Goal: Task Accomplishment & Management: Use online tool/utility

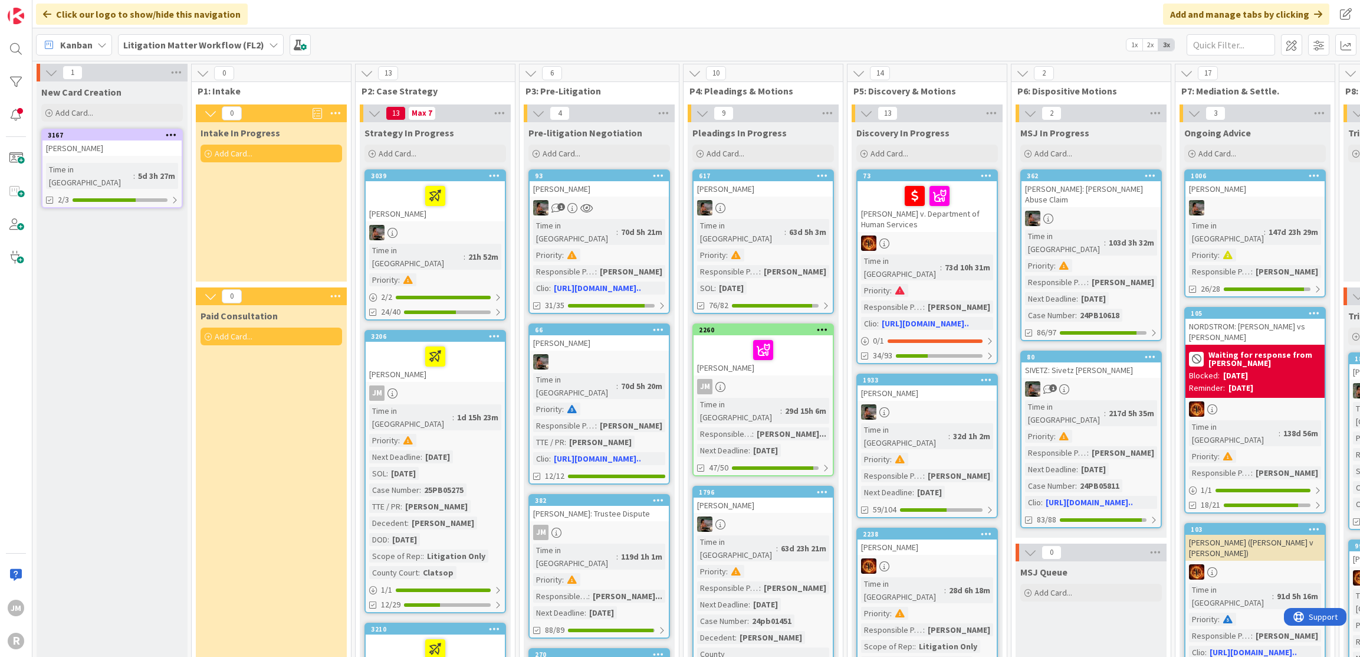
scroll to position [118, 0]
click at [104, 49] on icon at bounding box center [101, 44] width 9 height 9
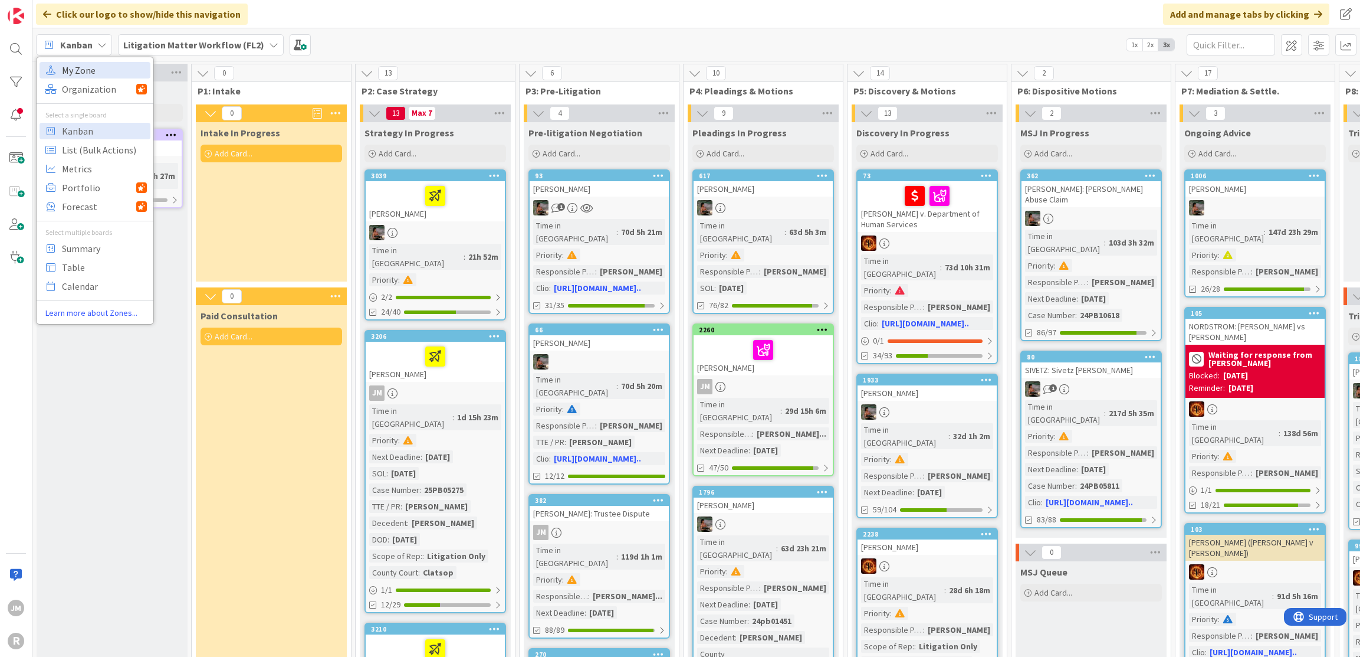
click at [92, 71] on span "My Zone" at bounding box center [104, 70] width 85 height 18
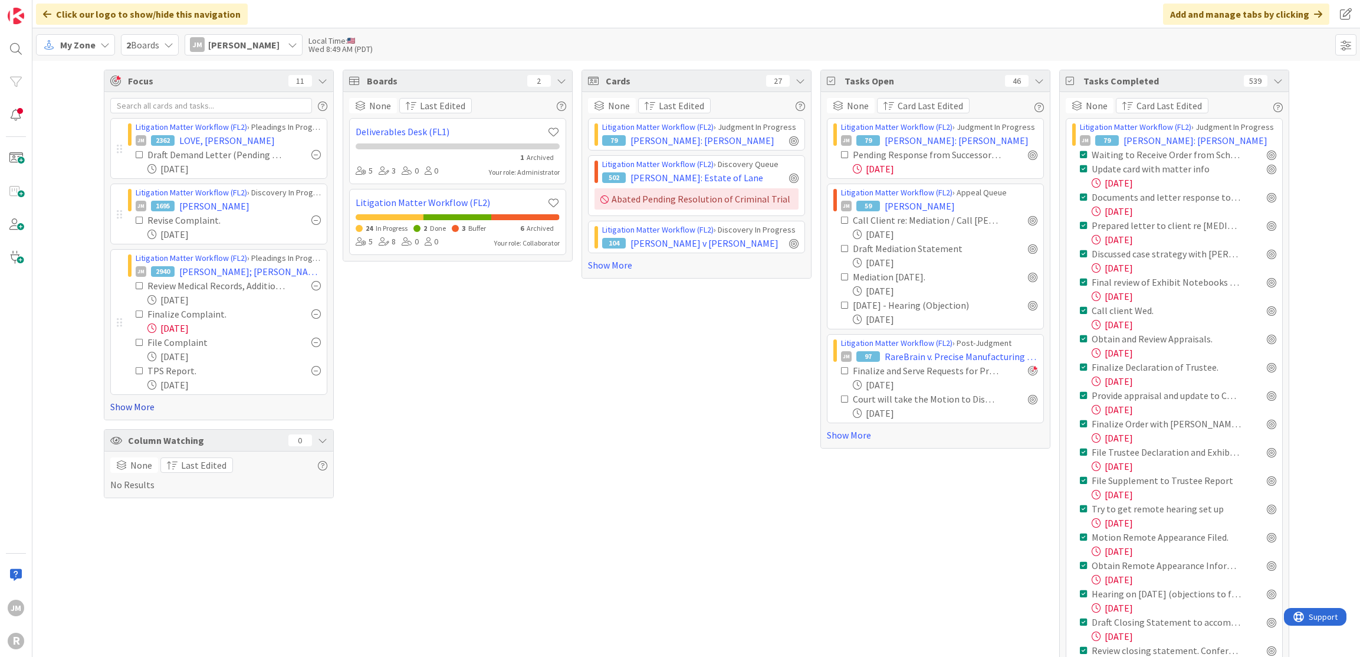
click at [130, 407] on link "Show More" at bounding box center [218, 406] width 217 height 14
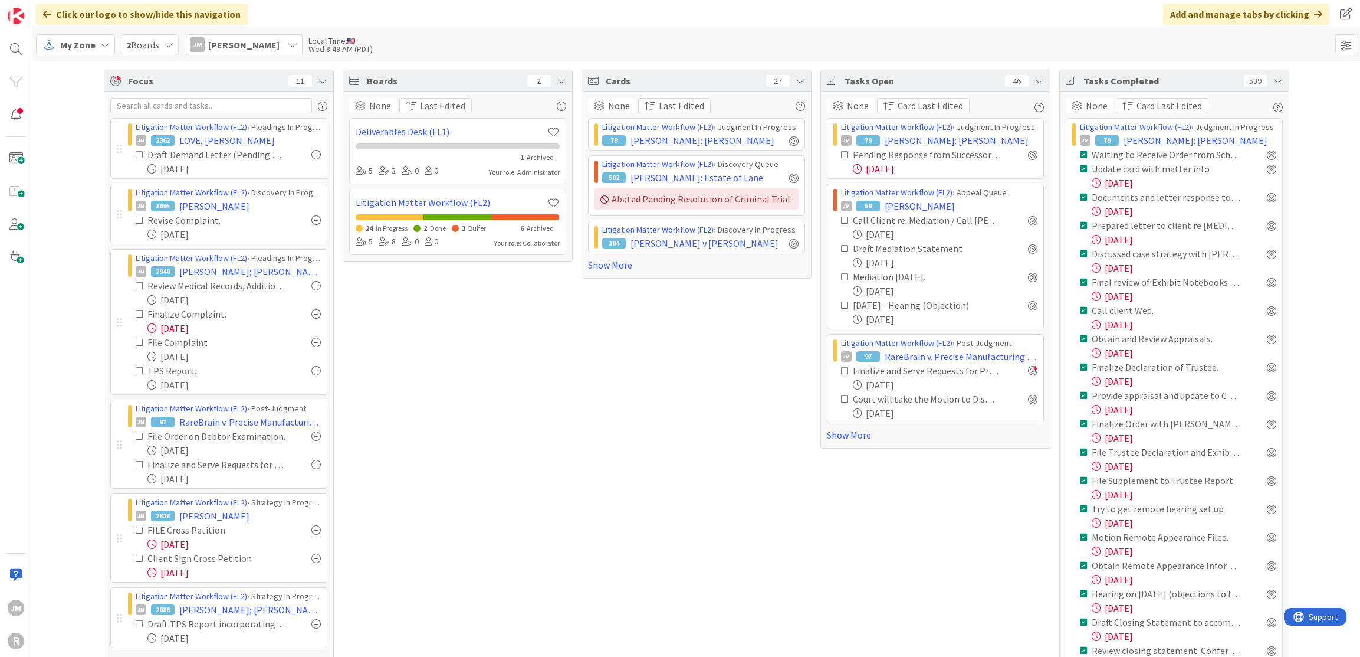
click at [101, 44] on icon at bounding box center [104, 44] width 9 height 9
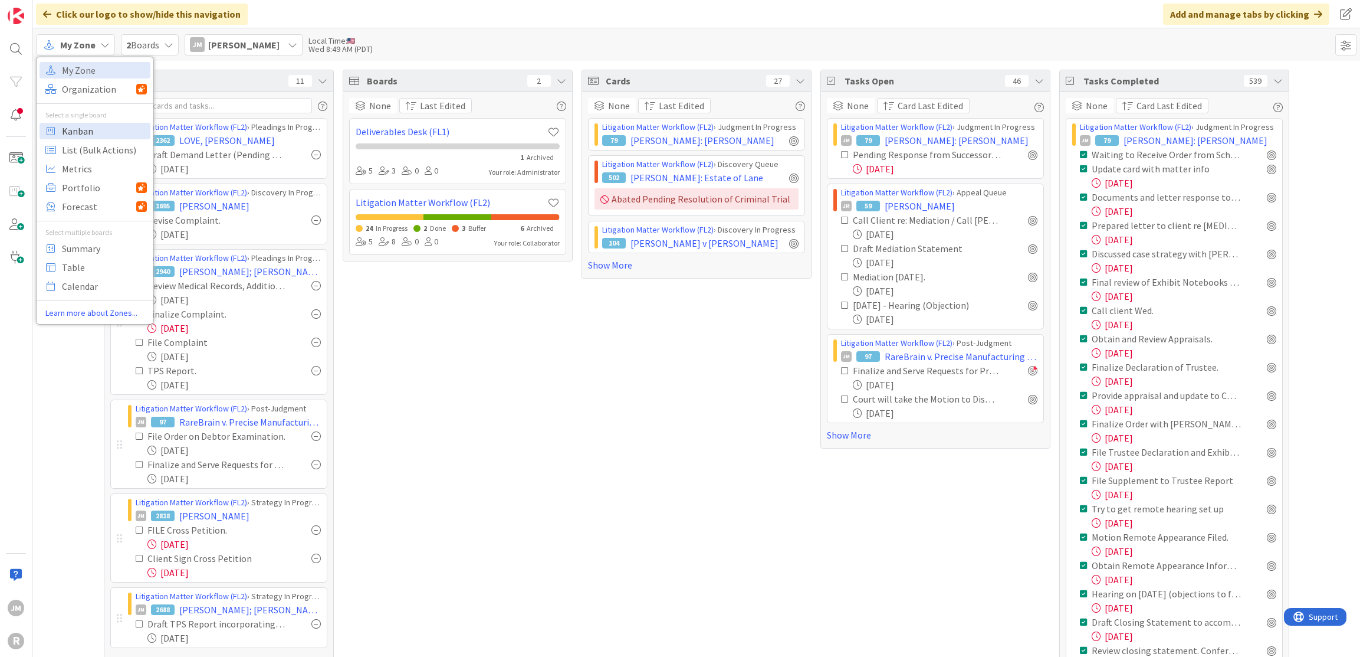
click at [93, 123] on span "Kanban" at bounding box center [104, 131] width 85 height 18
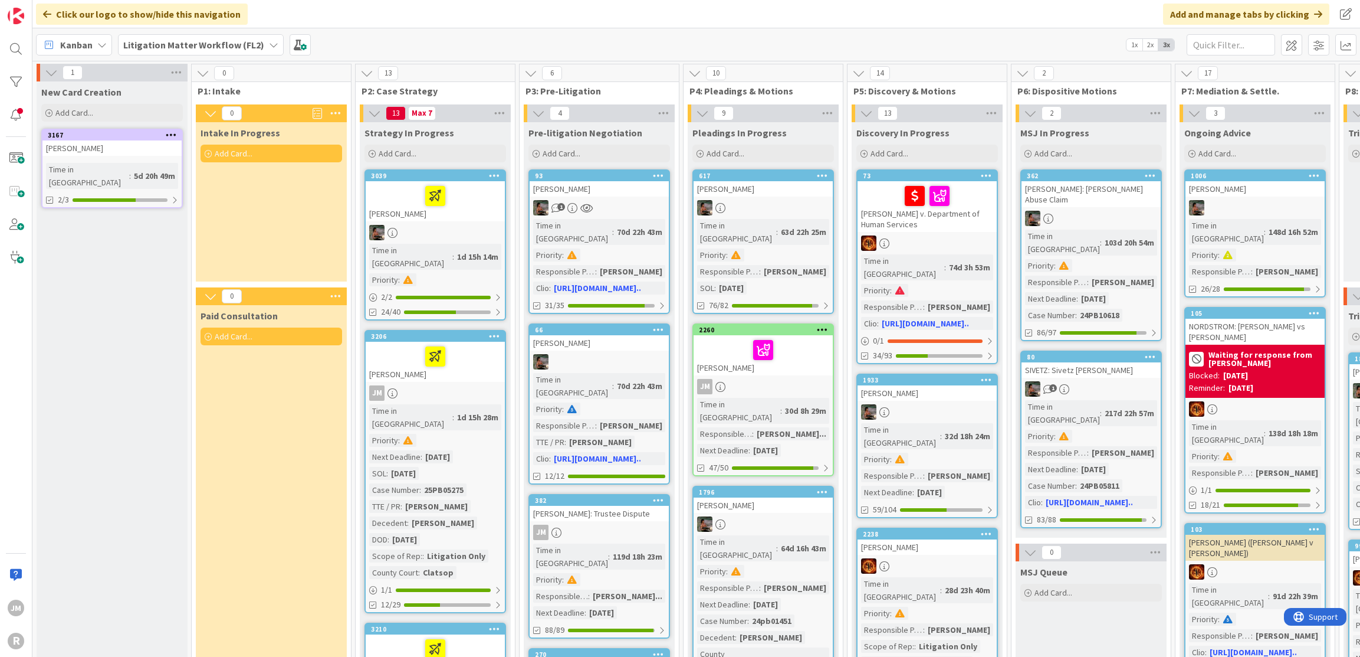
click at [475, 344] on div at bounding box center [435, 356] width 132 height 25
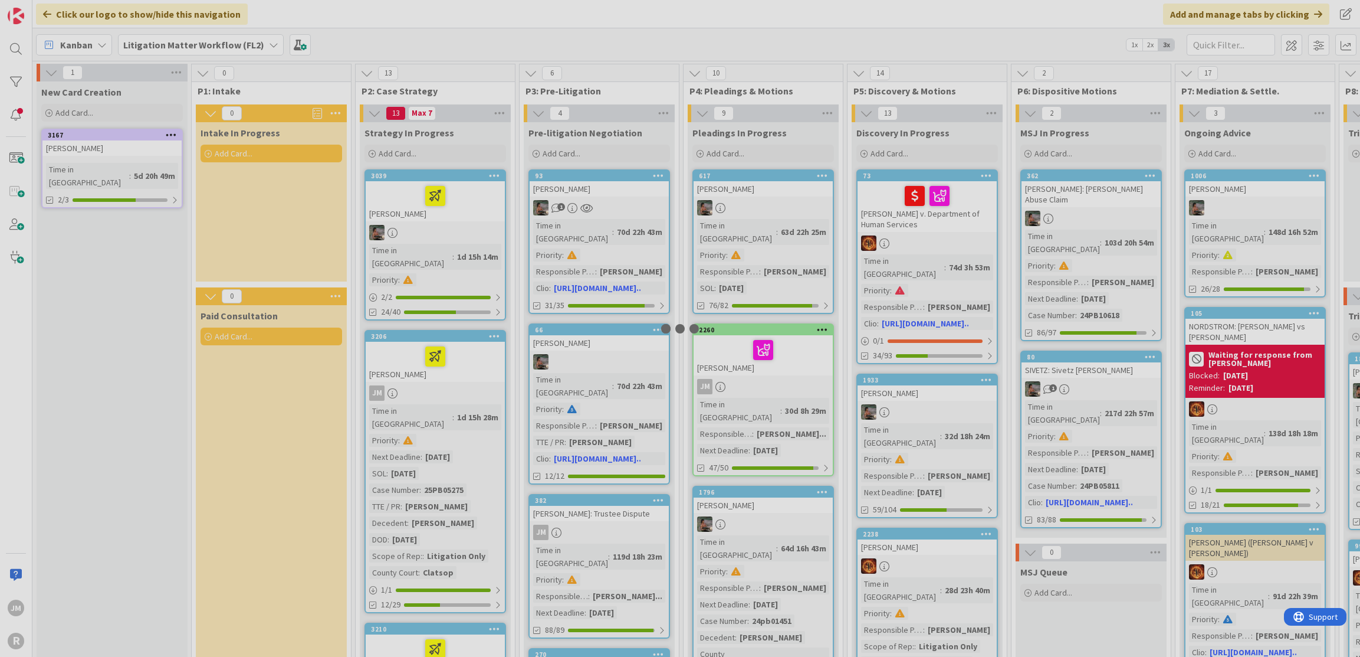
click at [475, 344] on div at bounding box center [680, 328] width 1360 height 657
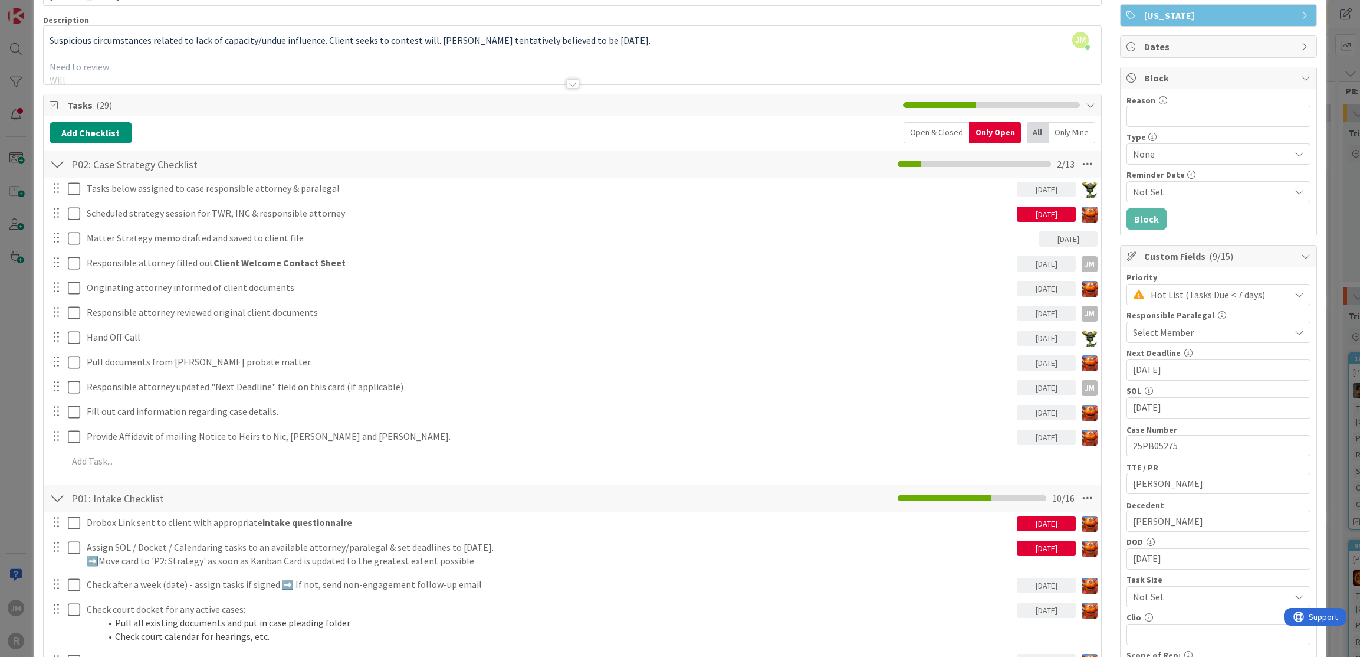
scroll to position [59, 0]
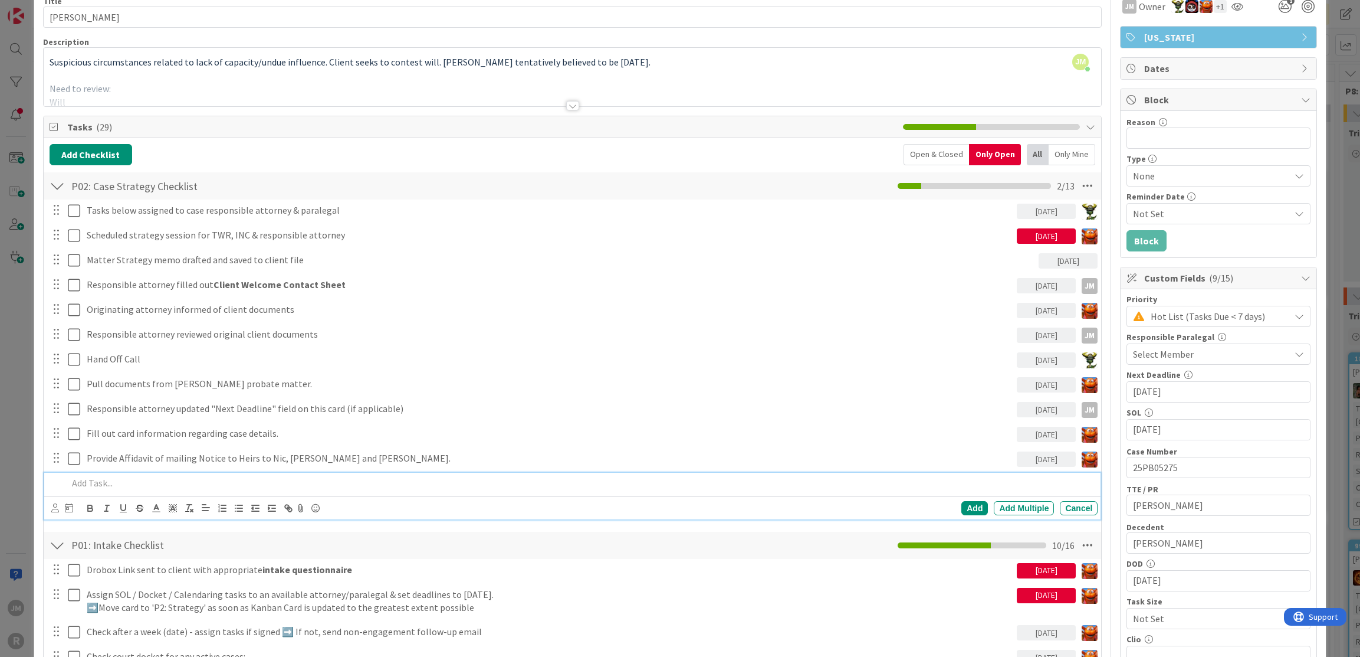
click at [140, 478] on p at bounding box center [581, 483] width 1026 height 14
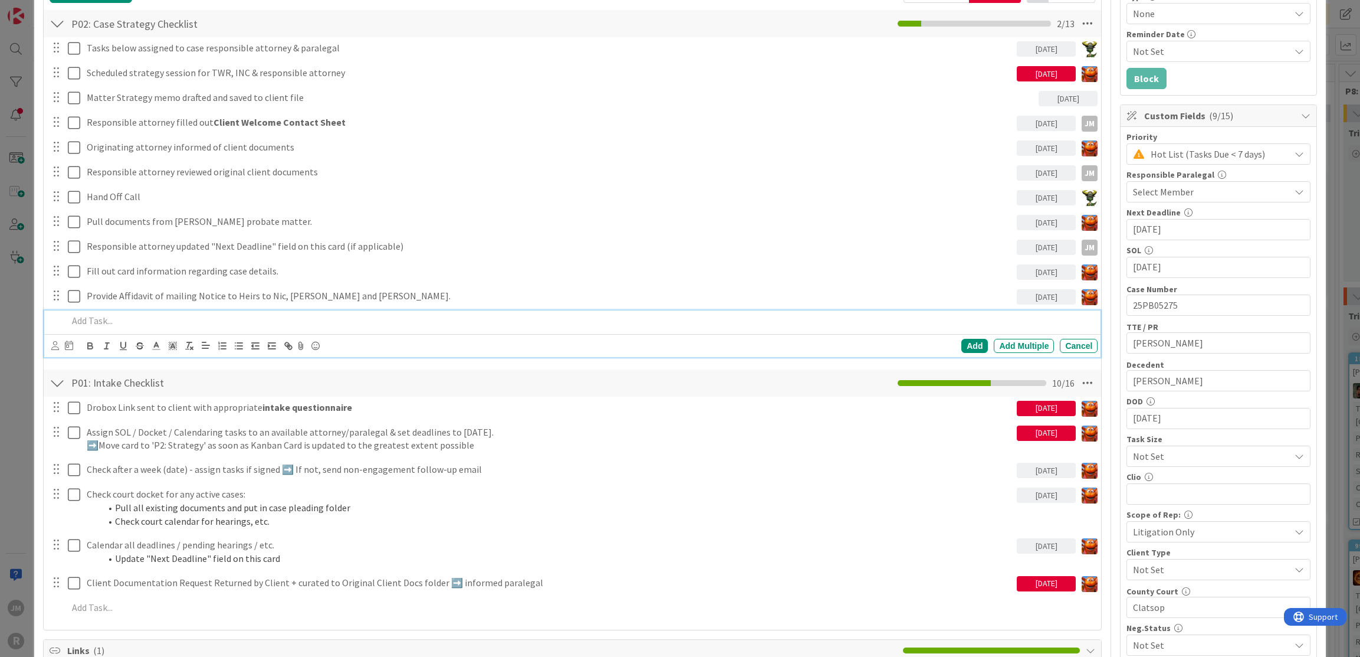
scroll to position [236, 0]
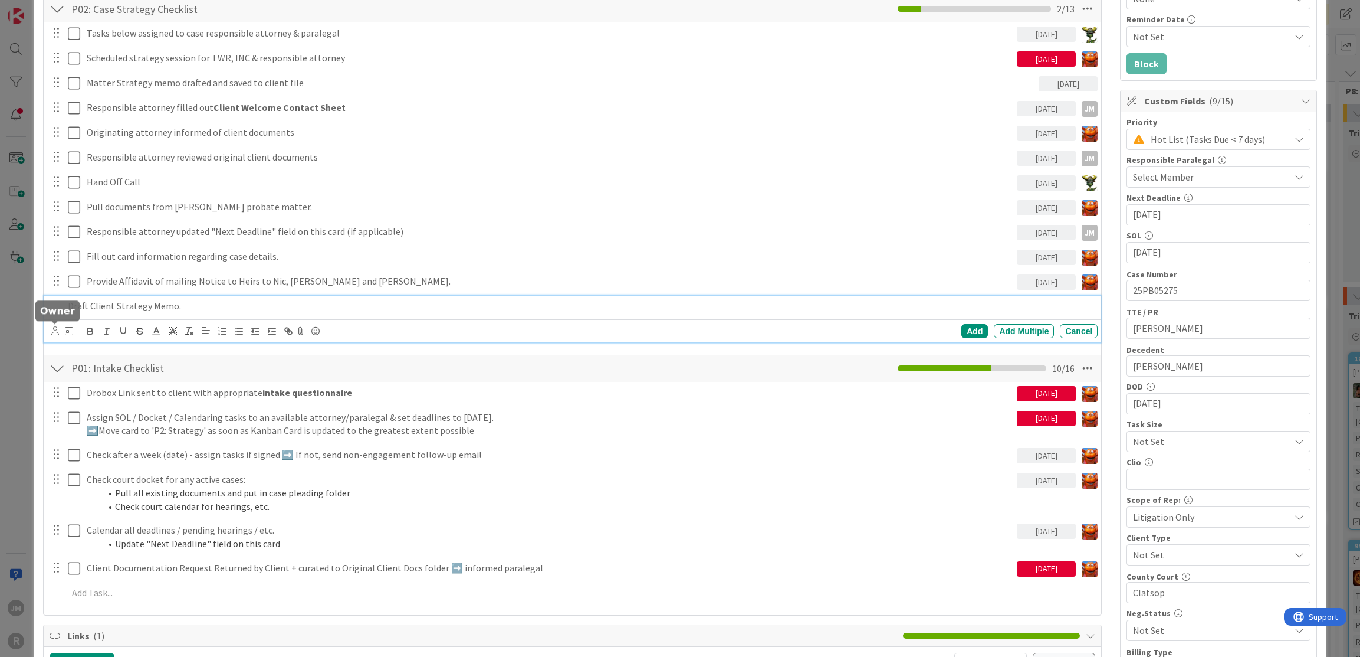
click at [53, 331] on icon at bounding box center [55, 330] width 8 height 9
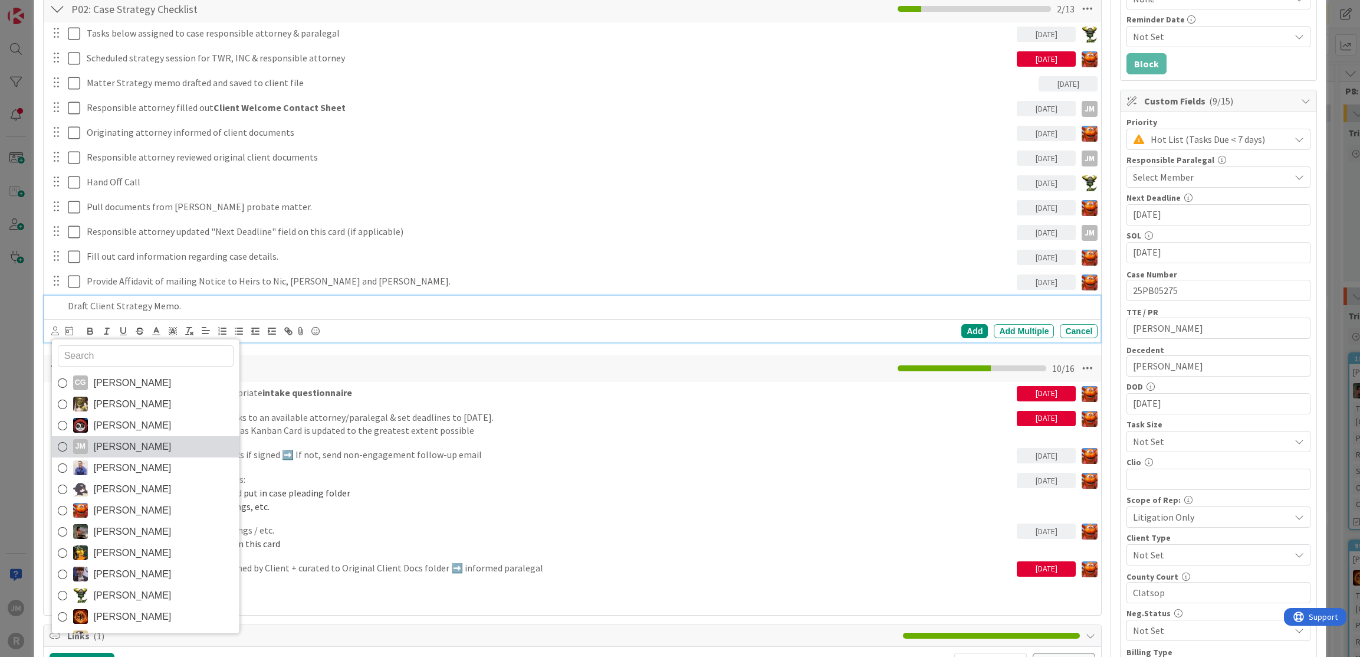
click at [97, 441] on span "[PERSON_NAME]" at bounding box center [133, 447] width 78 height 18
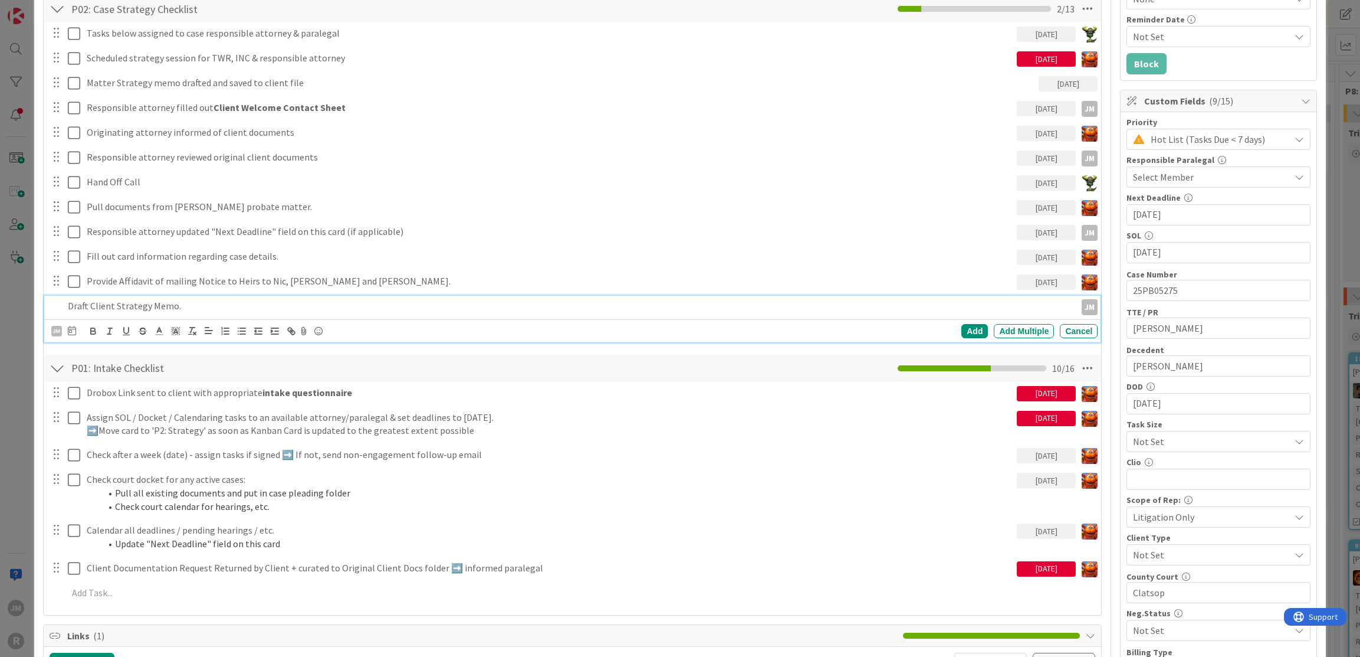
click at [72, 330] on icon at bounding box center [72, 330] width 8 height 9
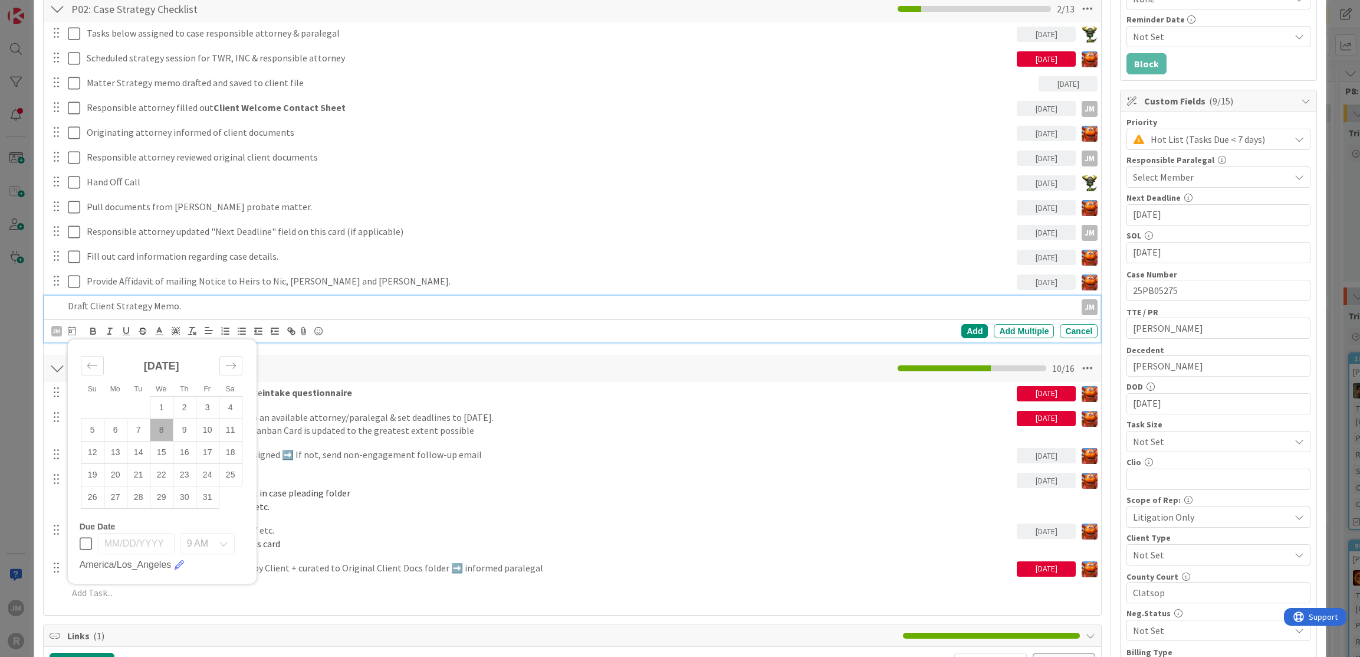
click at [160, 425] on td "8" at bounding box center [161, 429] width 23 height 22
type input "[DATE]"
click at [973, 329] on div "Add" at bounding box center [975, 331] width 27 height 14
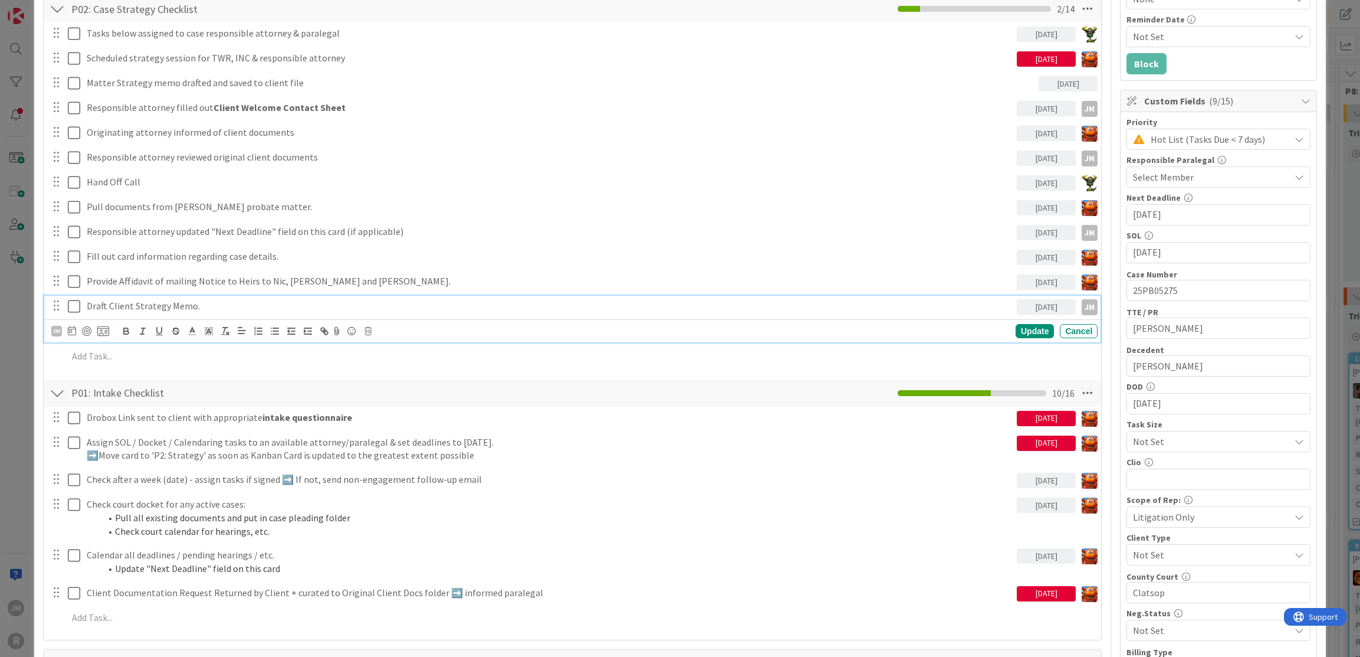
click at [120, 305] on p "Draft Client Strategy Memo." at bounding box center [550, 306] width 926 height 14
click at [86, 326] on div at bounding box center [86, 330] width 9 height 9
click at [1029, 329] on div "Update" at bounding box center [1035, 331] width 38 height 14
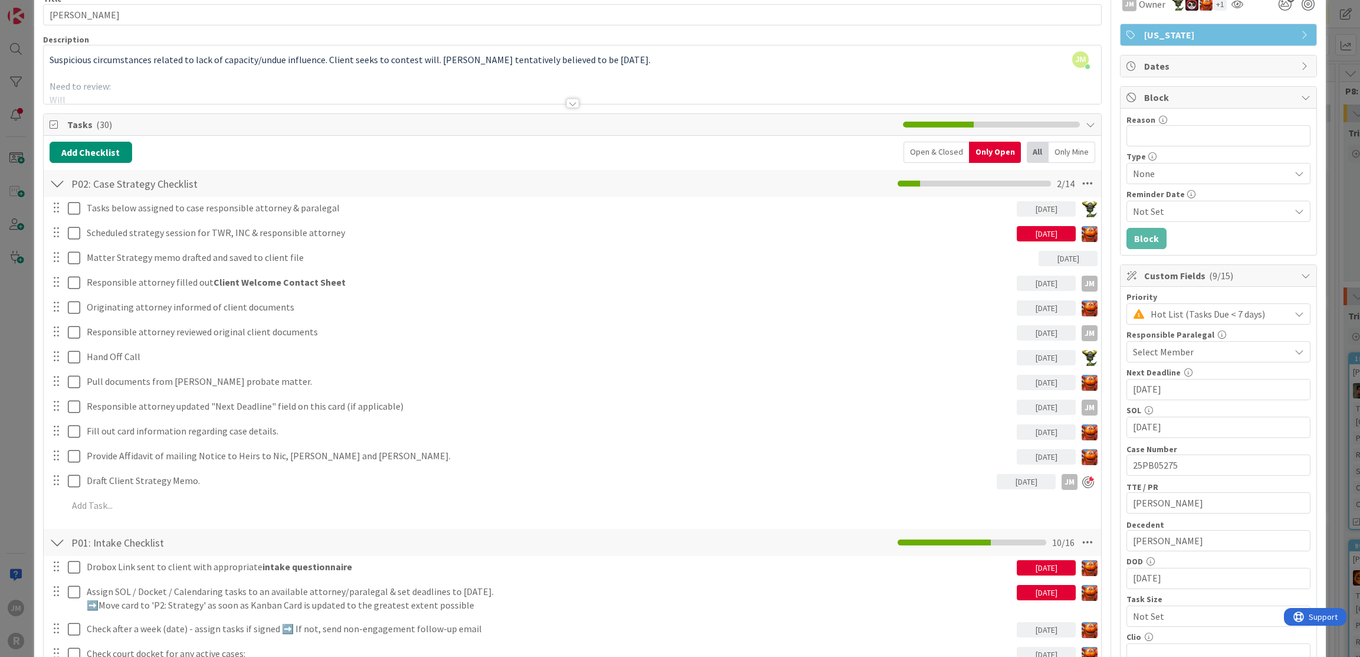
scroll to position [59, 0]
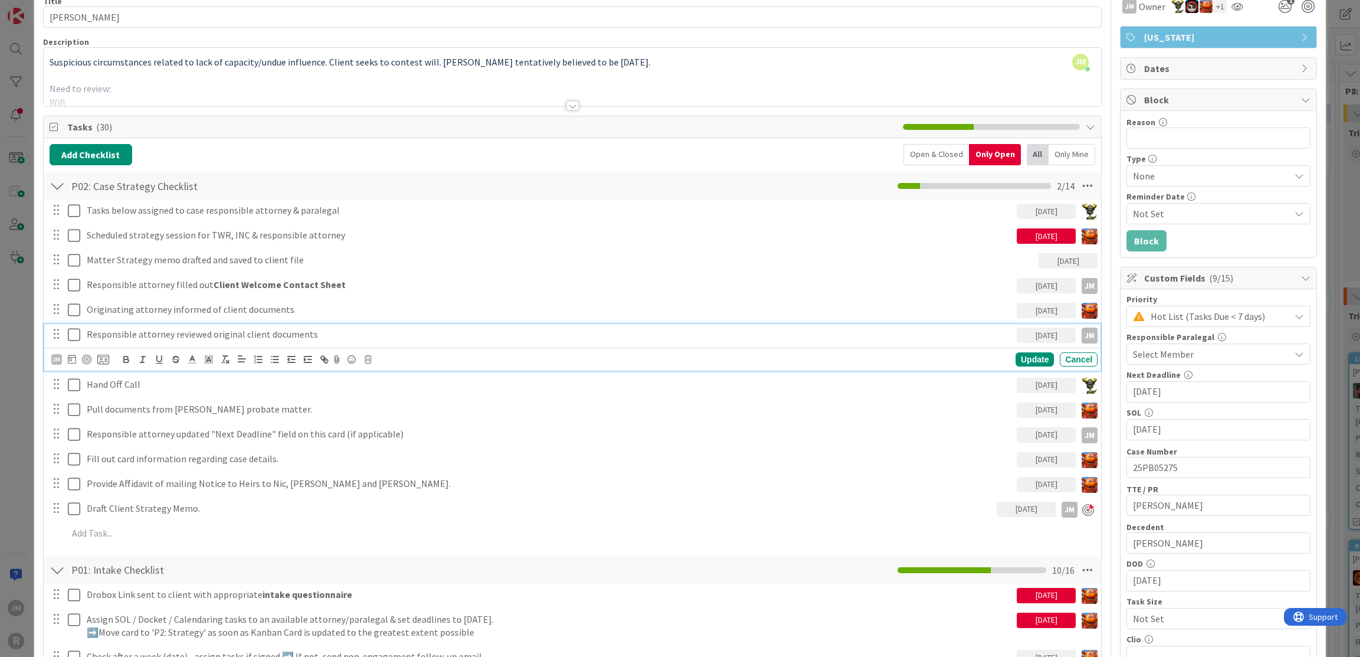
click at [225, 332] on p "Responsible attorney reviewed original client documents" at bounding box center [550, 334] width 926 height 14
click at [86, 355] on div at bounding box center [86, 359] width 9 height 9
click at [71, 357] on icon at bounding box center [72, 358] width 8 height 9
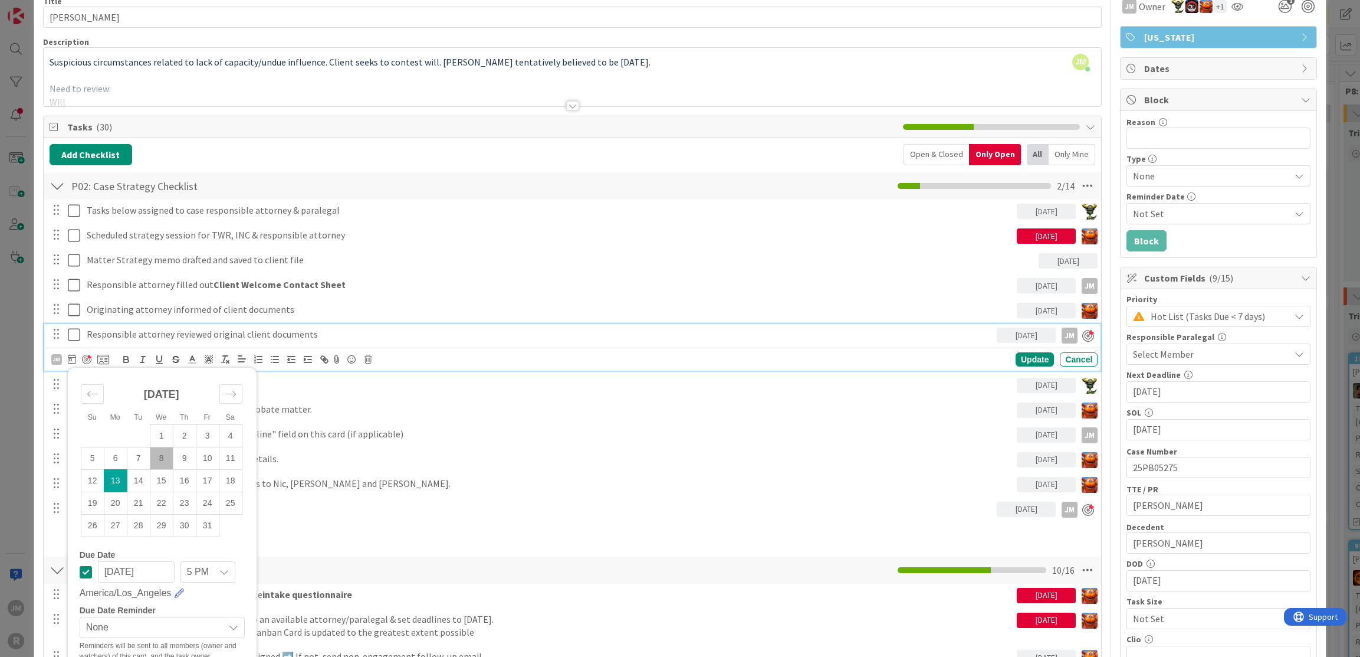
click at [165, 451] on td "8" at bounding box center [161, 458] width 23 height 22
type input "[DATE]"
click at [1019, 356] on div "Update" at bounding box center [1035, 359] width 38 height 14
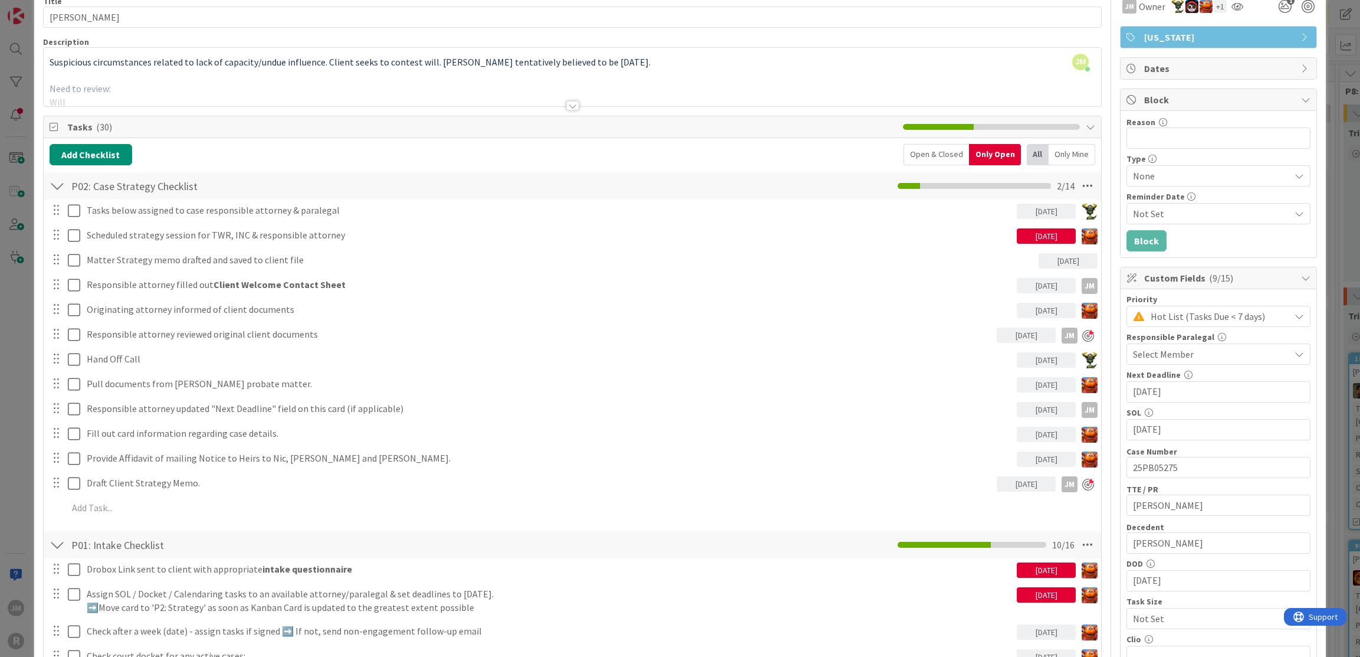
click at [17, 390] on div "ID 3206 Litigation Matter Workflow (FL2) Strategy In Progress Title 14 / 128 [P…" at bounding box center [680, 328] width 1360 height 657
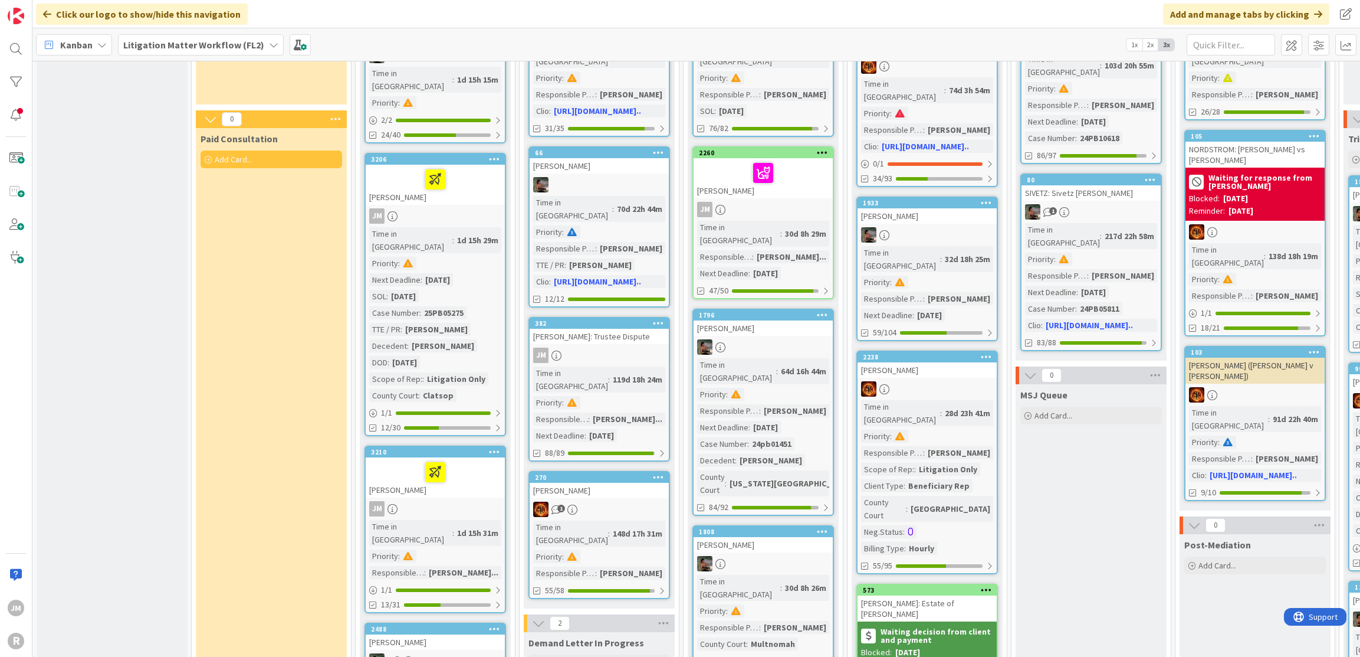
click at [493, 460] on div at bounding box center [435, 472] width 132 height 25
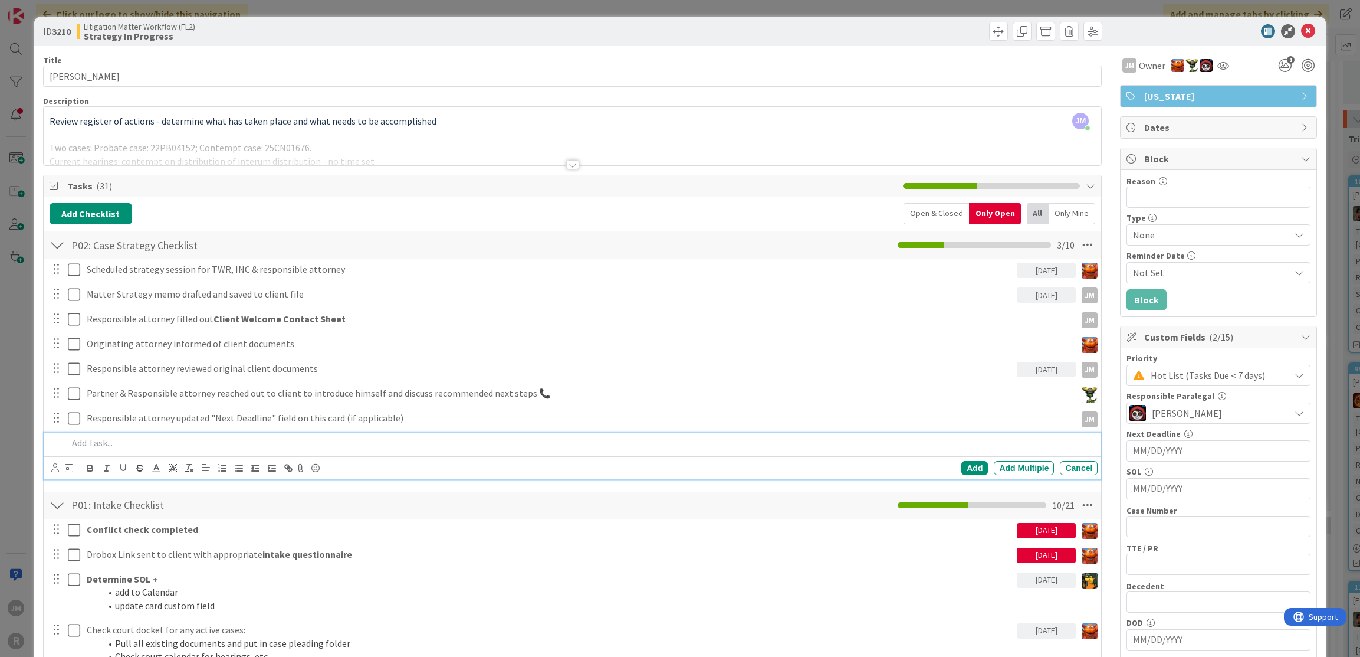
click at [165, 436] on p at bounding box center [581, 443] width 1026 height 14
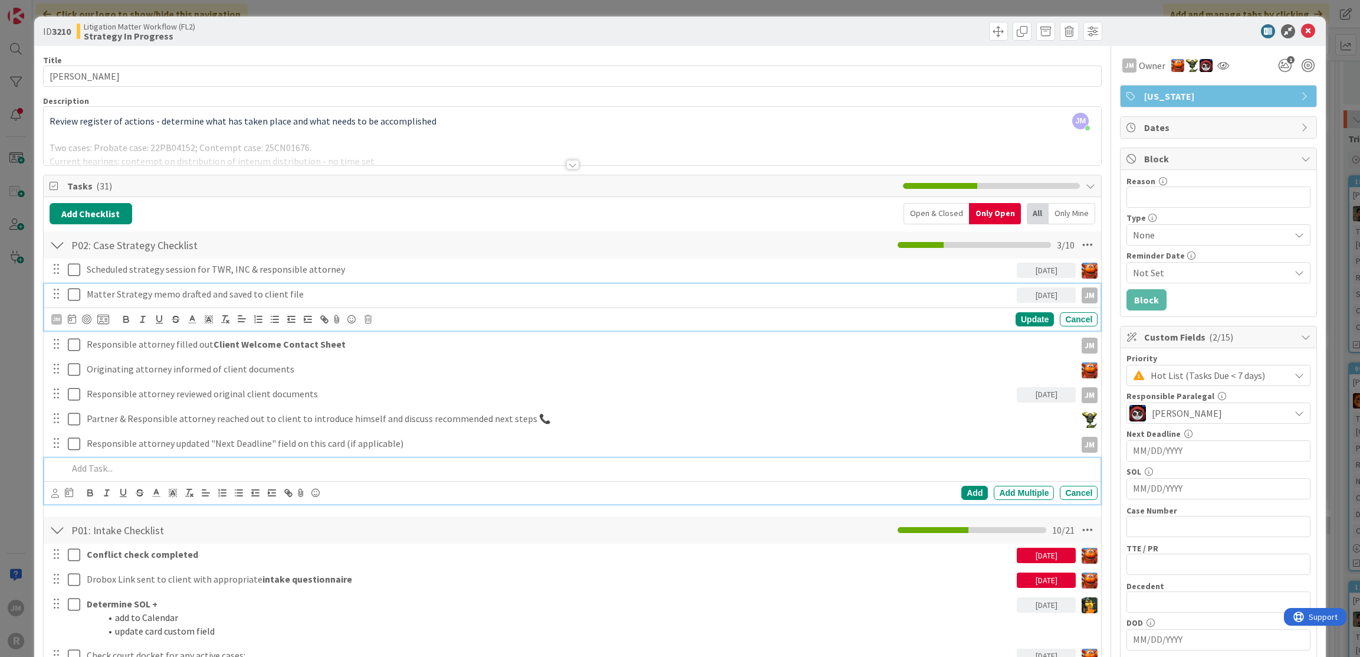
click at [192, 291] on p "Matter Strategy memo drafted and saved to client file" at bounding box center [550, 294] width 926 height 14
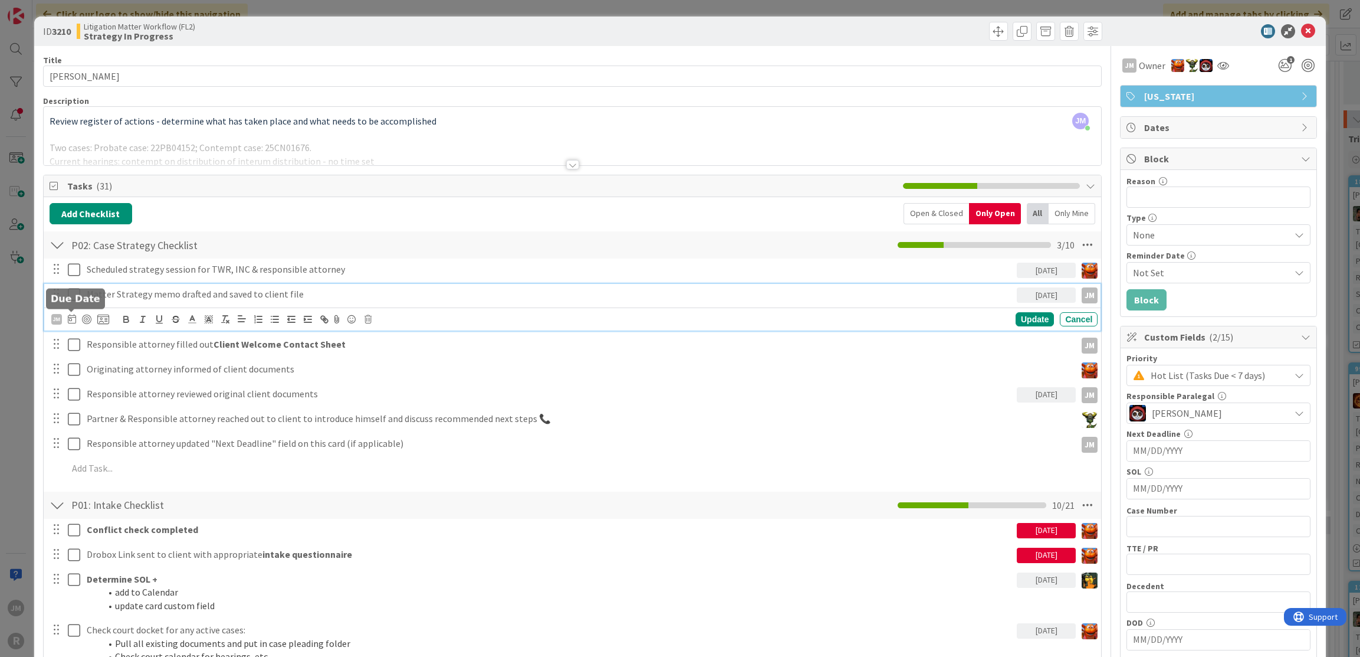
click at [73, 317] on icon at bounding box center [72, 318] width 8 height 9
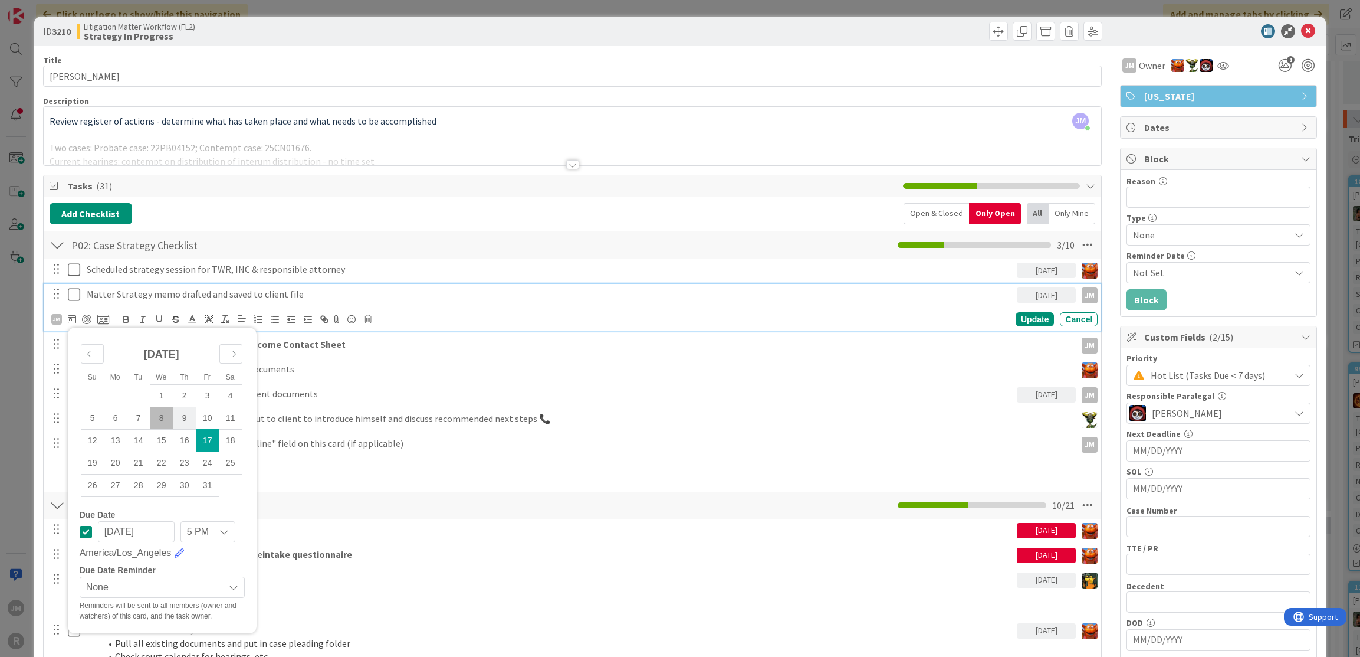
click at [186, 414] on td "9" at bounding box center [184, 417] width 23 height 22
type input "[DATE]"
click at [86, 317] on div at bounding box center [86, 318] width 9 height 9
click at [1030, 318] on div "Update" at bounding box center [1035, 319] width 38 height 14
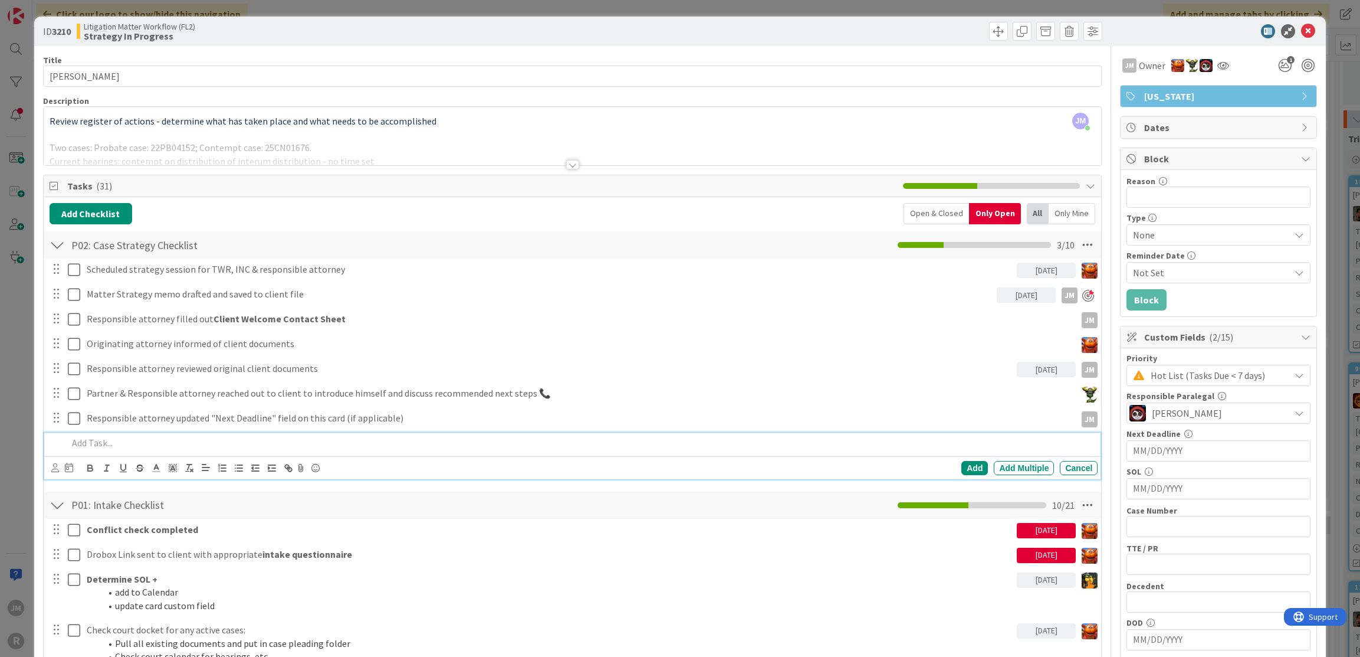
click at [207, 432] on div at bounding box center [580, 442] width 1035 height 21
click at [55, 468] on icon at bounding box center [55, 467] width 8 height 9
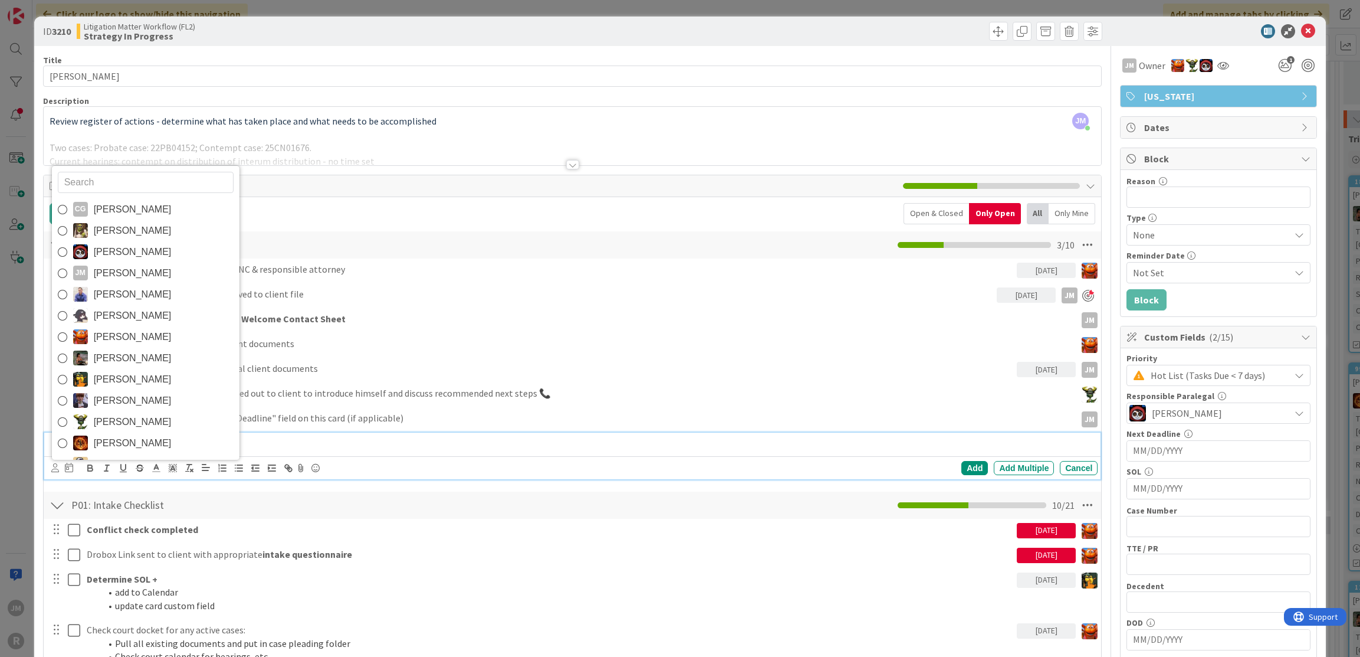
click at [98, 266] on span "[PERSON_NAME]" at bounding box center [133, 273] width 78 height 18
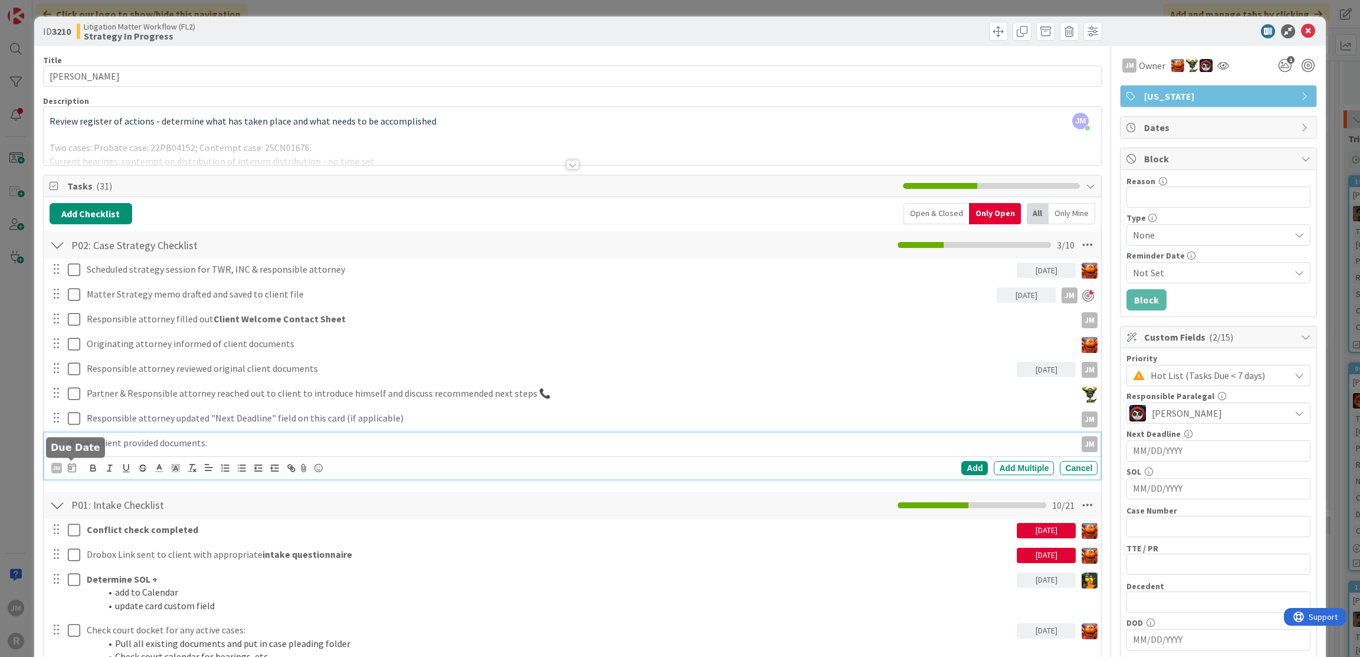
click at [71, 467] on icon at bounding box center [72, 467] width 8 height 9
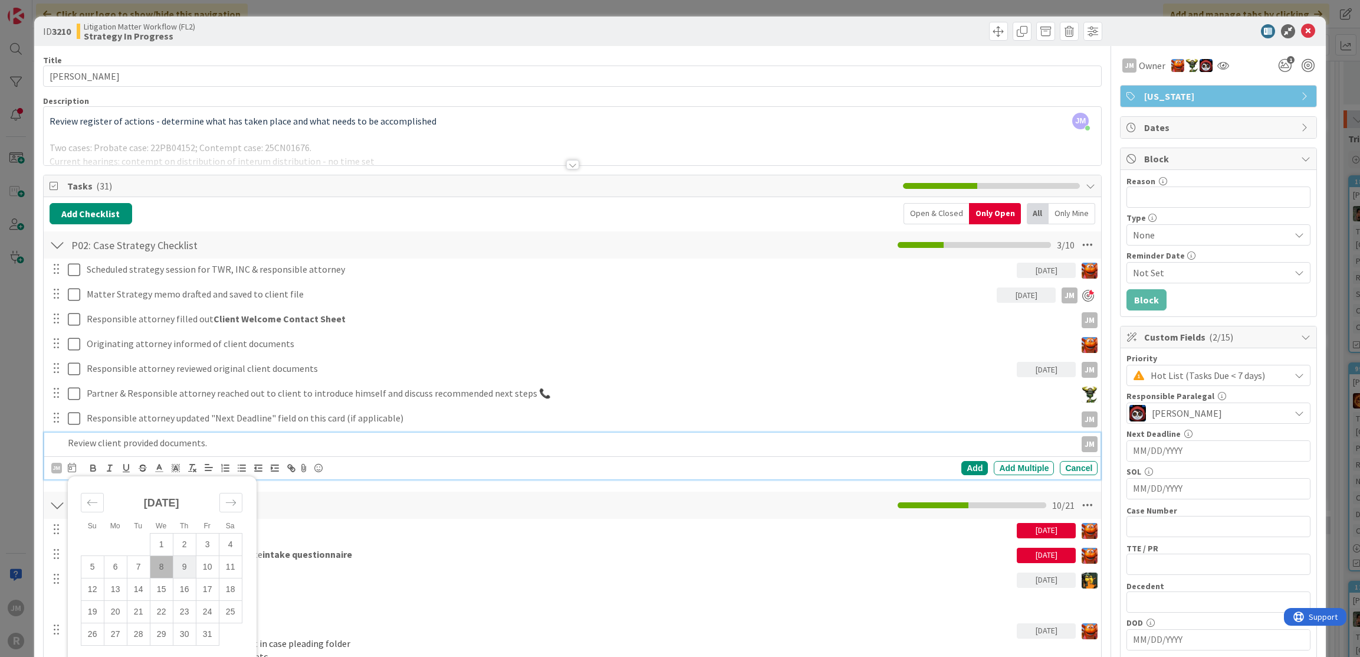
click at [183, 564] on td "9" at bounding box center [184, 566] width 23 height 22
type input "[DATE]"
click at [975, 463] on div "Add" at bounding box center [975, 468] width 27 height 14
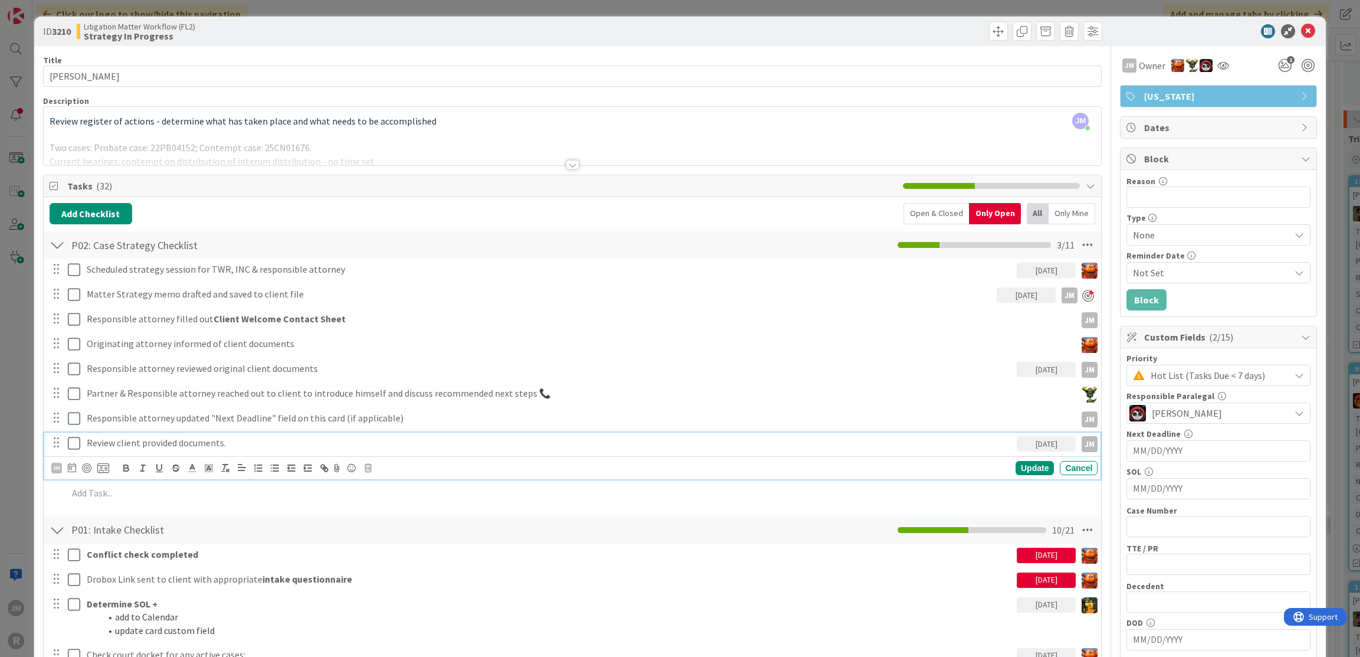
click at [124, 442] on p "Review client provided documents." at bounding box center [550, 443] width 926 height 14
click at [88, 466] on div at bounding box center [86, 467] width 9 height 9
click at [1034, 463] on div "Update" at bounding box center [1035, 468] width 38 height 14
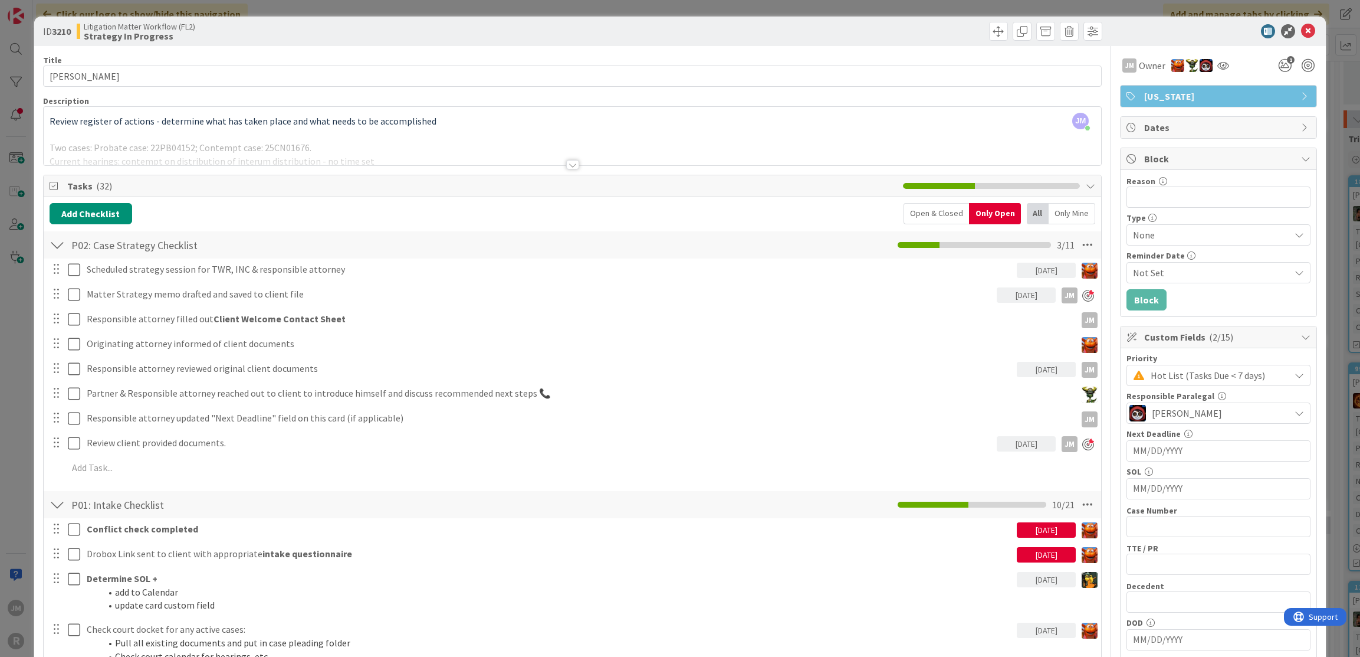
click at [18, 377] on div "ID 3210 Litigation Matter Workflow (FL2) Strategy In Progress Title 15 / 128 [P…" at bounding box center [680, 328] width 1360 height 657
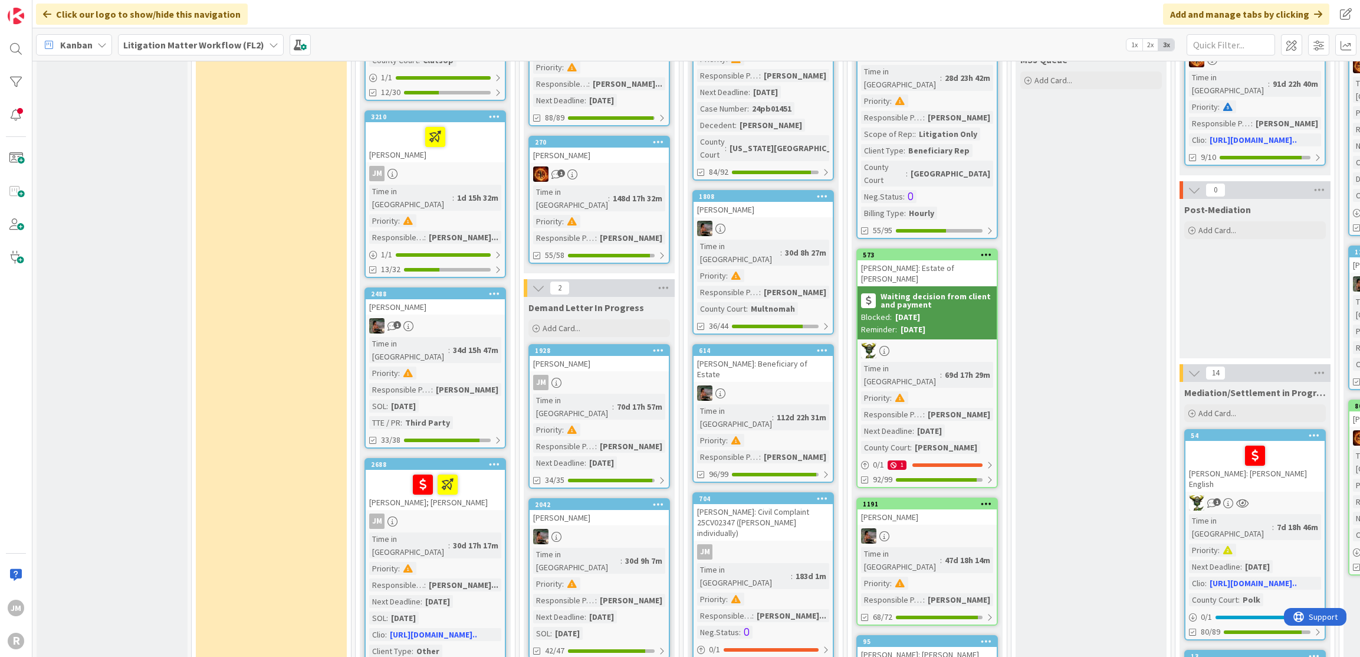
scroll to position [531, 0]
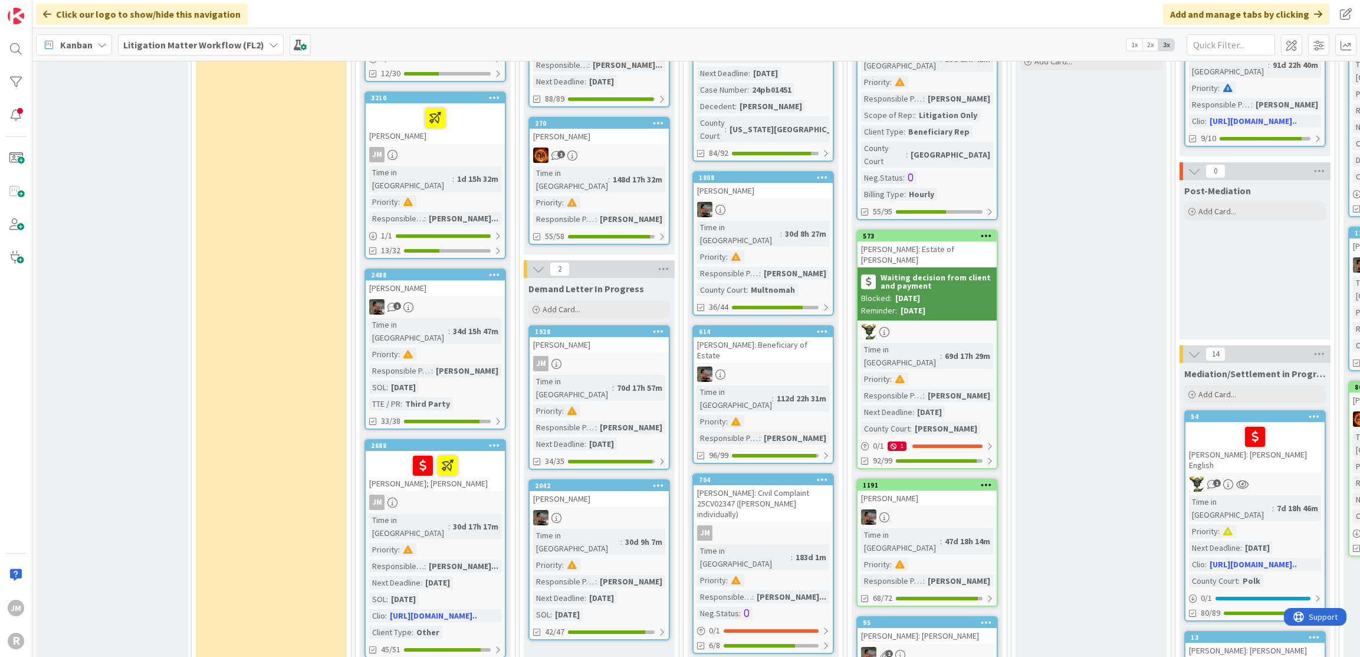
click at [486, 494] on div "JM" at bounding box center [435, 501] width 139 height 15
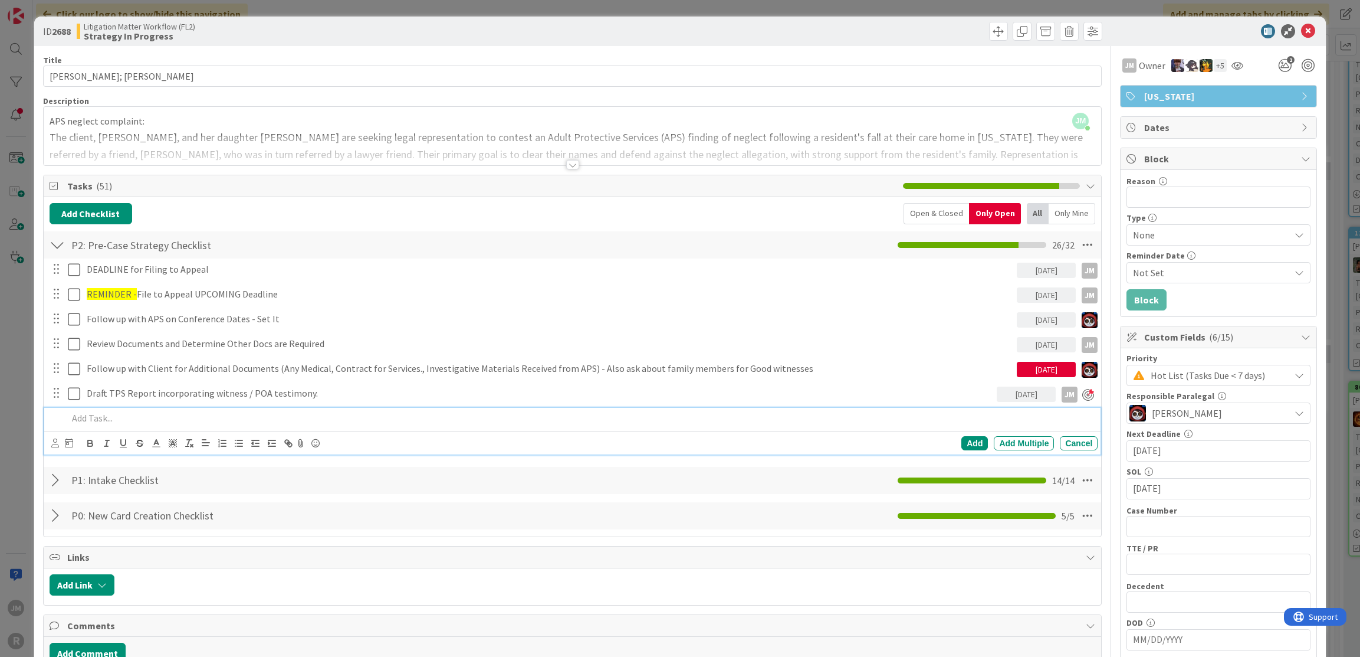
click at [238, 415] on p at bounding box center [581, 418] width 1026 height 14
click at [54, 444] on icon at bounding box center [55, 442] width 8 height 9
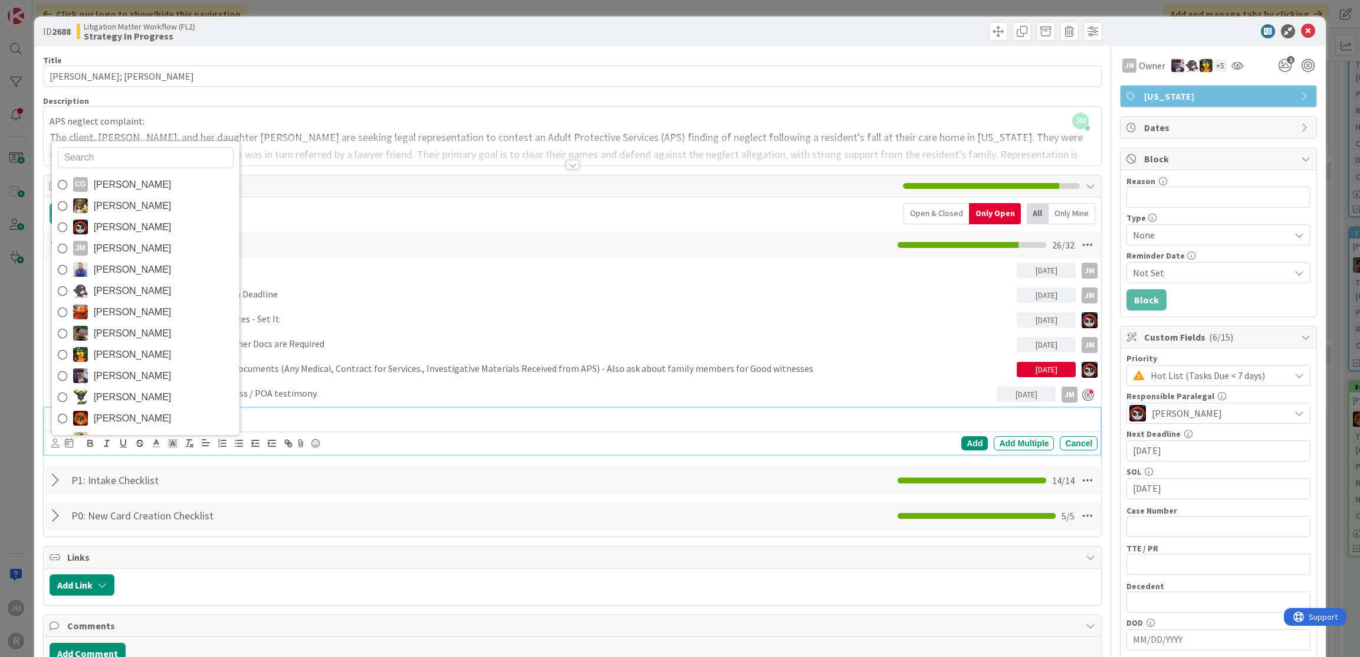
click at [119, 245] on span "[PERSON_NAME]" at bounding box center [133, 249] width 78 height 18
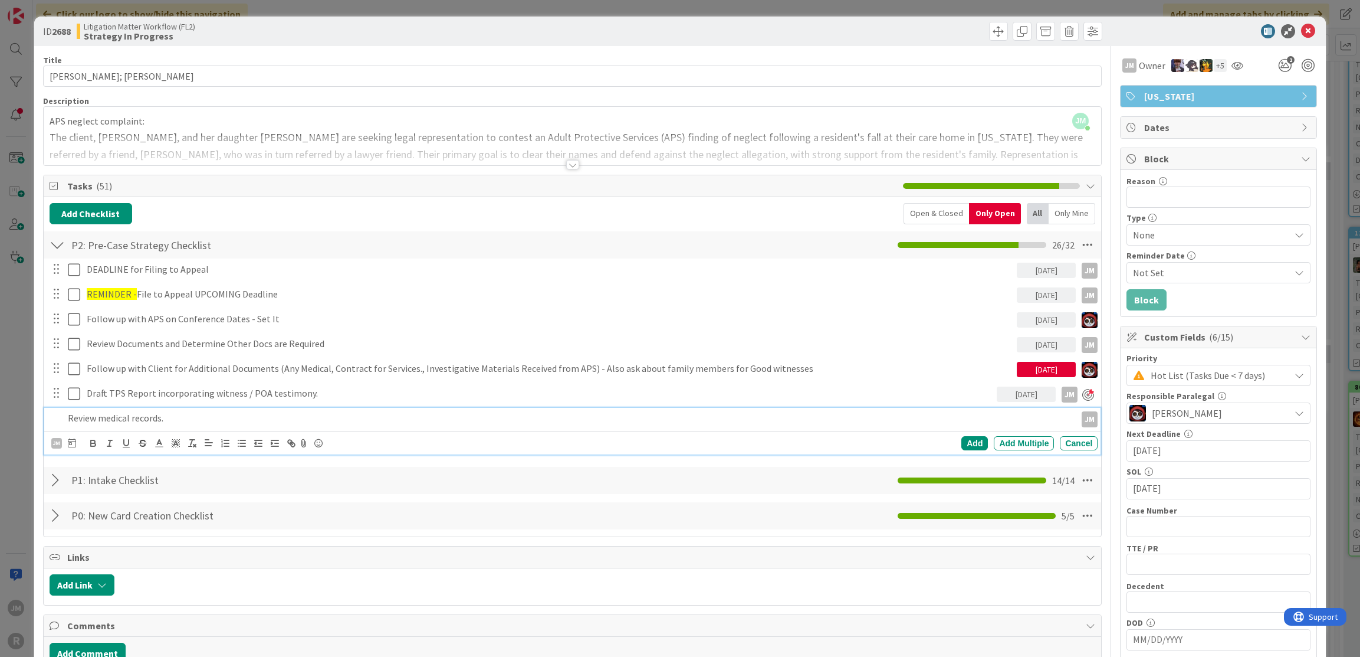
click at [74, 438] on icon at bounding box center [72, 442] width 8 height 9
click at [212, 539] on td "10" at bounding box center [207, 541] width 23 height 22
type input "[DATE]"
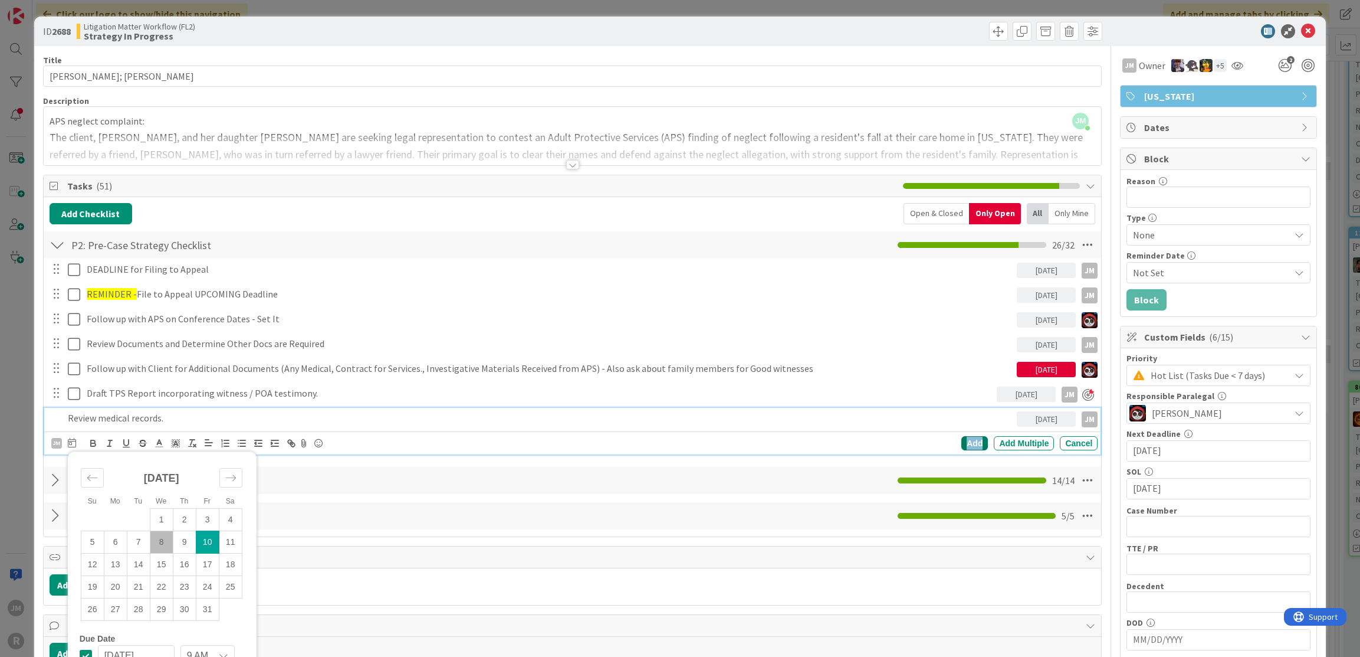
click at [963, 439] on div "Add" at bounding box center [975, 443] width 27 height 14
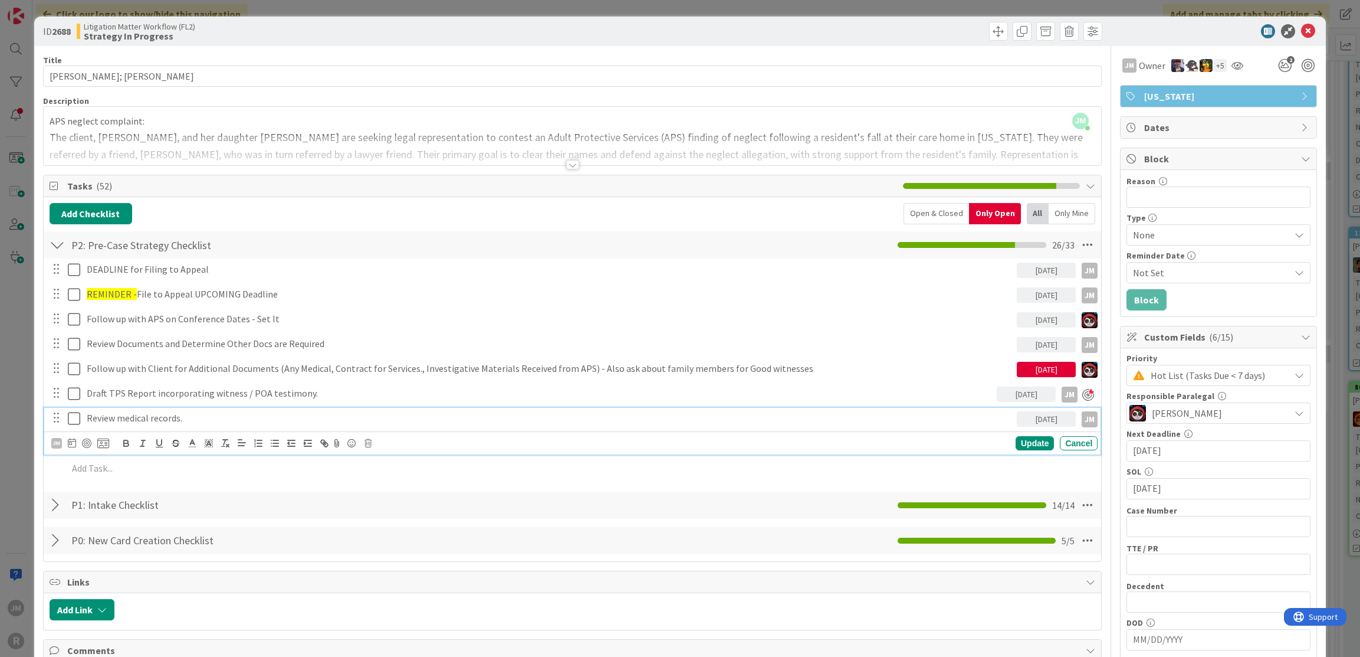
click at [103, 417] on p "Review medical records." at bounding box center [550, 418] width 926 height 14
click at [87, 442] on div at bounding box center [86, 442] width 9 height 9
click at [1027, 441] on div "Update" at bounding box center [1035, 443] width 38 height 14
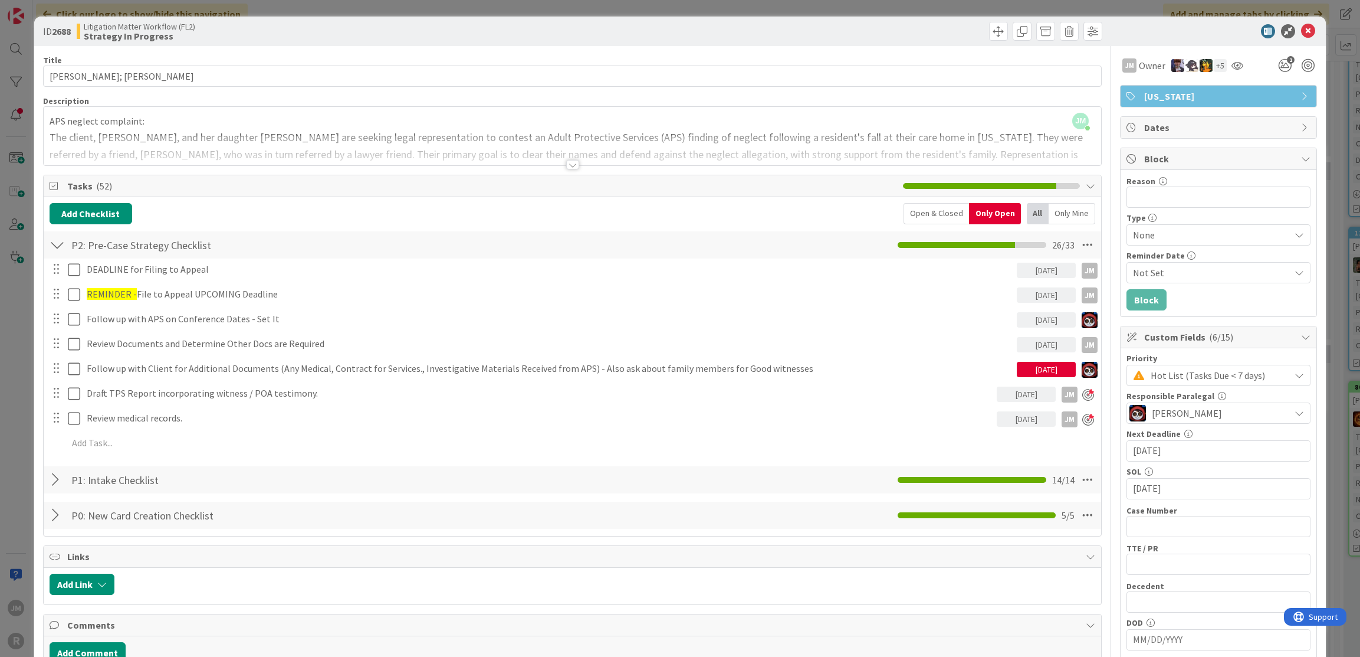
click at [21, 429] on div "ID 2688 Litigation Matter Workflow (FL2) Strategy In Progress Title 14 / 128 [P…" at bounding box center [680, 328] width 1360 height 657
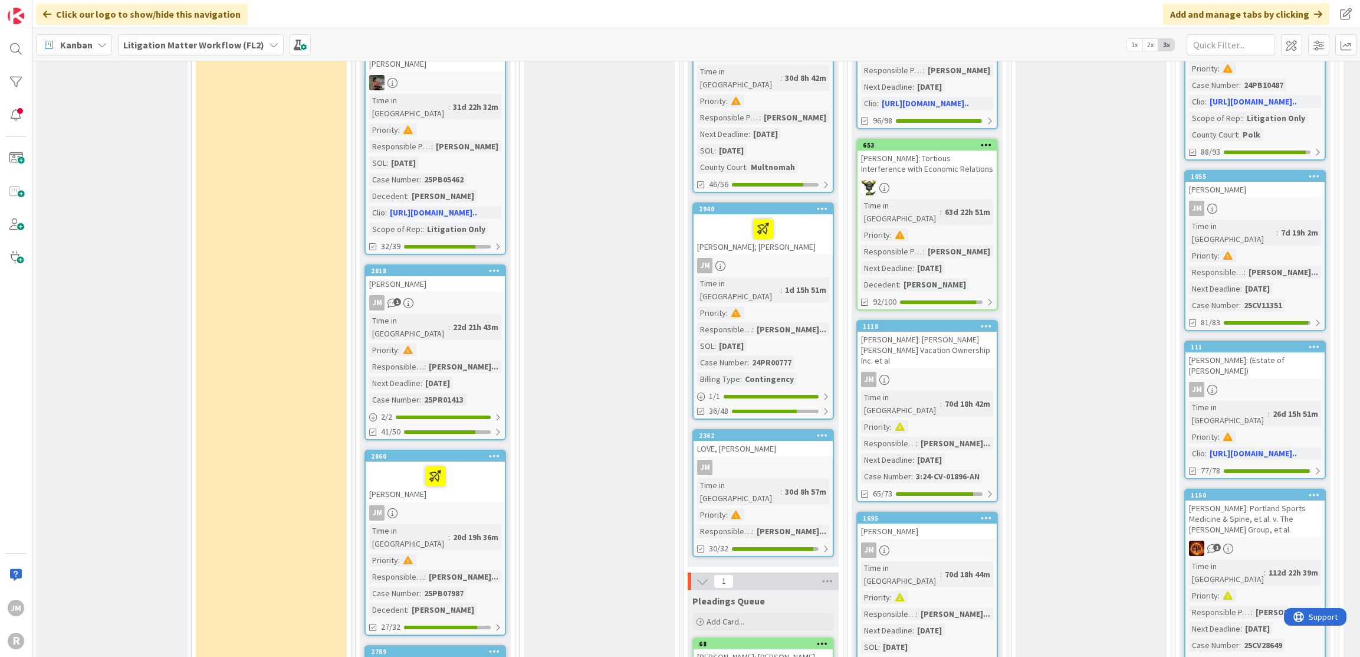
scroll to position [1180, 0]
click at [499, 463] on div at bounding box center [435, 475] width 132 height 25
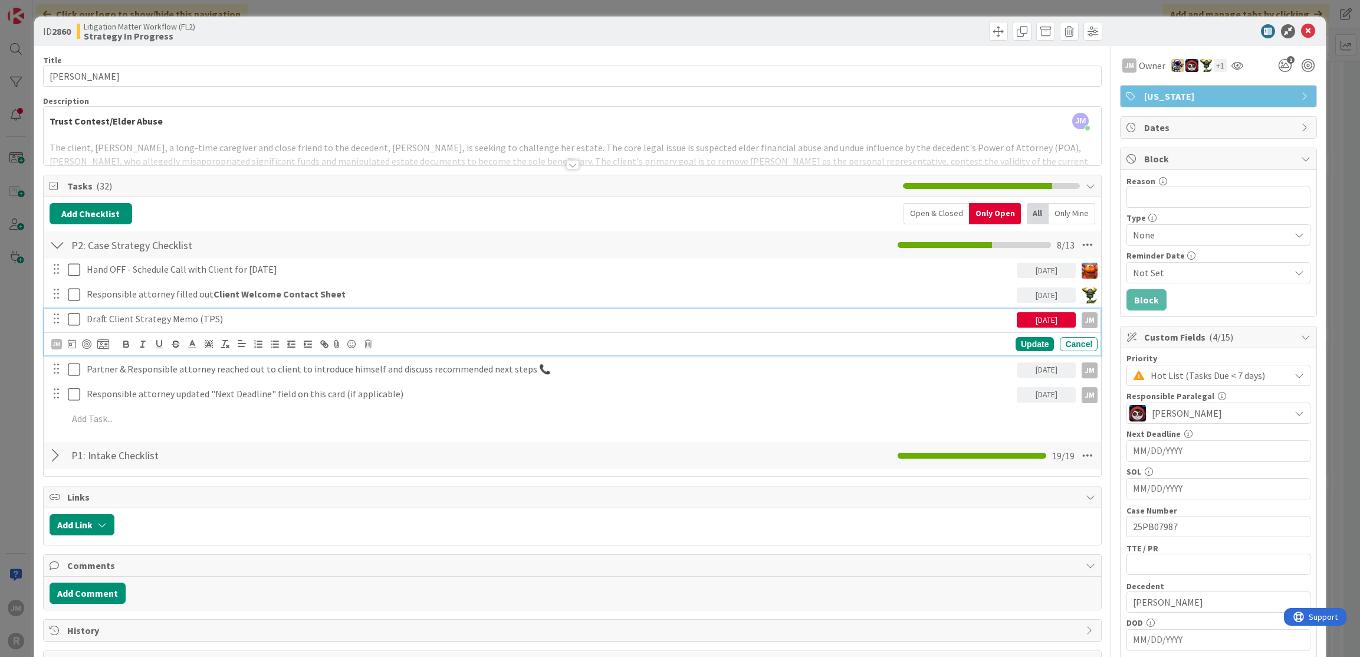
click at [219, 315] on p "Draft Client Strategy Memo (TPS)" at bounding box center [550, 319] width 926 height 14
click at [72, 342] on icon at bounding box center [72, 343] width 8 height 9
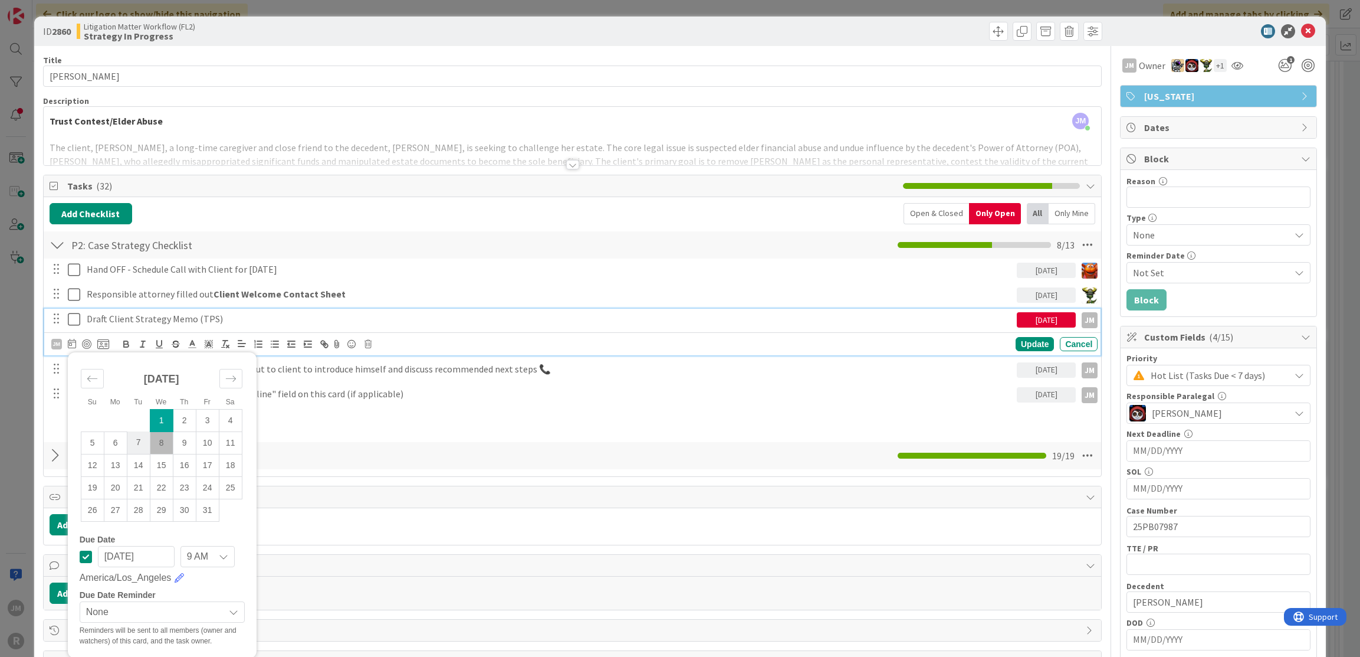
click at [140, 441] on td "7" at bounding box center [138, 442] width 23 height 22
type input "[DATE]"
click at [86, 345] on div at bounding box center [86, 343] width 9 height 9
click at [1019, 337] on div "Update" at bounding box center [1035, 344] width 38 height 14
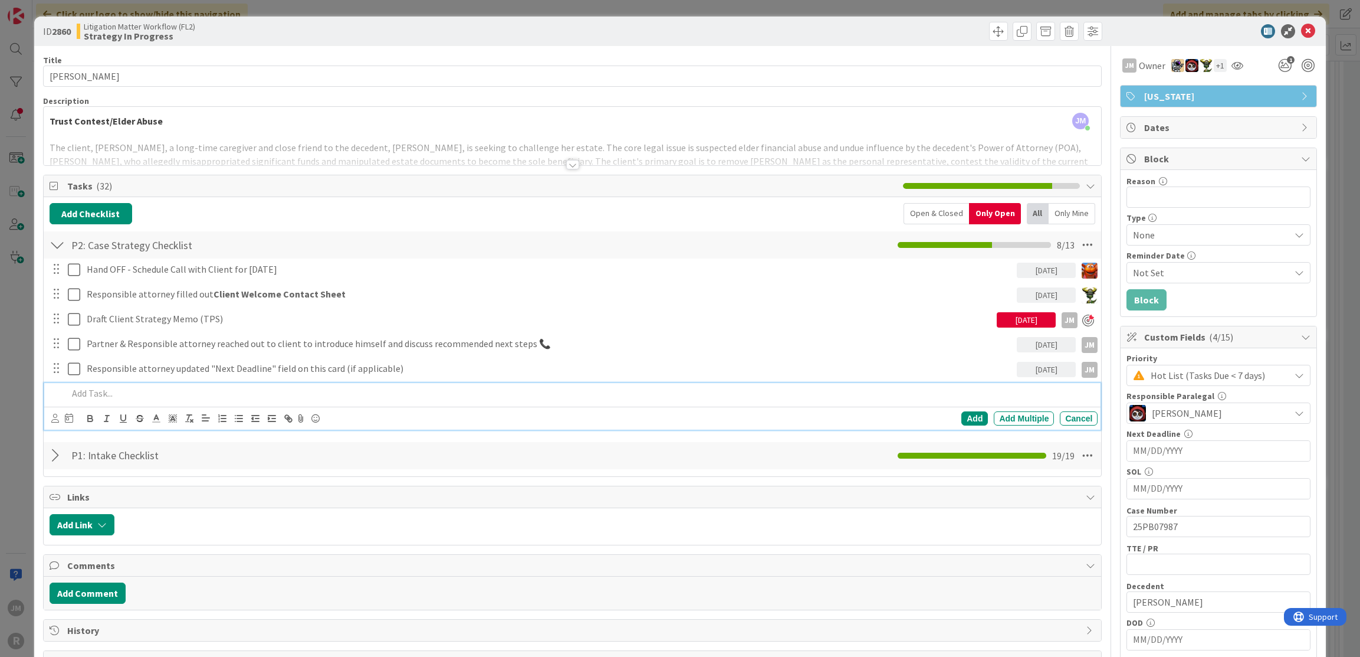
click at [119, 386] on p at bounding box center [581, 393] width 1026 height 14
click at [53, 416] on icon at bounding box center [55, 418] width 8 height 9
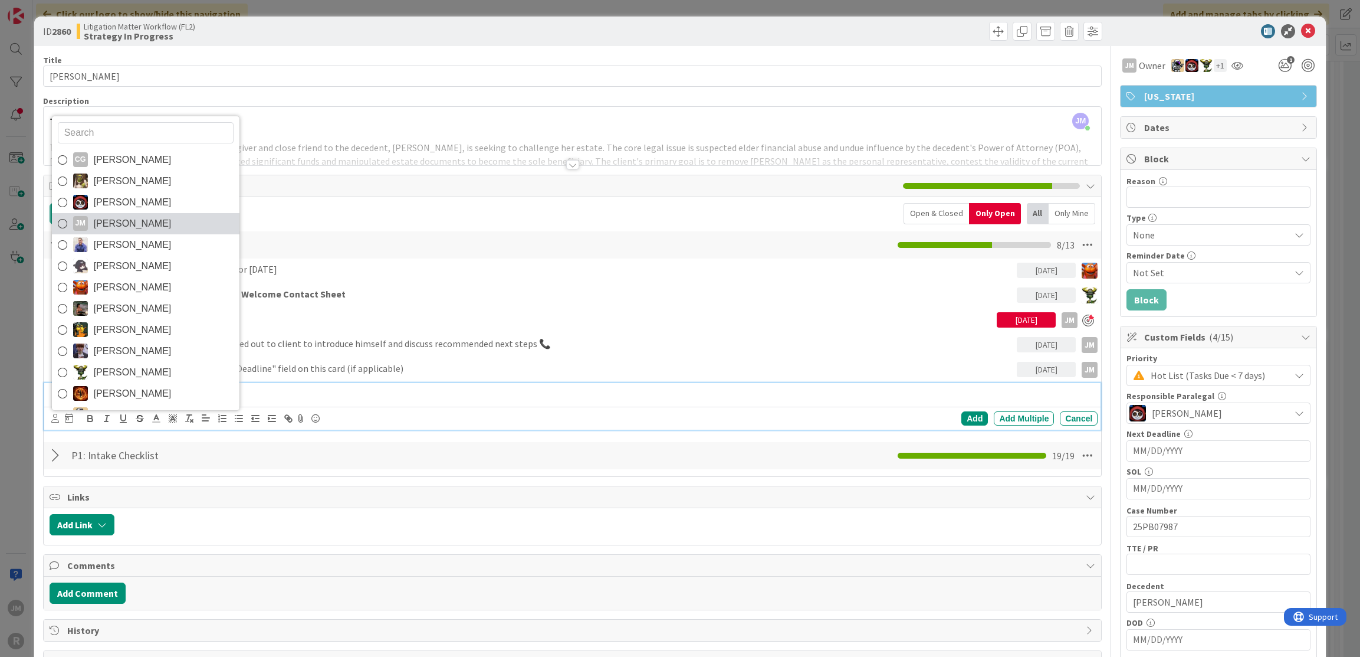
click at [126, 224] on span "[PERSON_NAME]" at bounding box center [133, 224] width 78 height 18
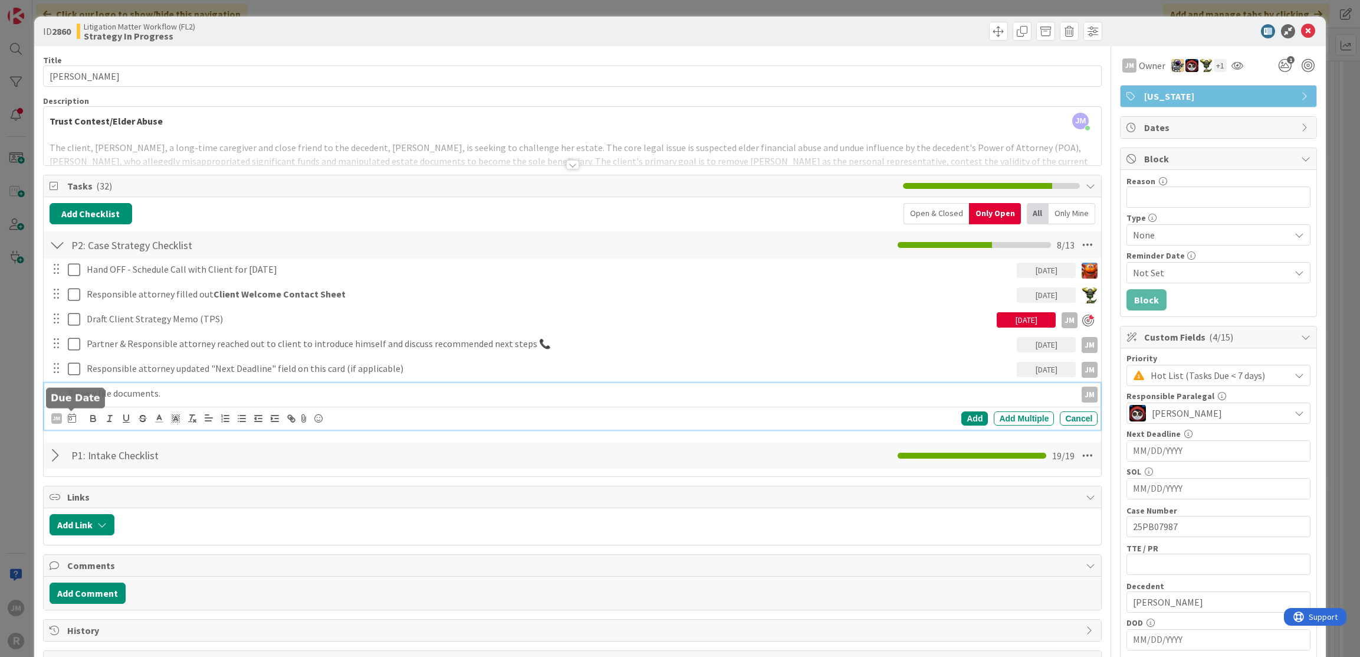
click at [69, 417] on icon at bounding box center [72, 417] width 8 height 9
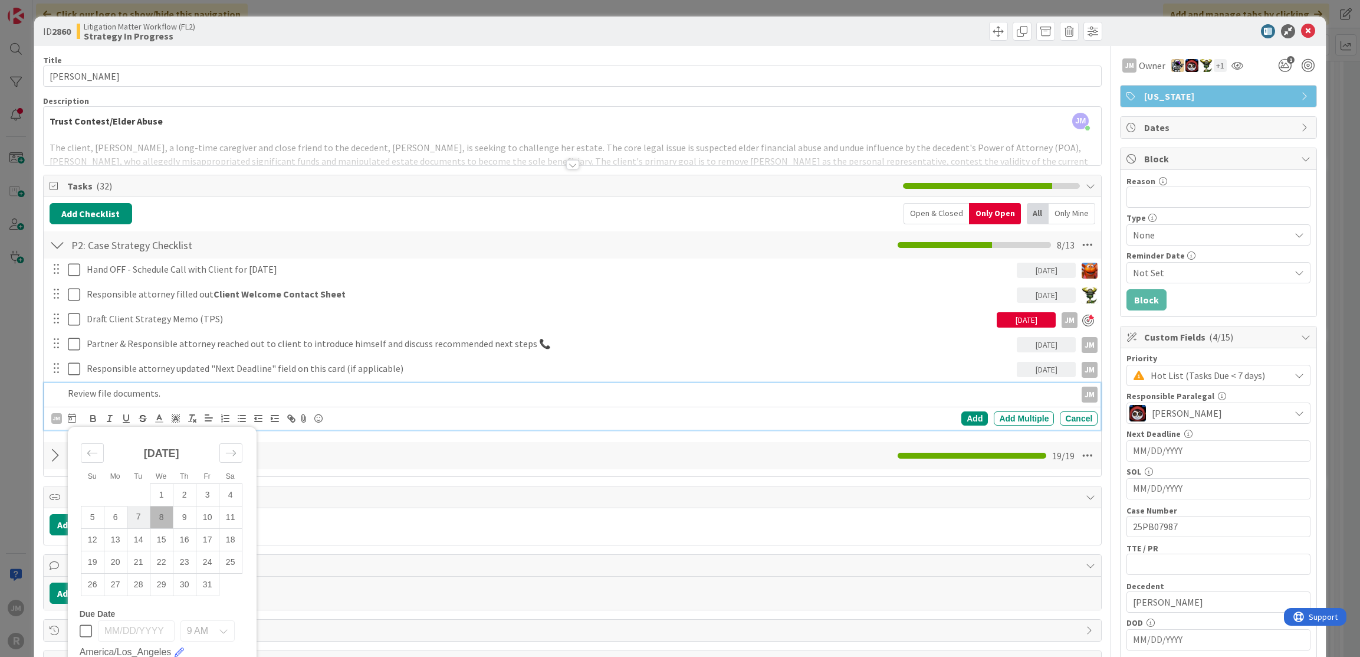
click at [135, 508] on td "7" at bounding box center [138, 517] width 23 height 22
click at [120, 510] on td "6" at bounding box center [115, 517] width 23 height 22
type input "[DATE]"
click at [965, 413] on div "Add" at bounding box center [975, 418] width 27 height 14
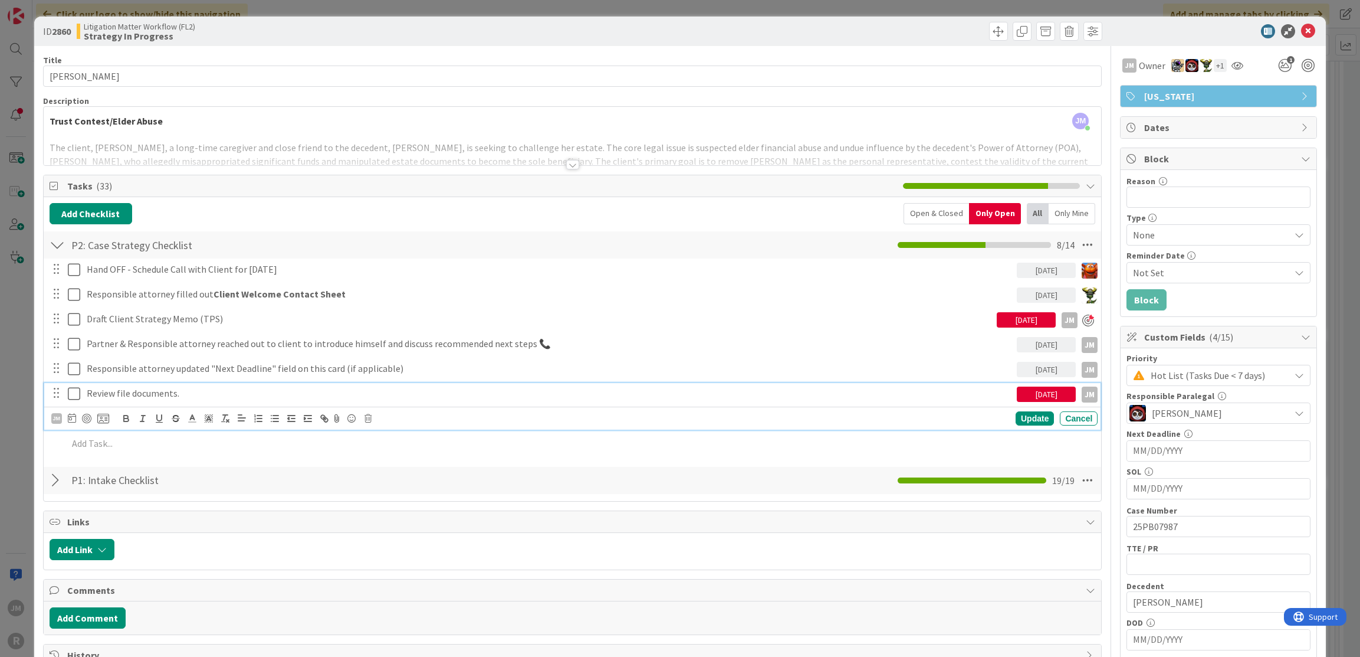
click at [157, 394] on p "Review file documents." at bounding box center [550, 393] width 926 height 14
click at [88, 418] on div at bounding box center [86, 418] width 9 height 9
click at [15, 402] on div "ID 2860 Litigation Matter Workflow (FL2) Strategy In Progress Title 15 / 128 [P…" at bounding box center [680, 328] width 1360 height 657
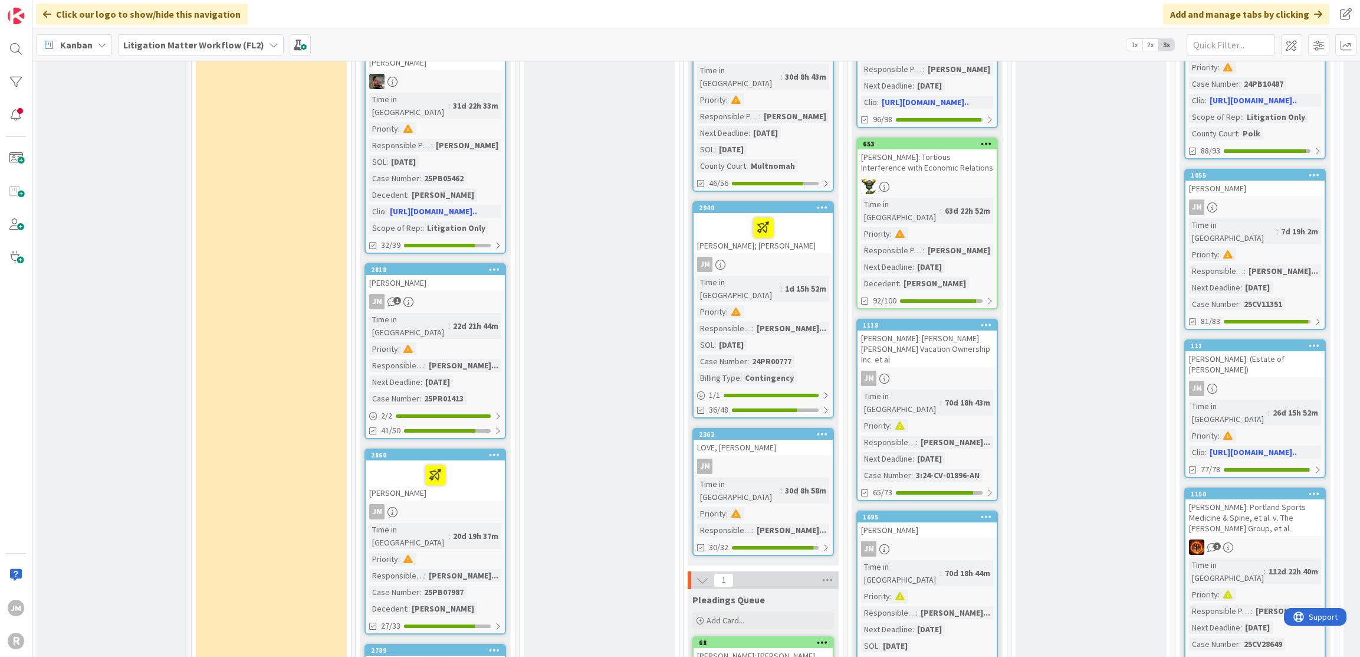
click at [99, 44] on icon at bounding box center [101, 44] width 9 height 9
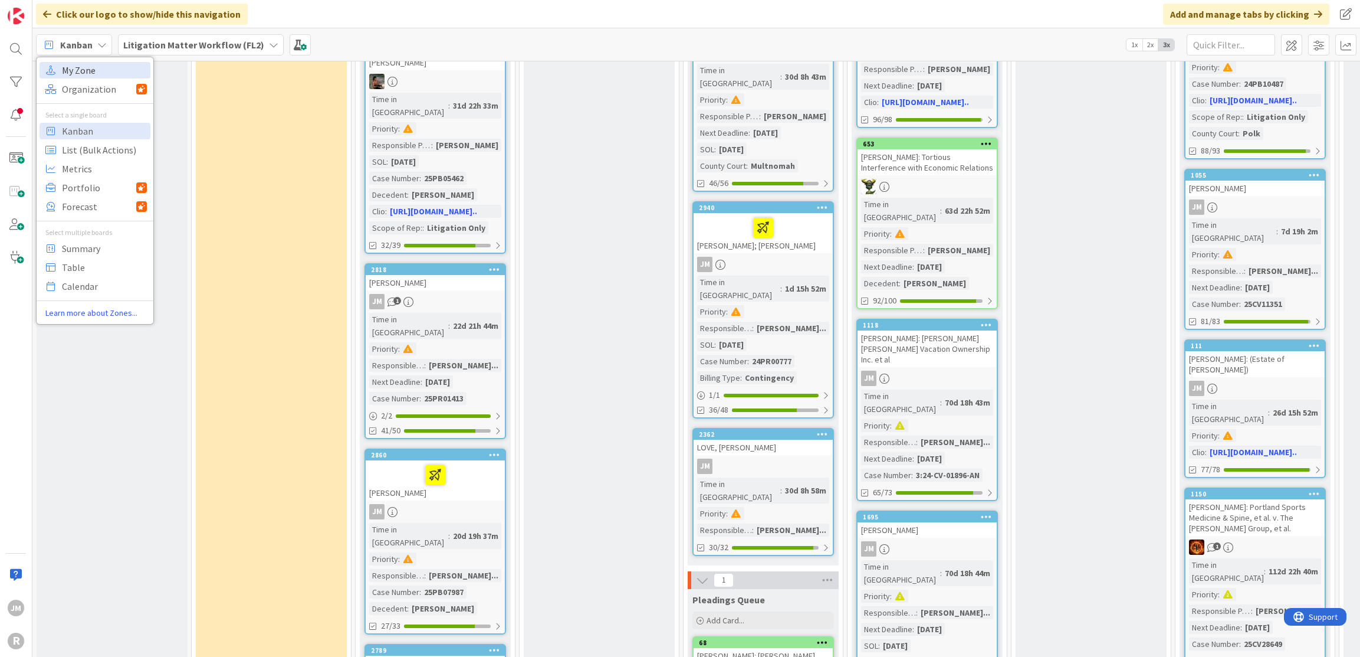
click at [84, 74] on span "My Zone" at bounding box center [104, 70] width 85 height 18
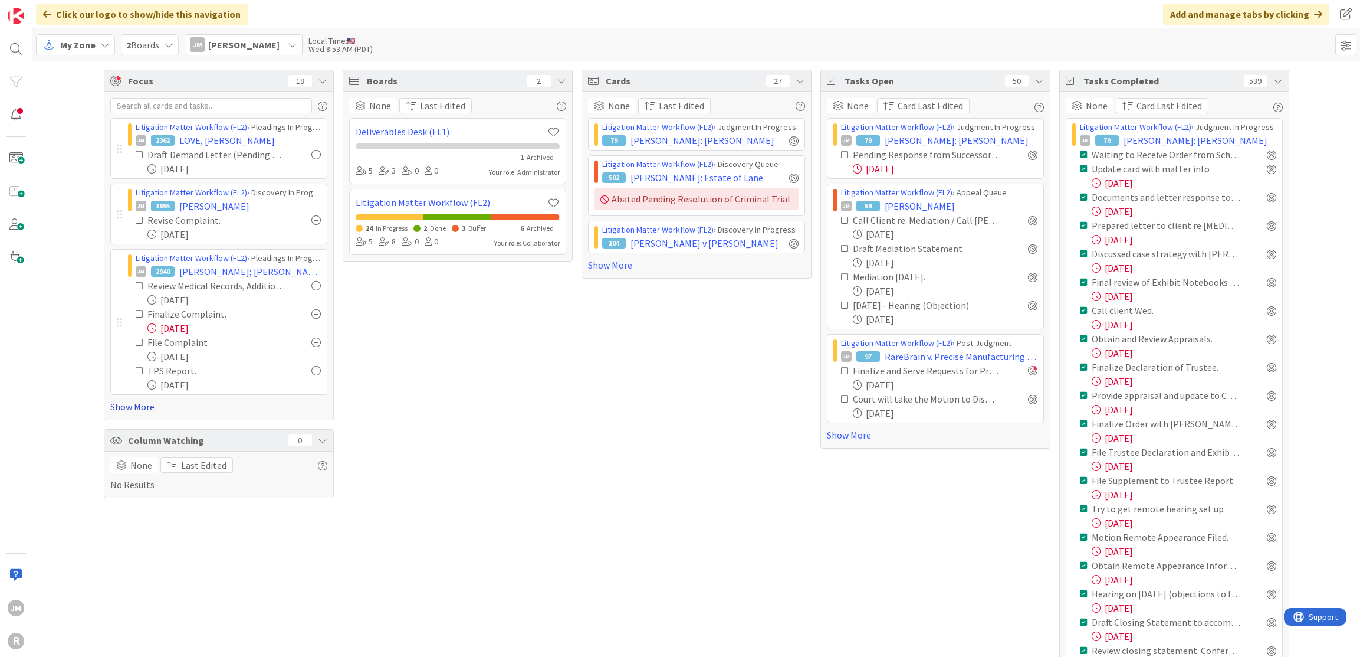
click at [129, 409] on link "Show More" at bounding box center [218, 406] width 217 height 14
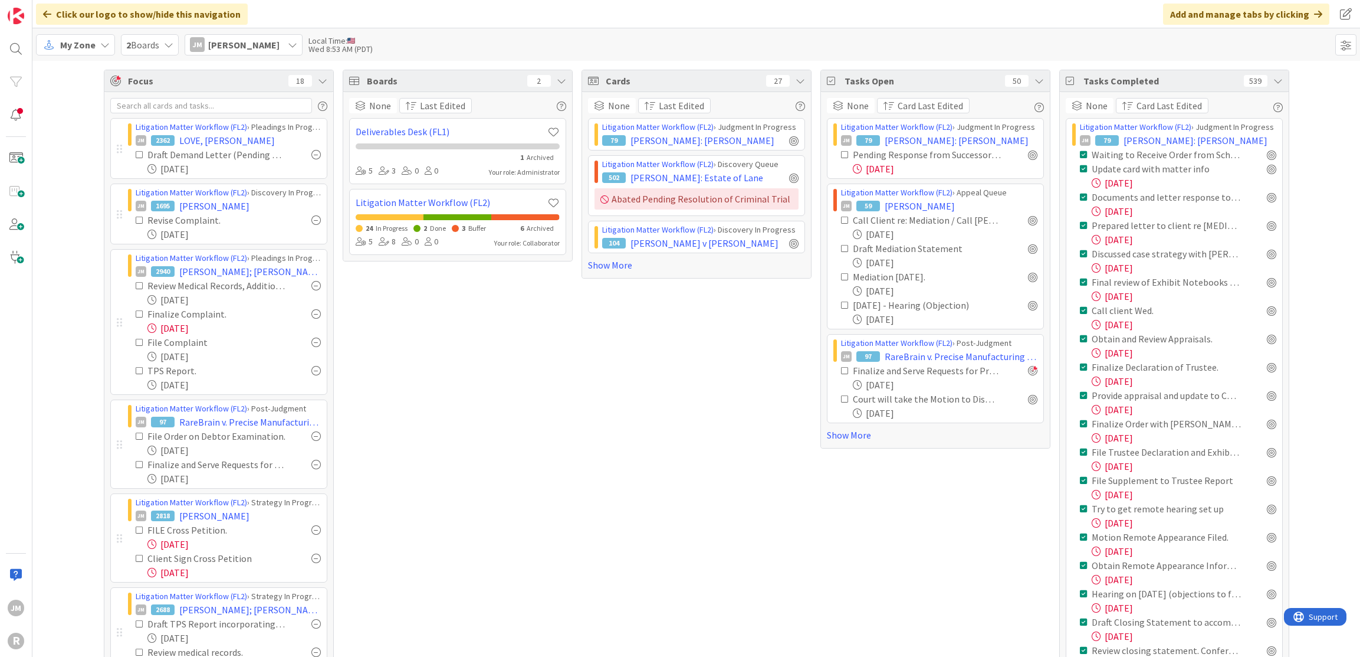
click at [106, 38] on div "My Zone" at bounding box center [75, 44] width 79 height 21
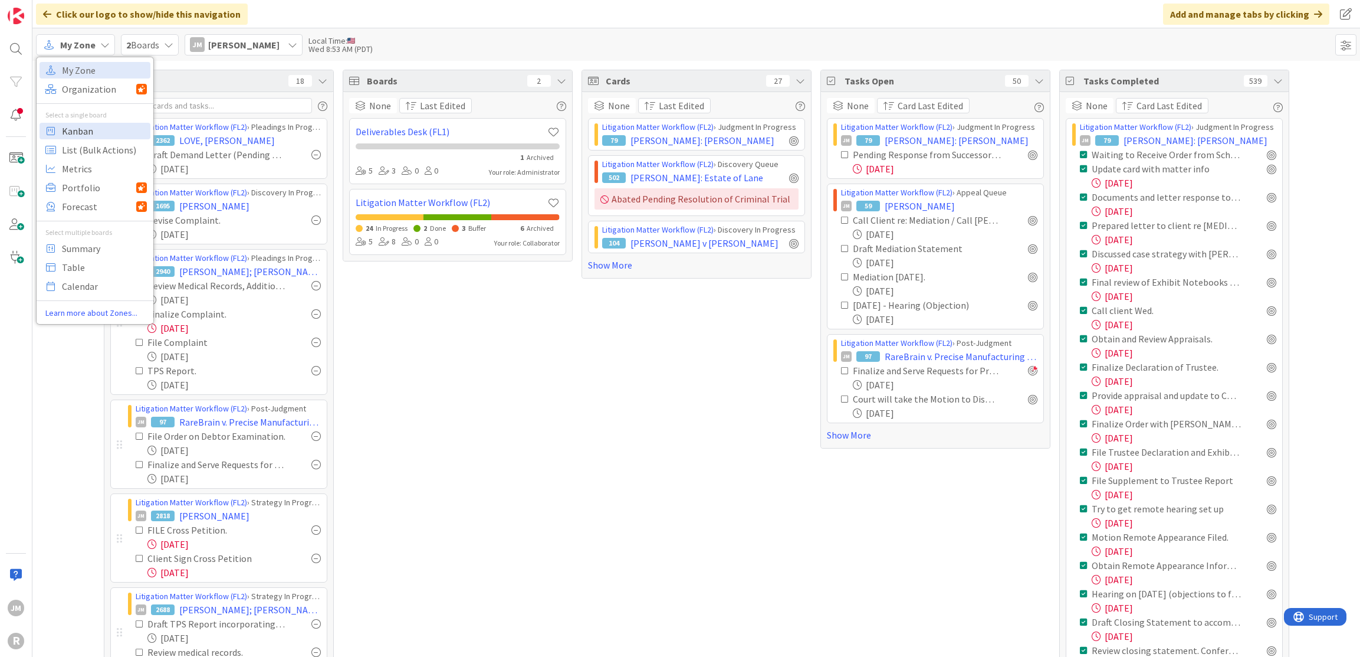
click at [74, 130] on span "Kanban" at bounding box center [104, 131] width 85 height 18
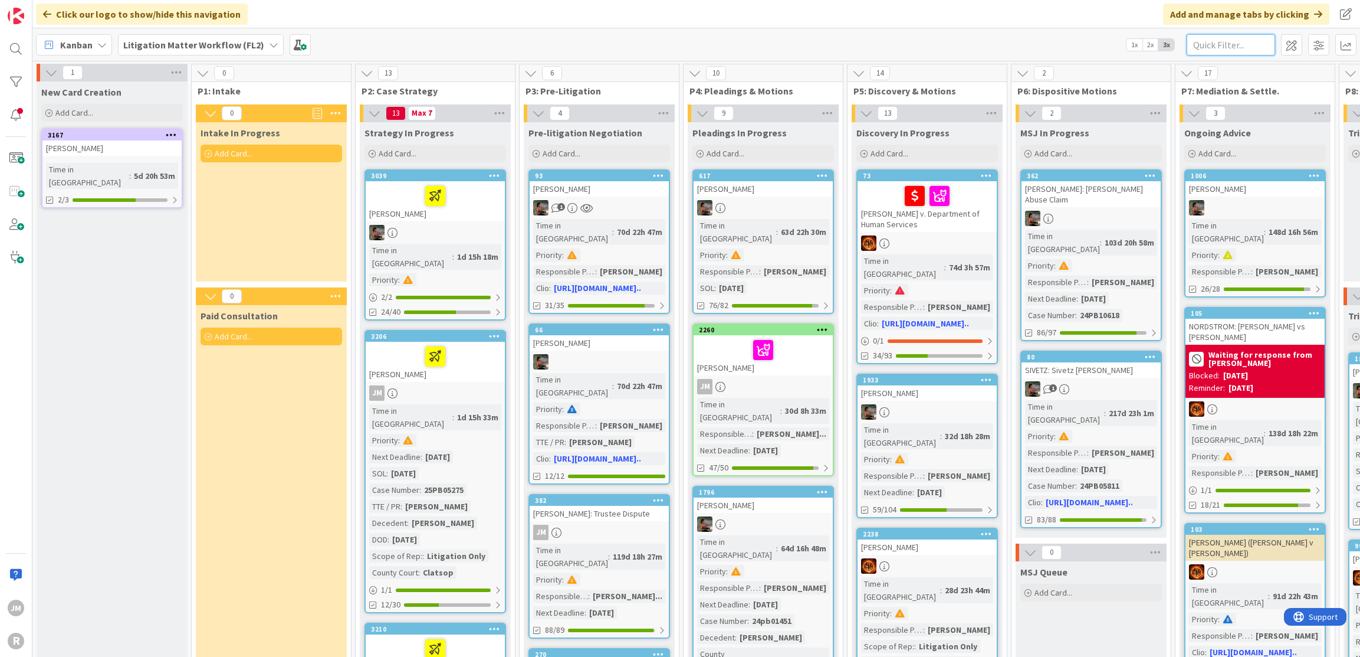
click at [1250, 49] on input "text" at bounding box center [1231, 44] width 88 height 21
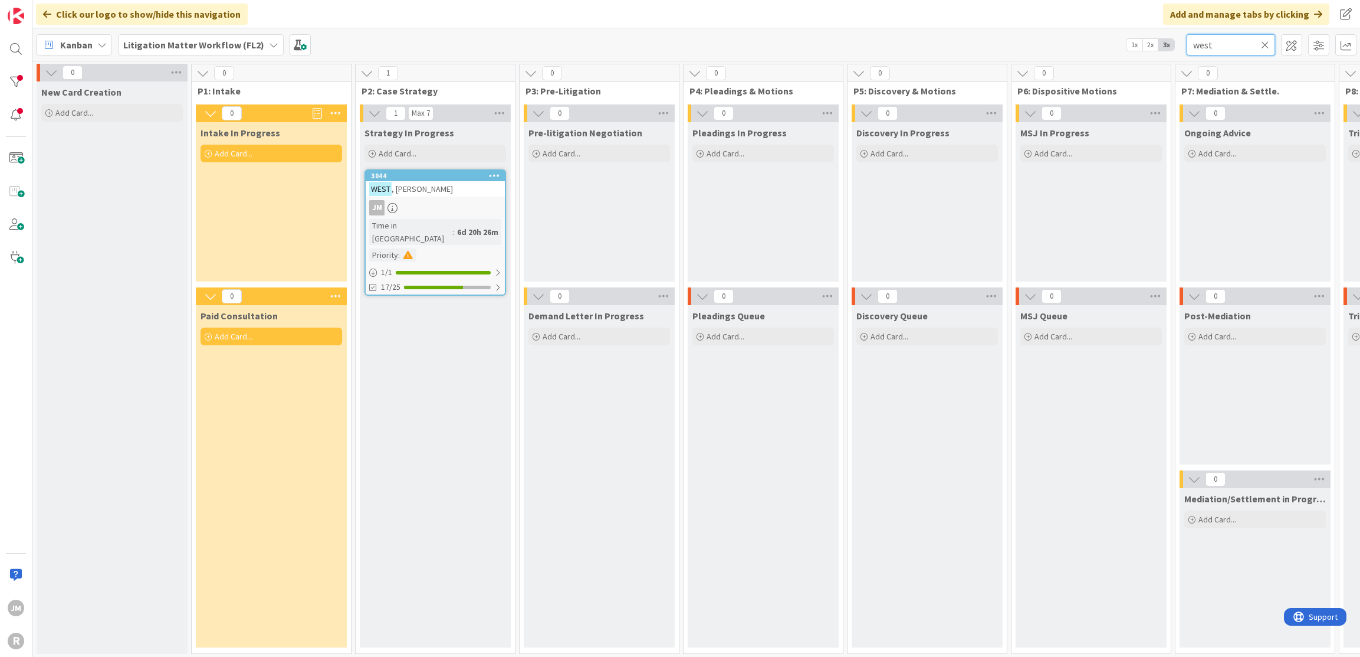
type input "west"
click at [435, 204] on div "JM" at bounding box center [435, 207] width 139 height 15
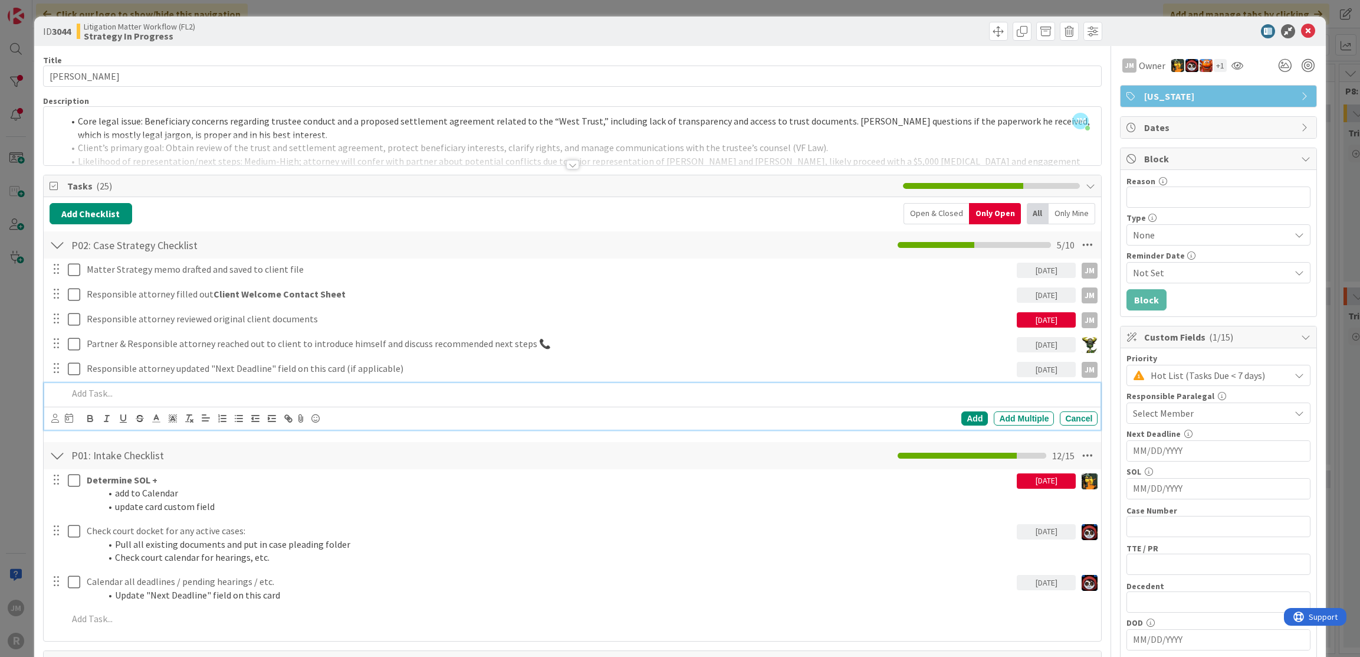
click at [206, 389] on p at bounding box center [581, 393] width 1026 height 14
click at [51, 414] on icon at bounding box center [55, 418] width 8 height 9
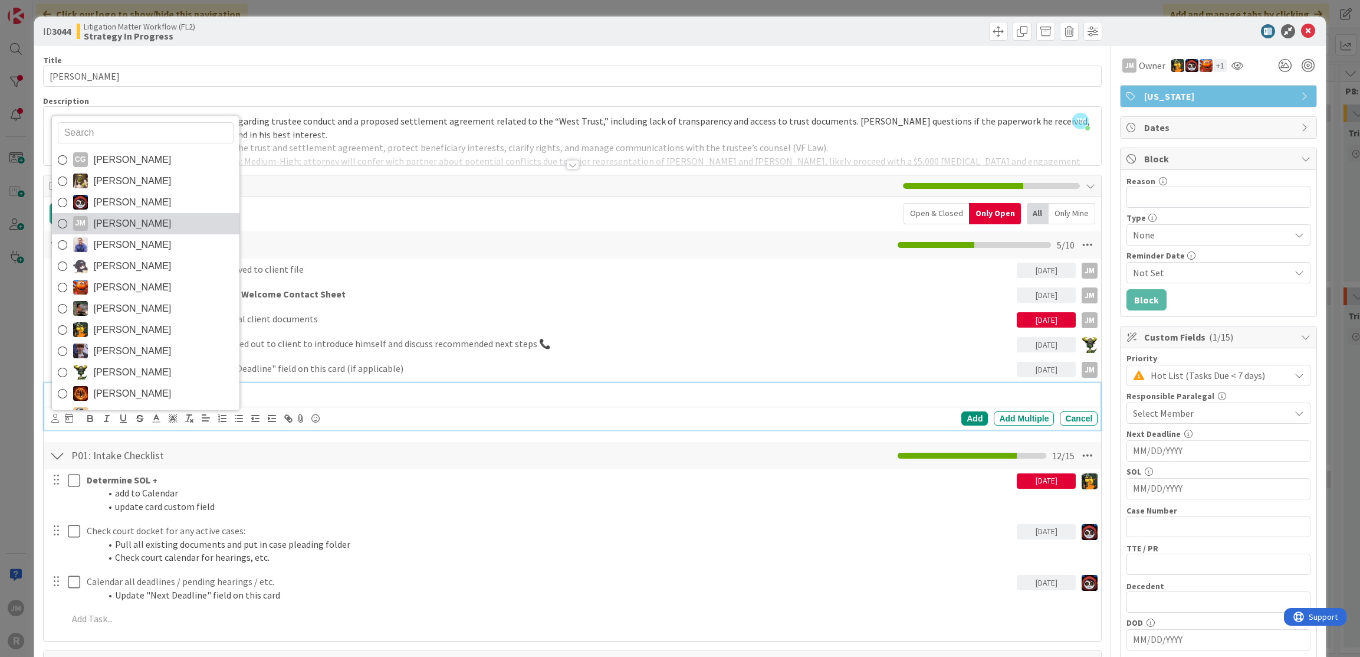
click at [124, 220] on span "[PERSON_NAME]" at bounding box center [133, 224] width 78 height 18
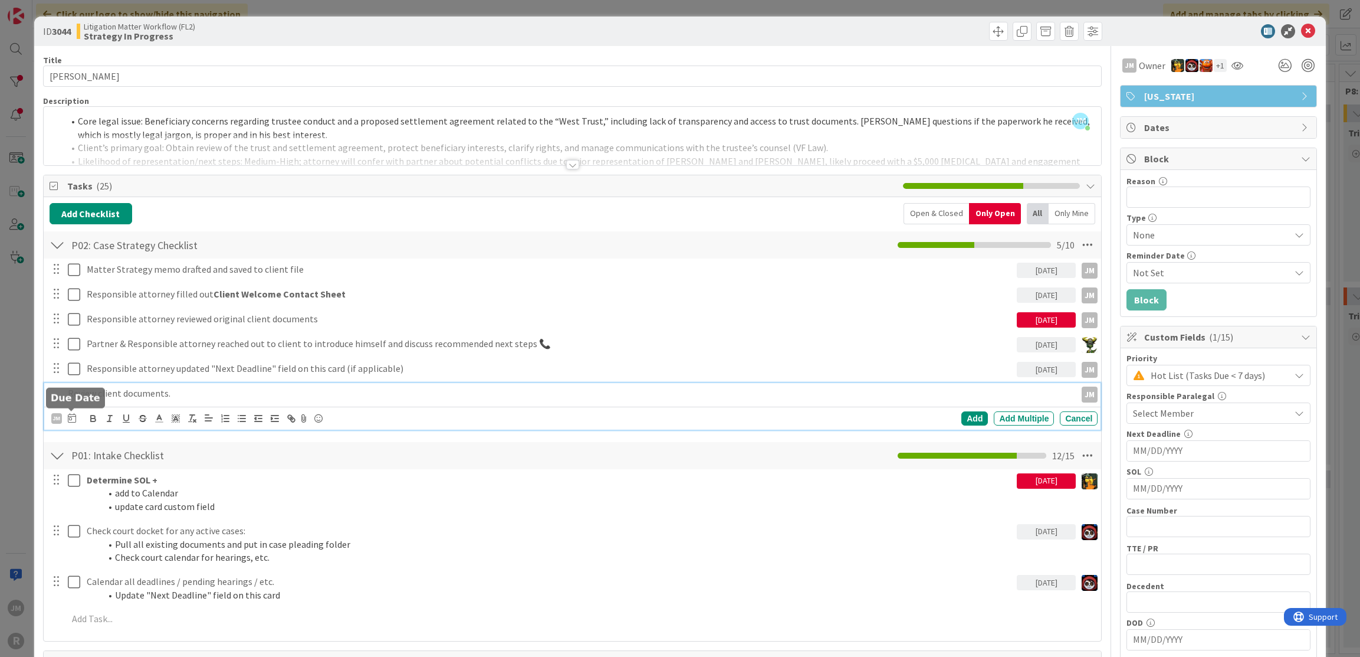
click at [71, 417] on icon at bounding box center [72, 417] width 8 height 9
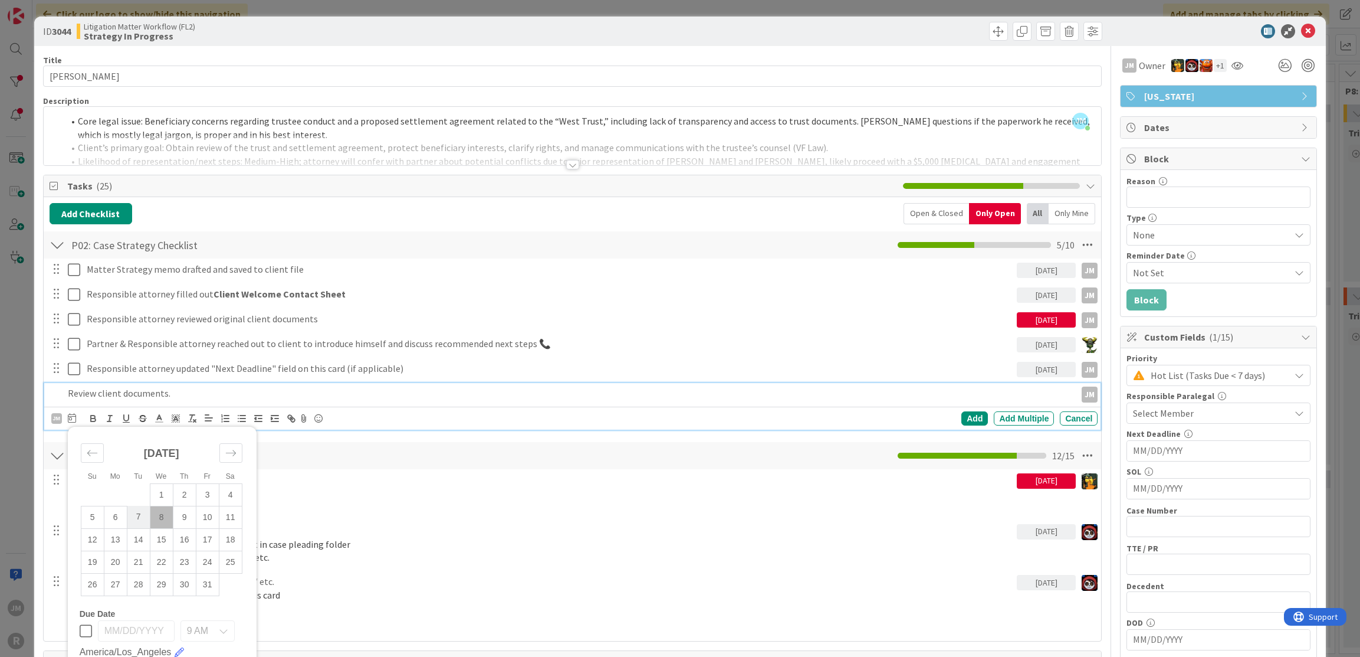
click at [136, 510] on td "7" at bounding box center [138, 517] width 23 height 22
click at [968, 417] on div "Add" at bounding box center [975, 418] width 27 height 14
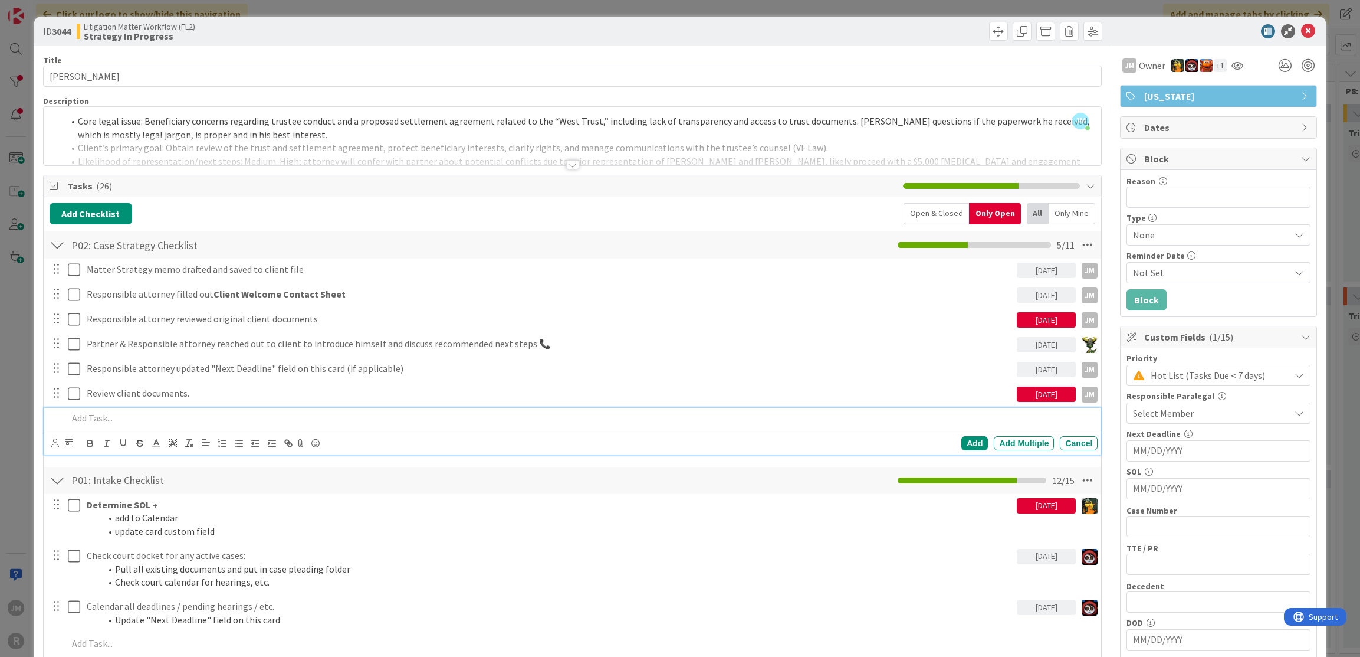
click at [160, 408] on div at bounding box center [580, 418] width 1035 height 21
click at [53, 441] on icon at bounding box center [55, 442] width 8 height 9
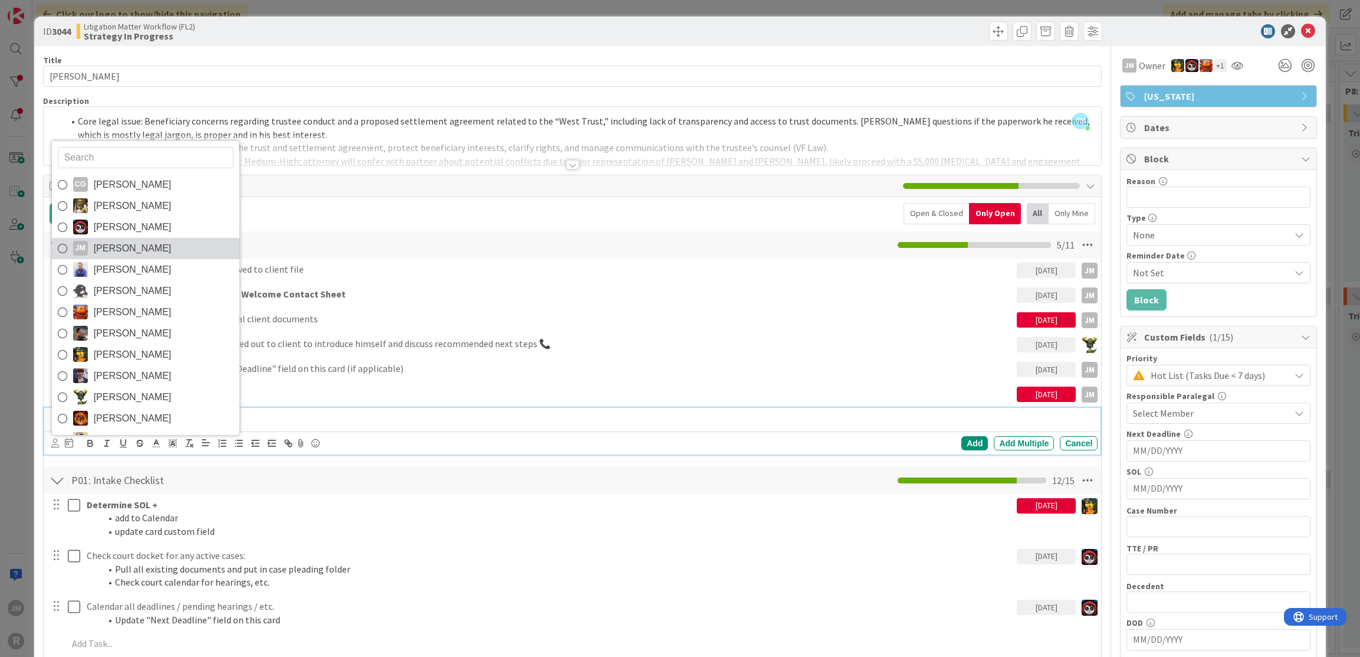
click at [104, 244] on span "[PERSON_NAME]" at bounding box center [133, 249] width 78 height 18
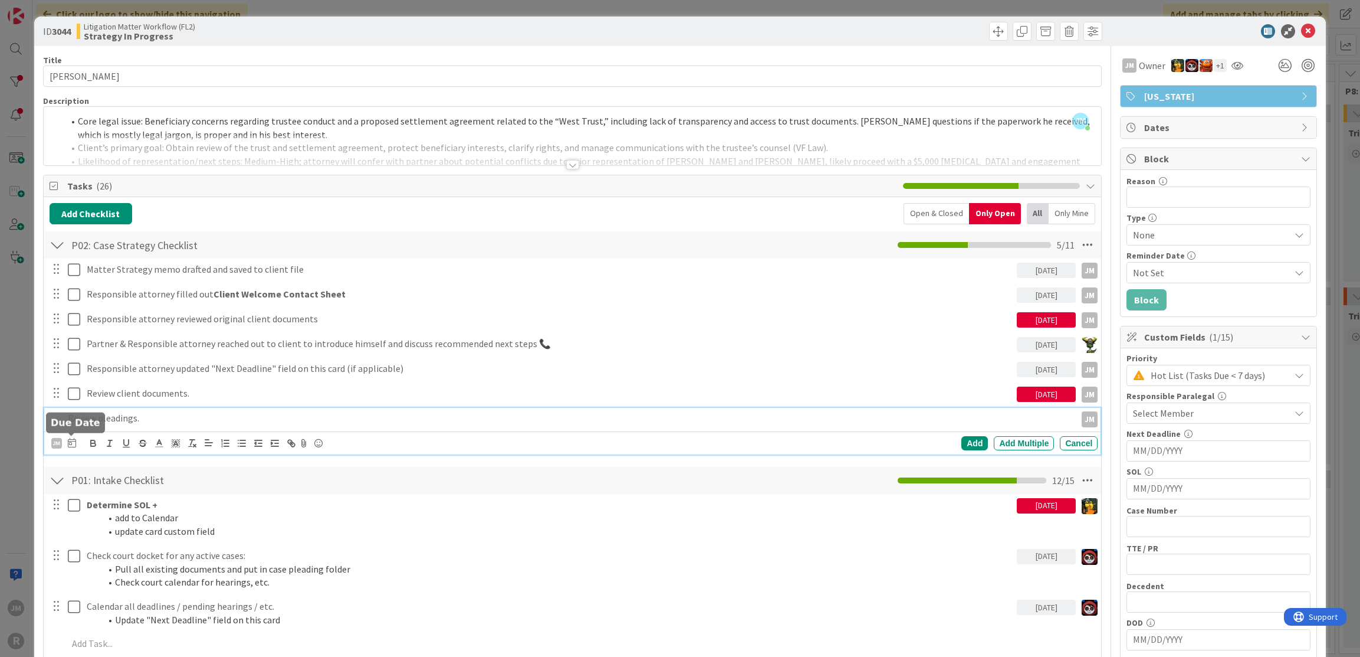
click at [72, 442] on icon at bounding box center [72, 442] width 8 height 9
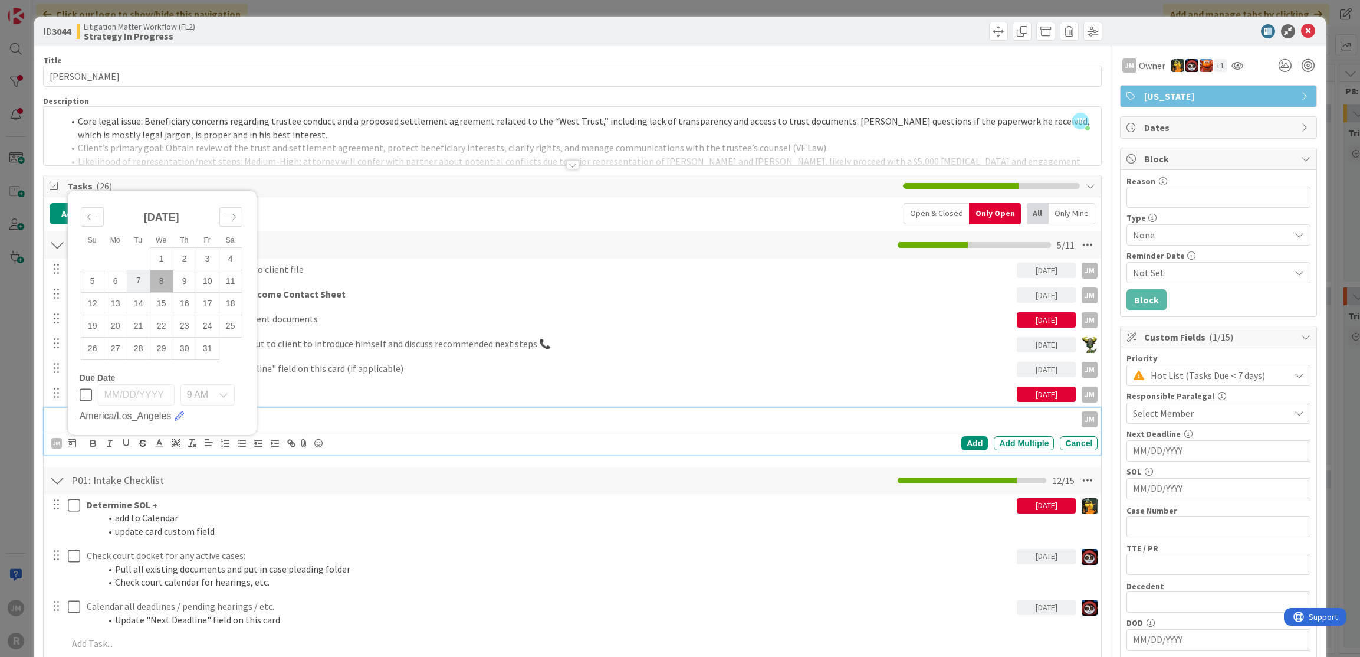
click at [132, 279] on td "7" at bounding box center [138, 281] width 23 height 22
type input "[DATE]"
click at [970, 440] on div "Add" at bounding box center [975, 443] width 27 height 14
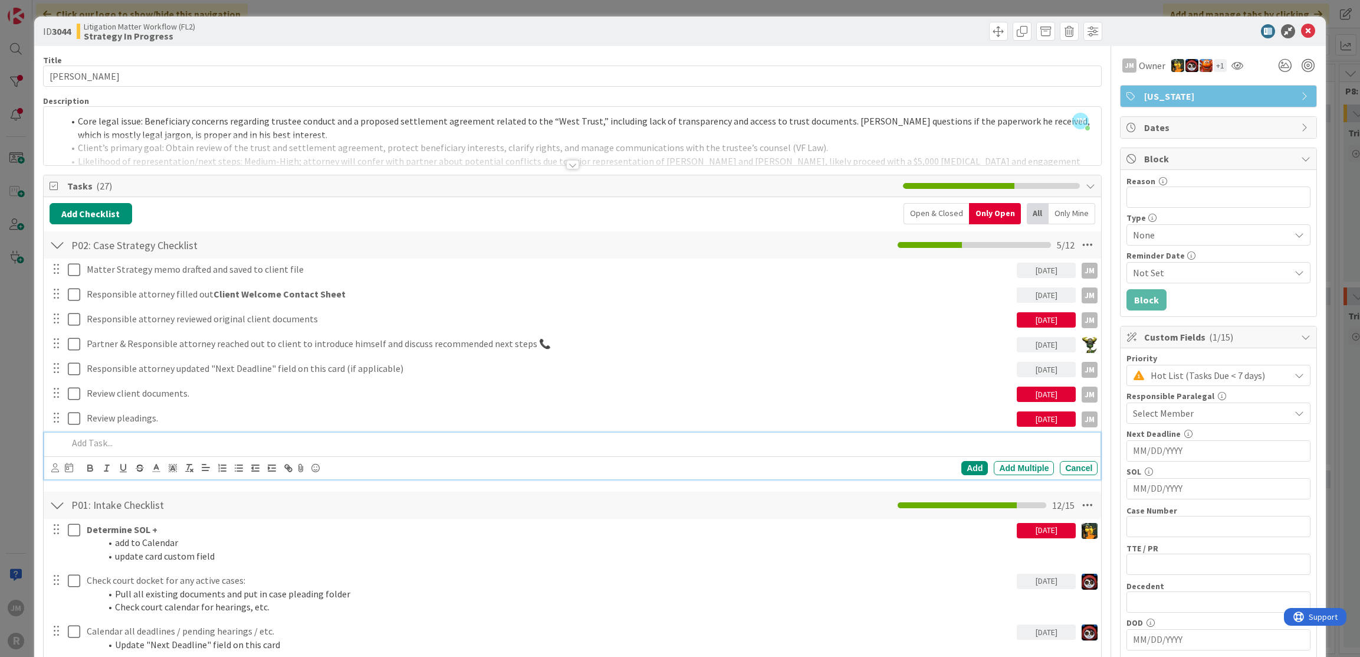
click at [91, 447] on p at bounding box center [581, 443] width 1026 height 14
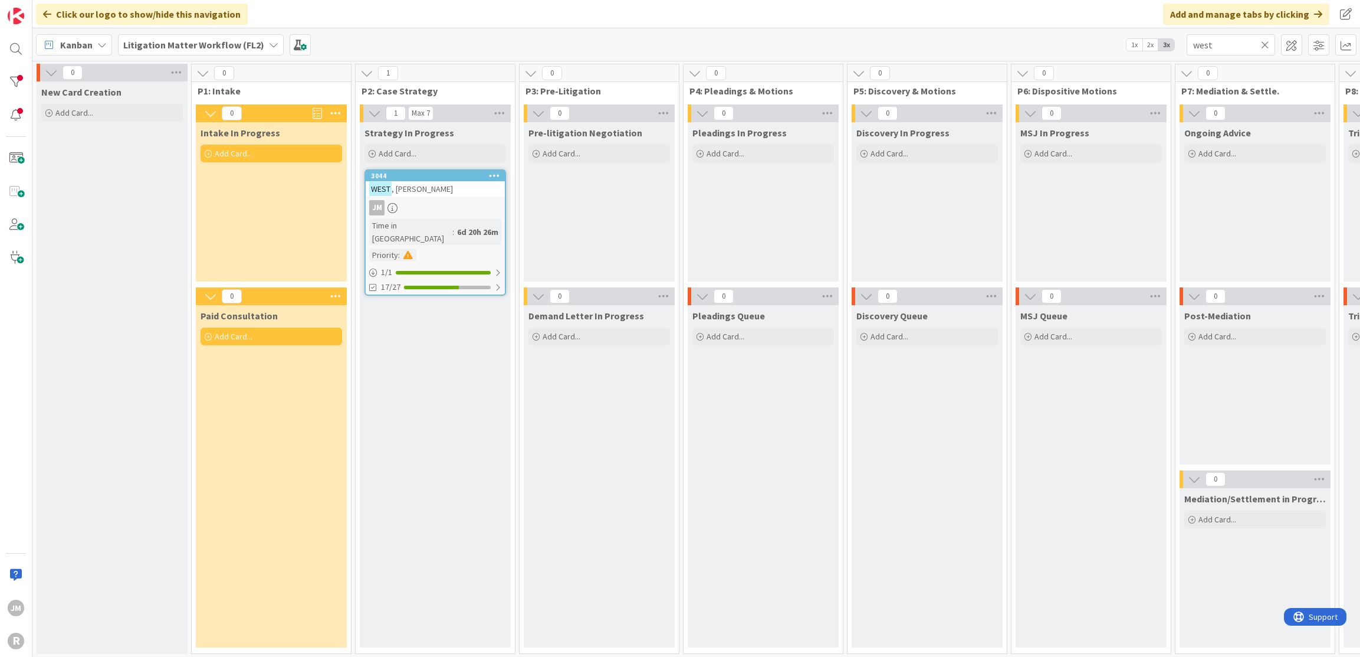
click at [463, 196] on div "3044 [PERSON_NAME] Time in [GEOGRAPHIC_DATA] : 6d 20h 26m Priority : 1 / 1 17/27" at bounding box center [436, 232] width 142 height 126
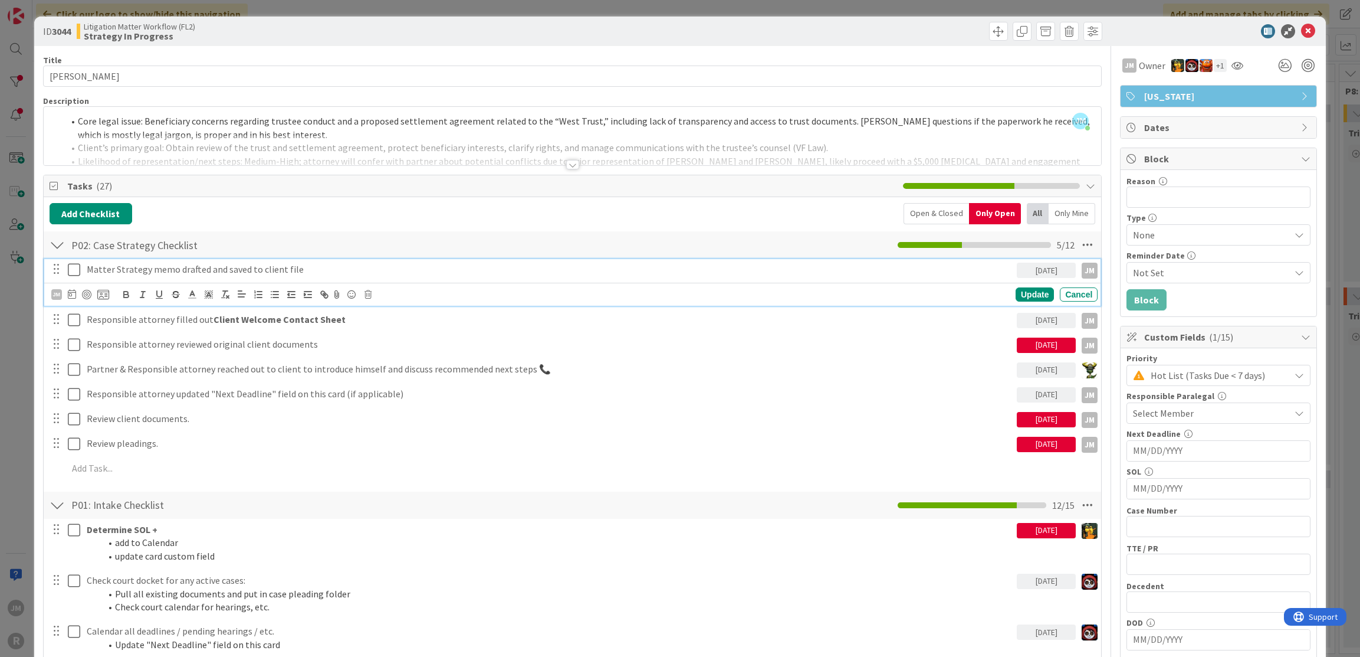
click at [235, 264] on p "Matter Strategy memo drafted and saved to client file" at bounding box center [550, 270] width 926 height 14
click at [70, 292] on icon at bounding box center [72, 293] width 8 height 9
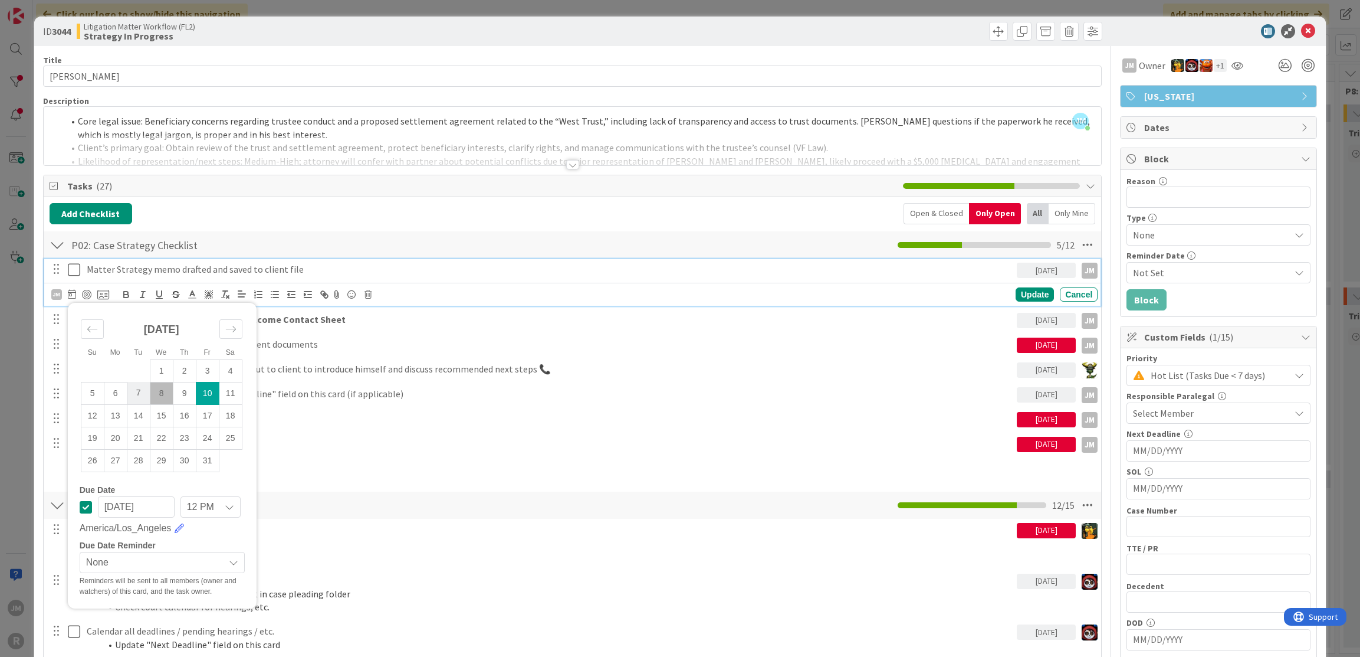
click at [135, 388] on td "7" at bounding box center [138, 393] width 23 height 22
type input "[DATE]"
click at [1017, 291] on div "Update" at bounding box center [1035, 294] width 38 height 14
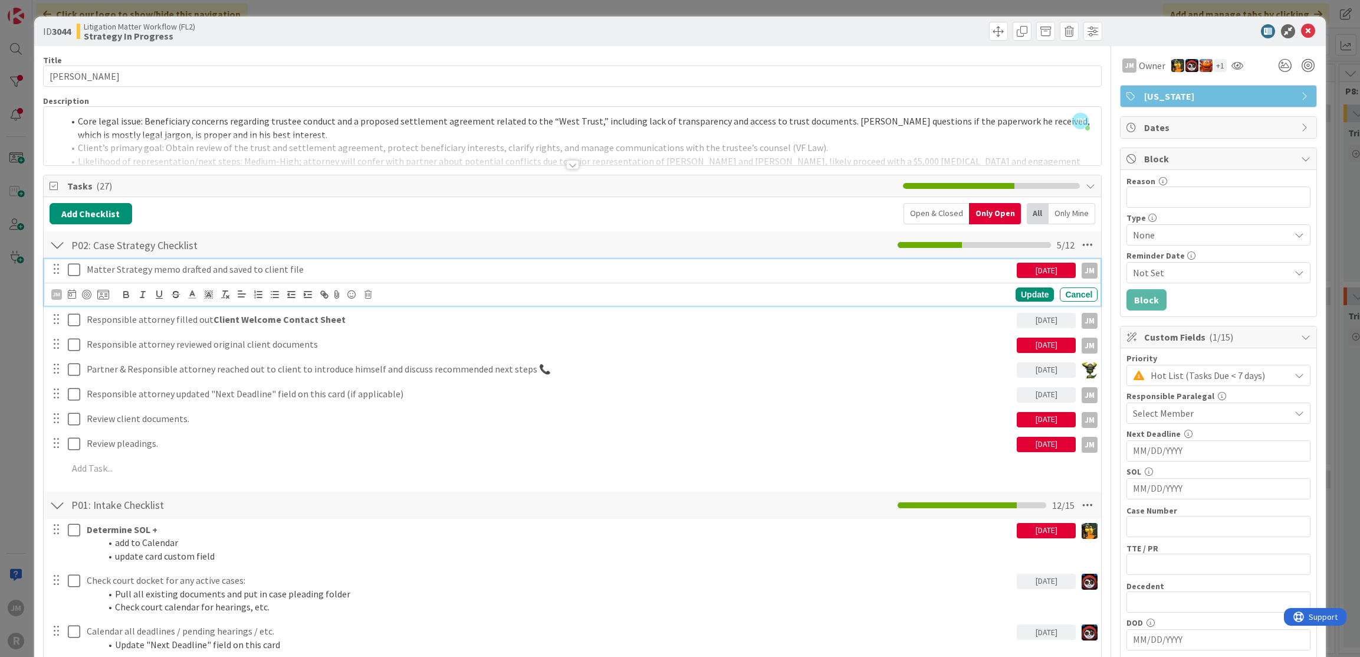
click at [113, 264] on p "Matter Strategy memo drafted and saved to client file" at bounding box center [550, 270] width 926 height 14
click at [86, 291] on div at bounding box center [86, 294] width 9 height 9
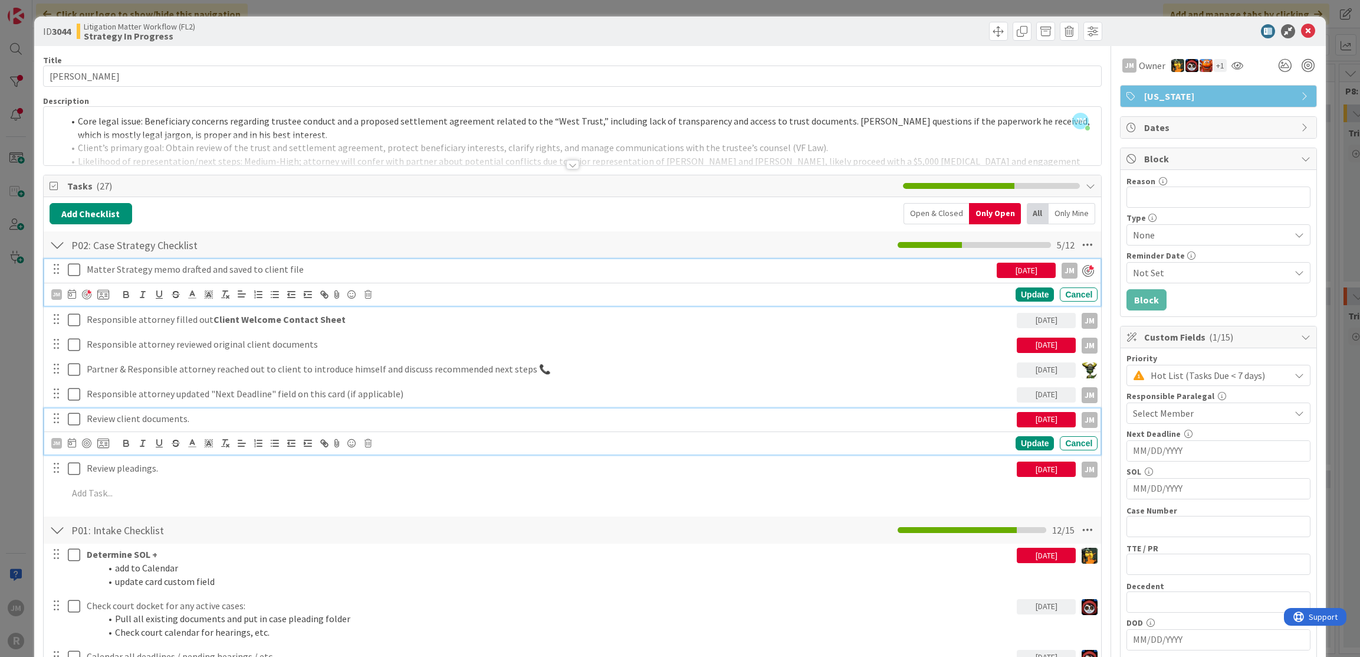
click at [103, 421] on p "Review client documents." at bounding box center [550, 419] width 926 height 14
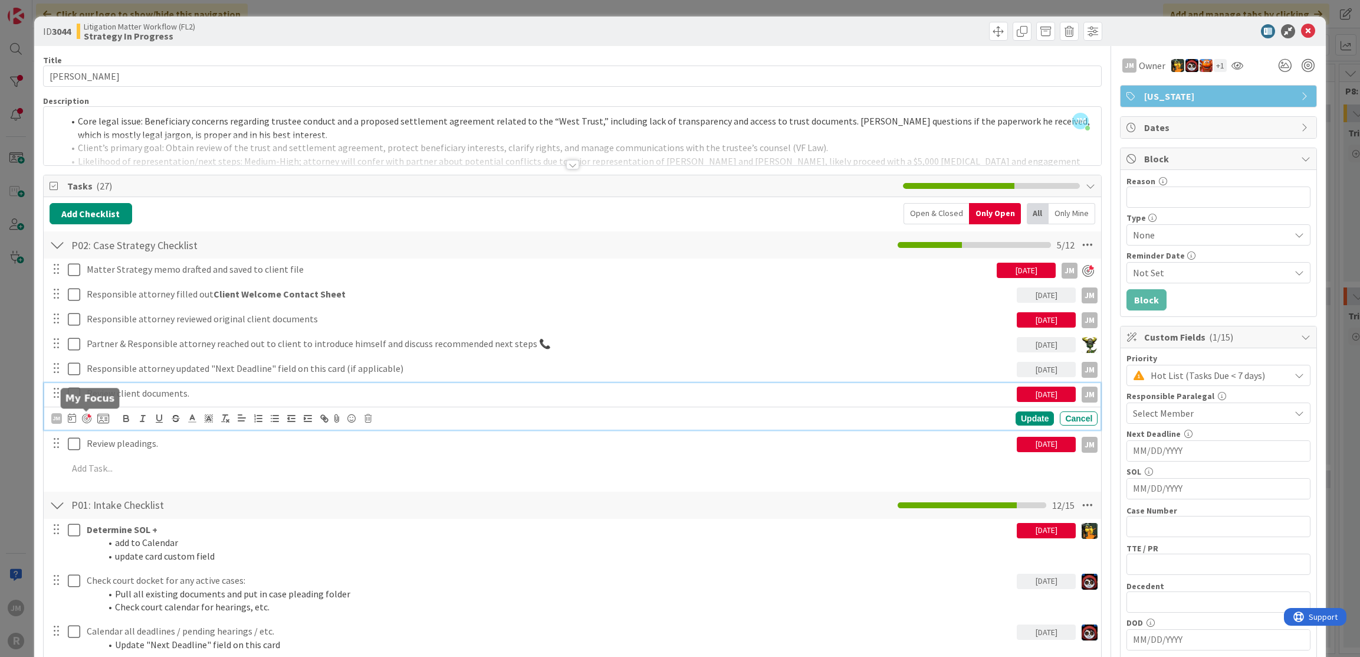
click at [87, 414] on div at bounding box center [86, 418] width 9 height 9
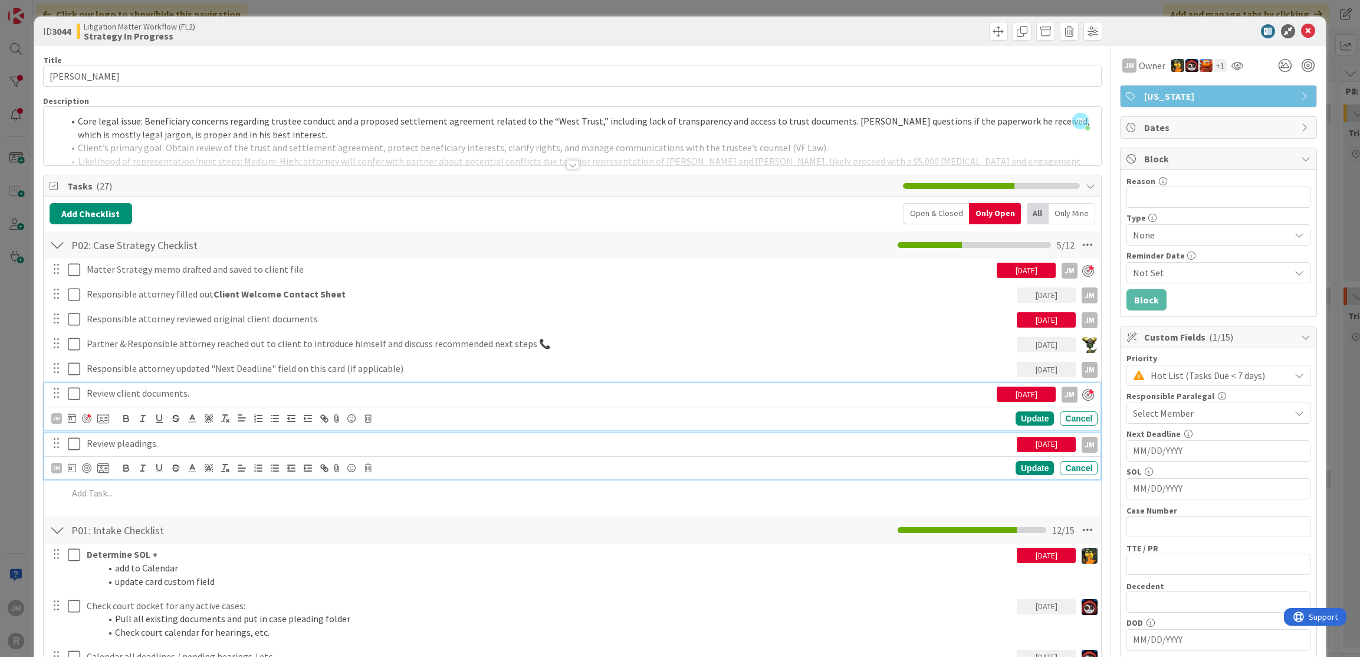
click at [115, 438] on p "Review pleadings." at bounding box center [550, 444] width 926 height 14
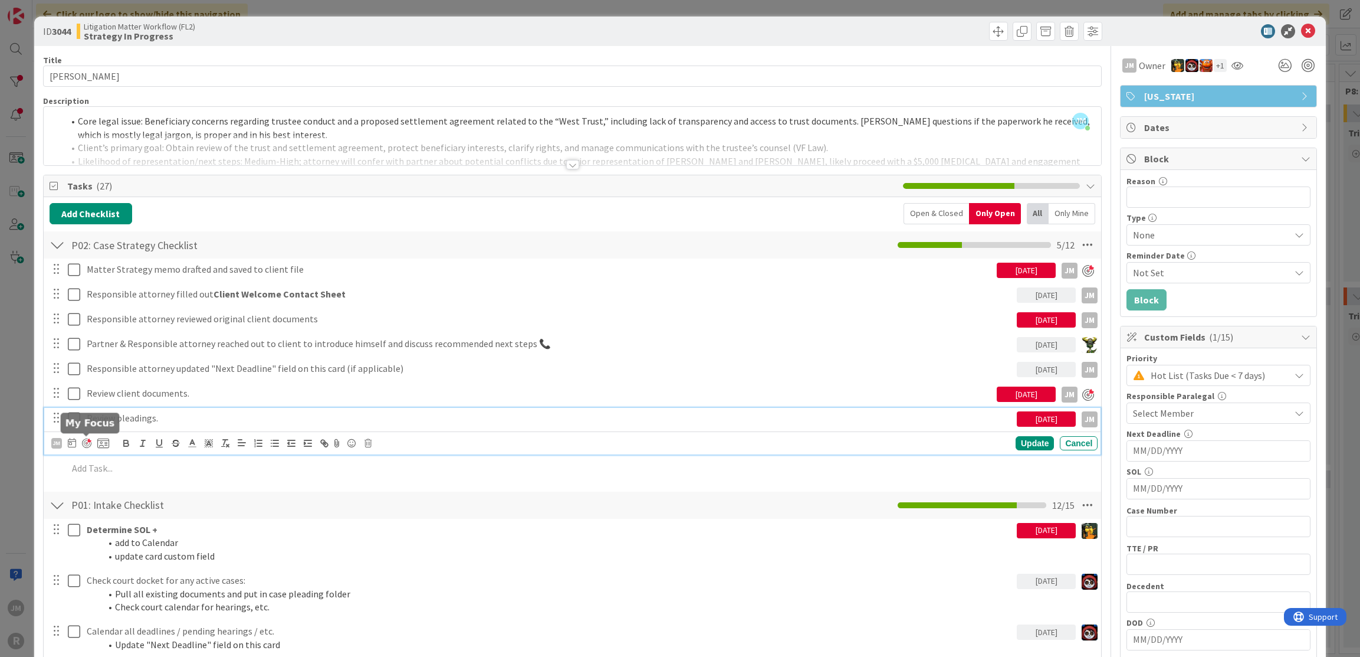
click at [88, 441] on div at bounding box center [86, 442] width 9 height 9
click at [1034, 438] on div "Update" at bounding box center [1035, 443] width 38 height 14
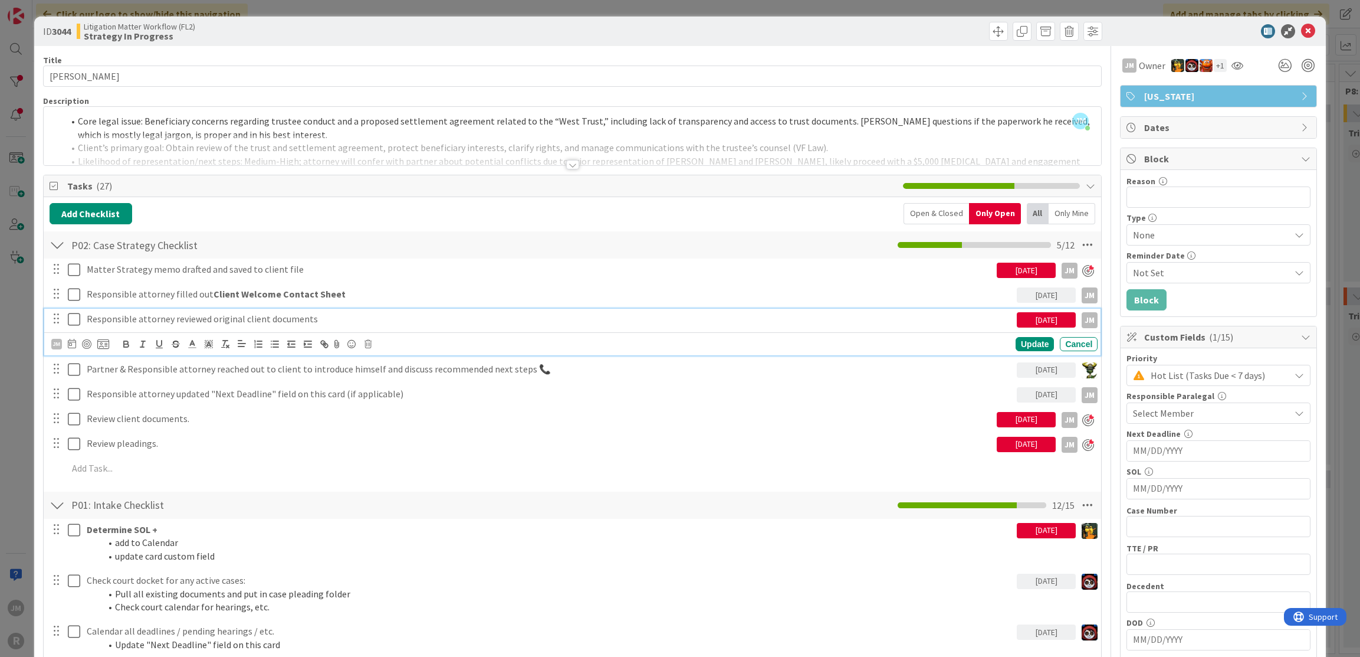
click at [316, 315] on p "Responsible attorney reviewed original client documents" at bounding box center [550, 319] width 926 height 14
click at [85, 343] on div at bounding box center [86, 343] width 9 height 9
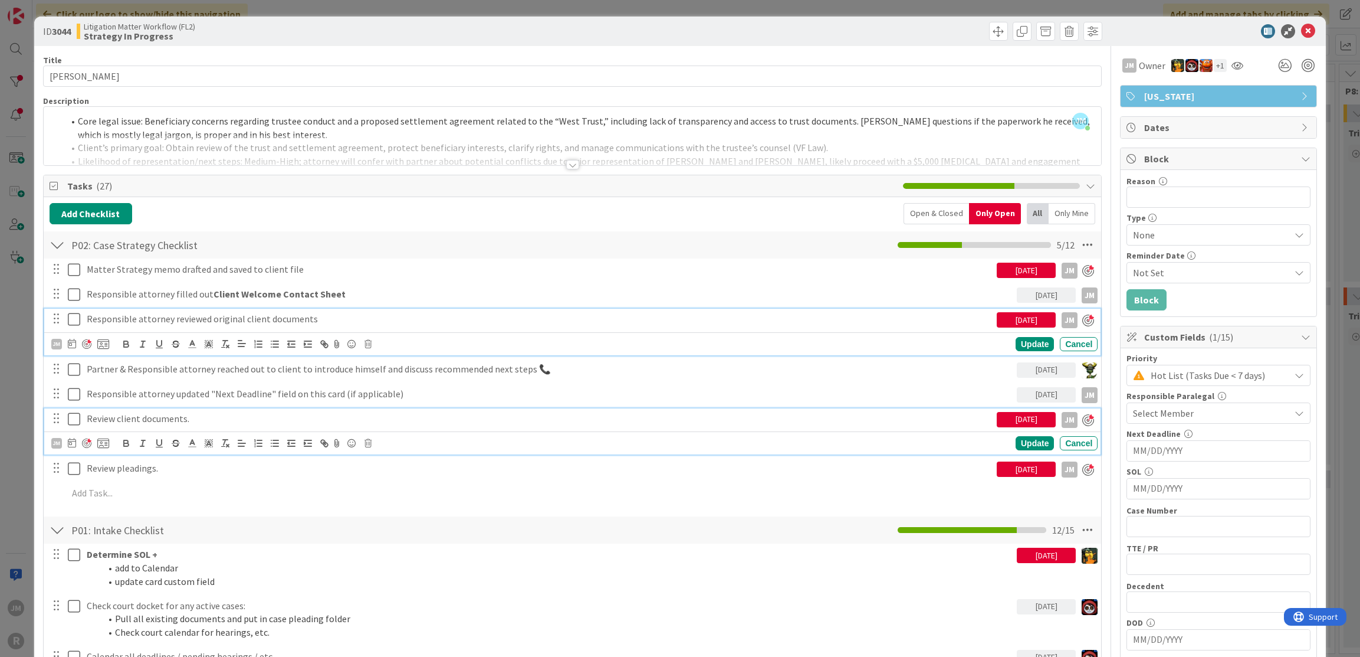
click at [189, 417] on p "Review client documents." at bounding box center [540, 419] width 906 height 14
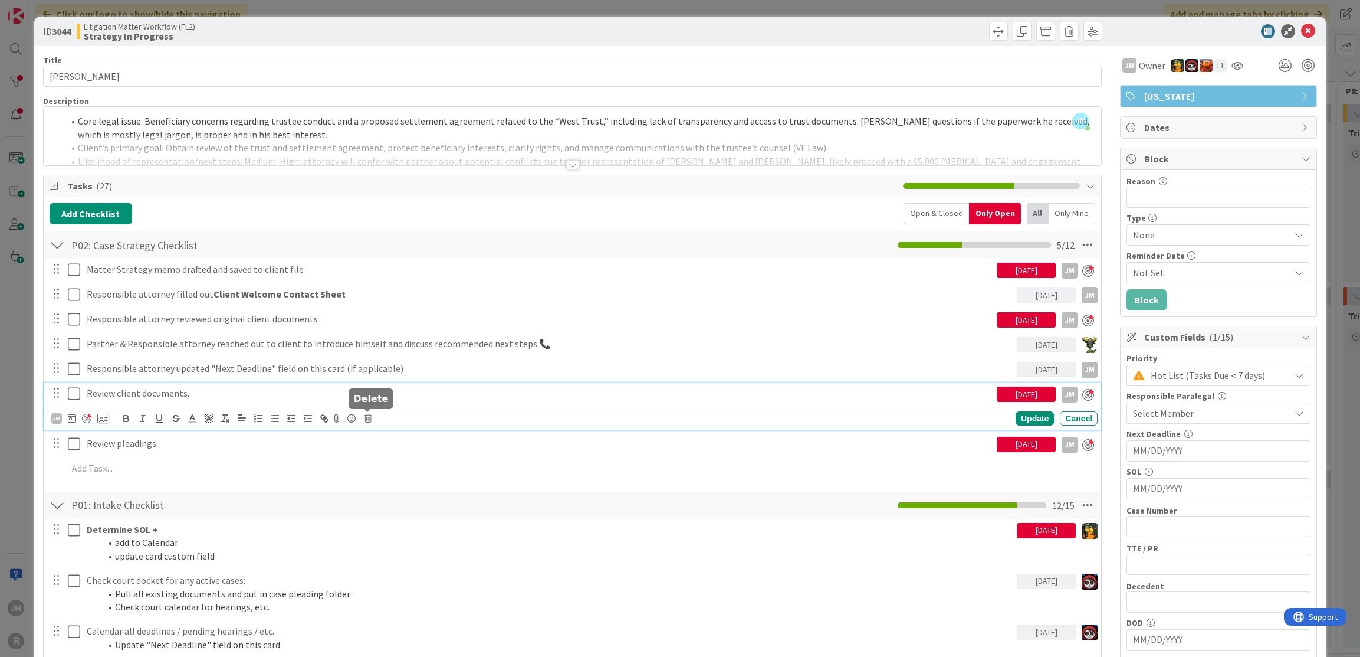
click at [369, 417] on icon at bounding box center [368, 418] width 7 height 8
click at [403, 459] on div "Delete" at bounding box center [398, 468] width 44 height 21
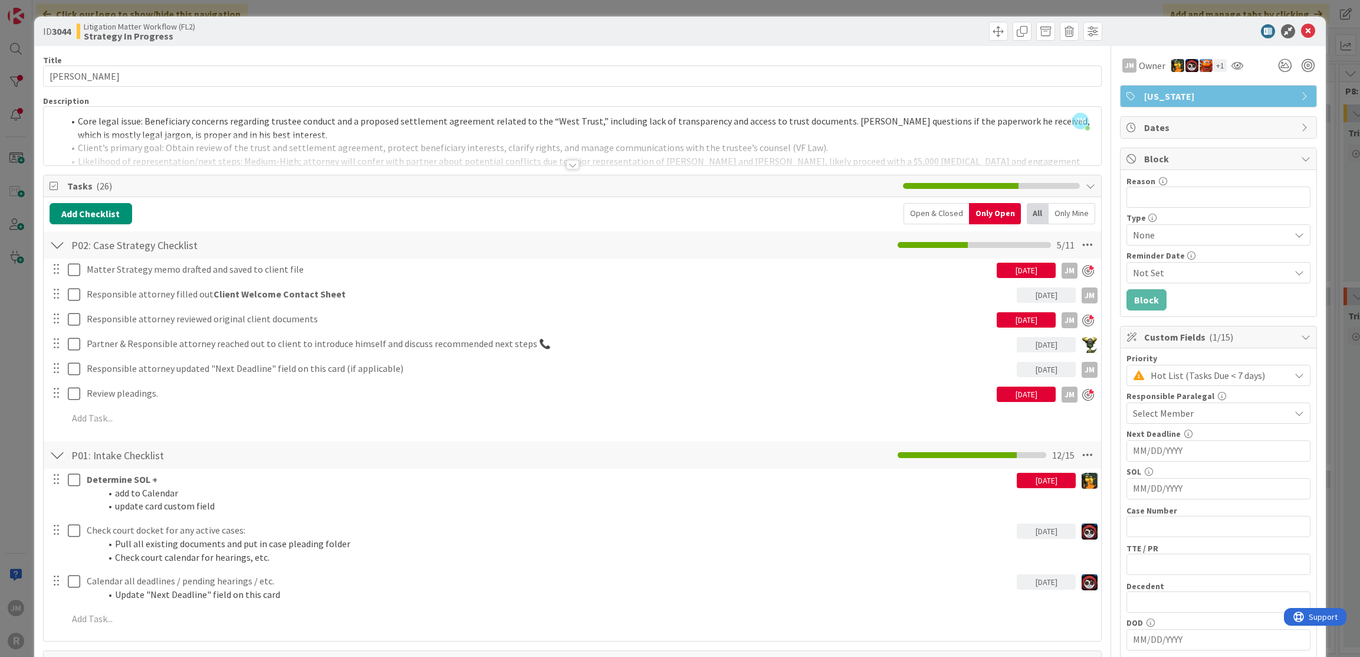
click at [24, 398] on div "ID 3044 Litigation Matter Workflow (FL2) Strategy In Progress Title 13 / 128 [P…" at bounding box center [680, 328] width 1360 height 657
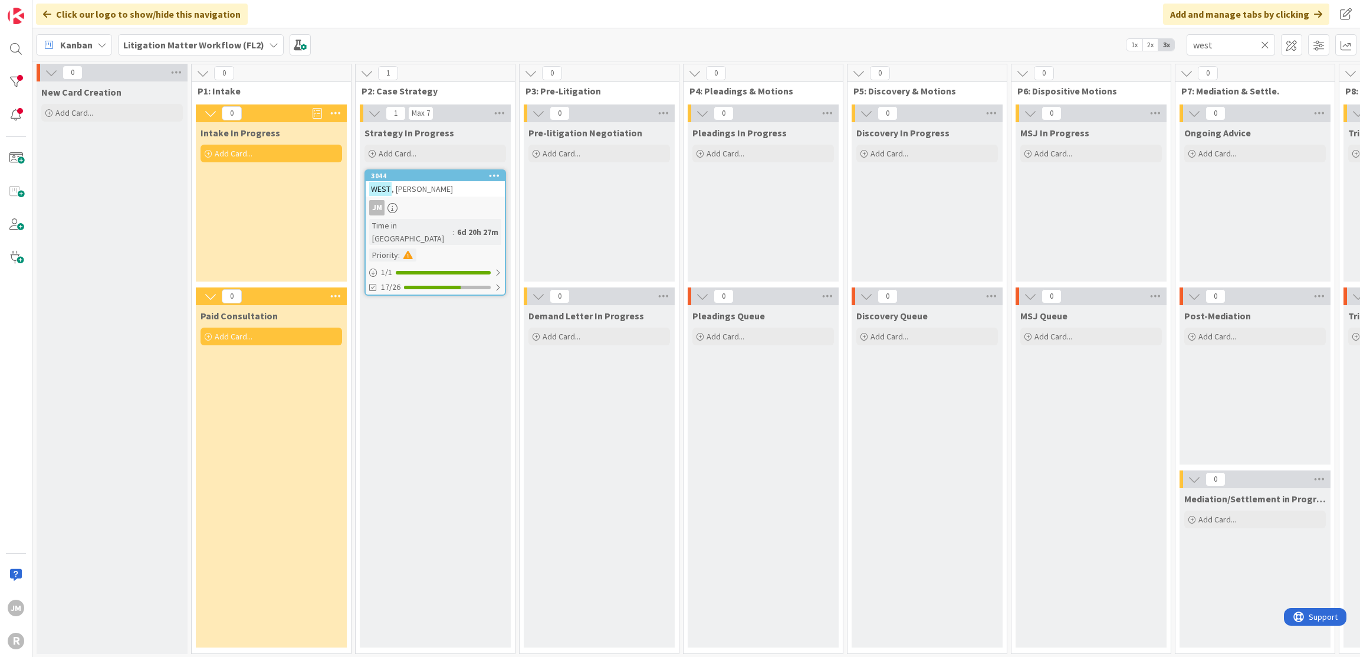
click at [106, 40] on div "Kanban" at bounding box center [74, 44] width 76 height 21
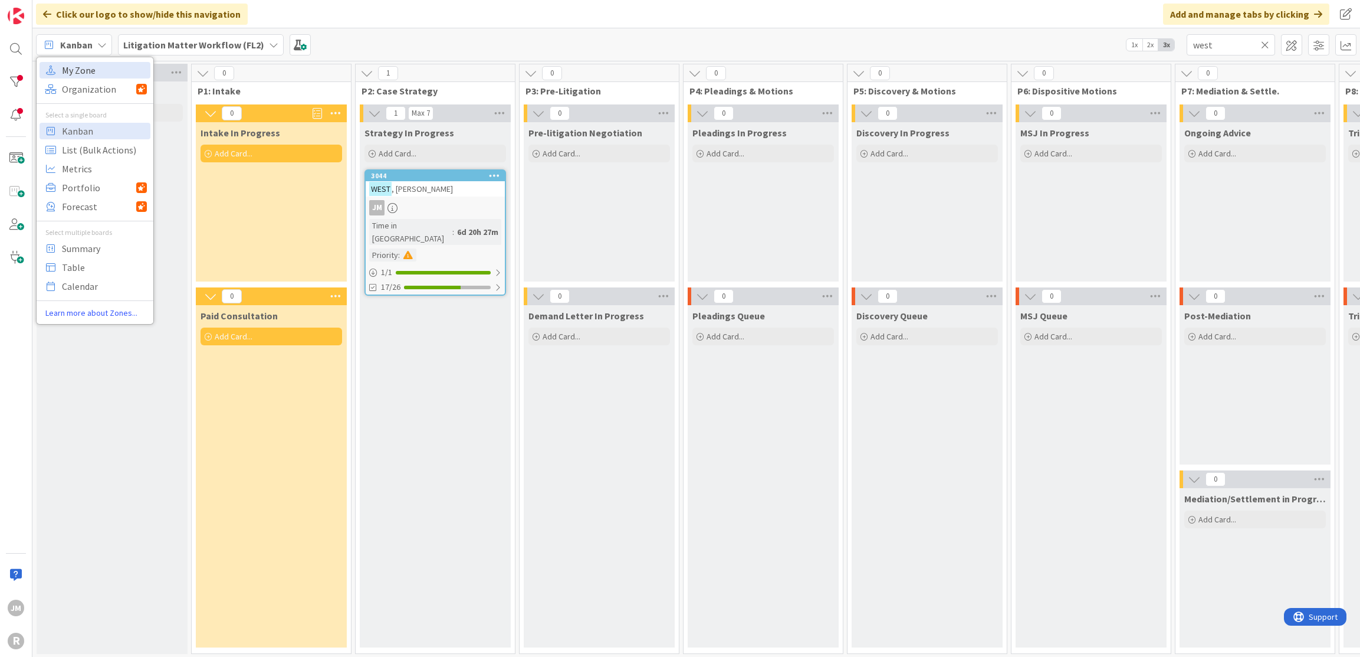
click at [104, 71] on span "My Zone" at bounding box center [104, 70] width 85 height 18
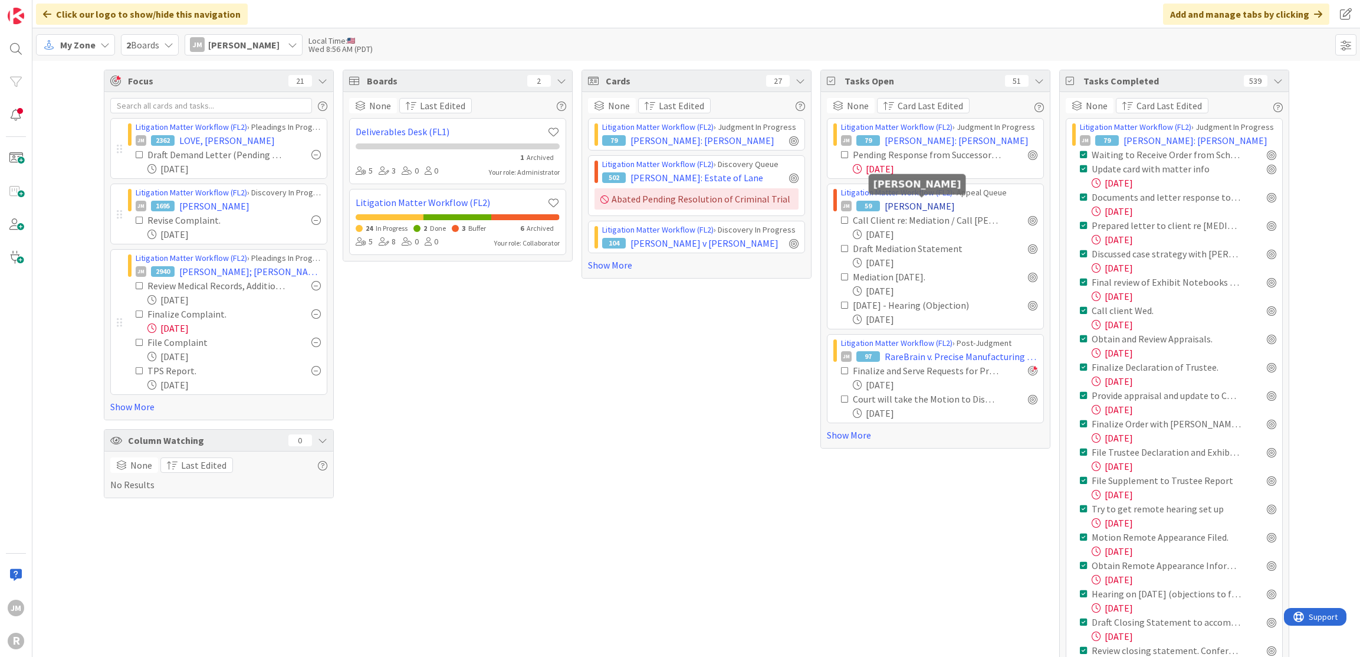
click at [933, 206] on span "[PERSON_NAME]" at bounding box center [920, 206] width 70 height 14
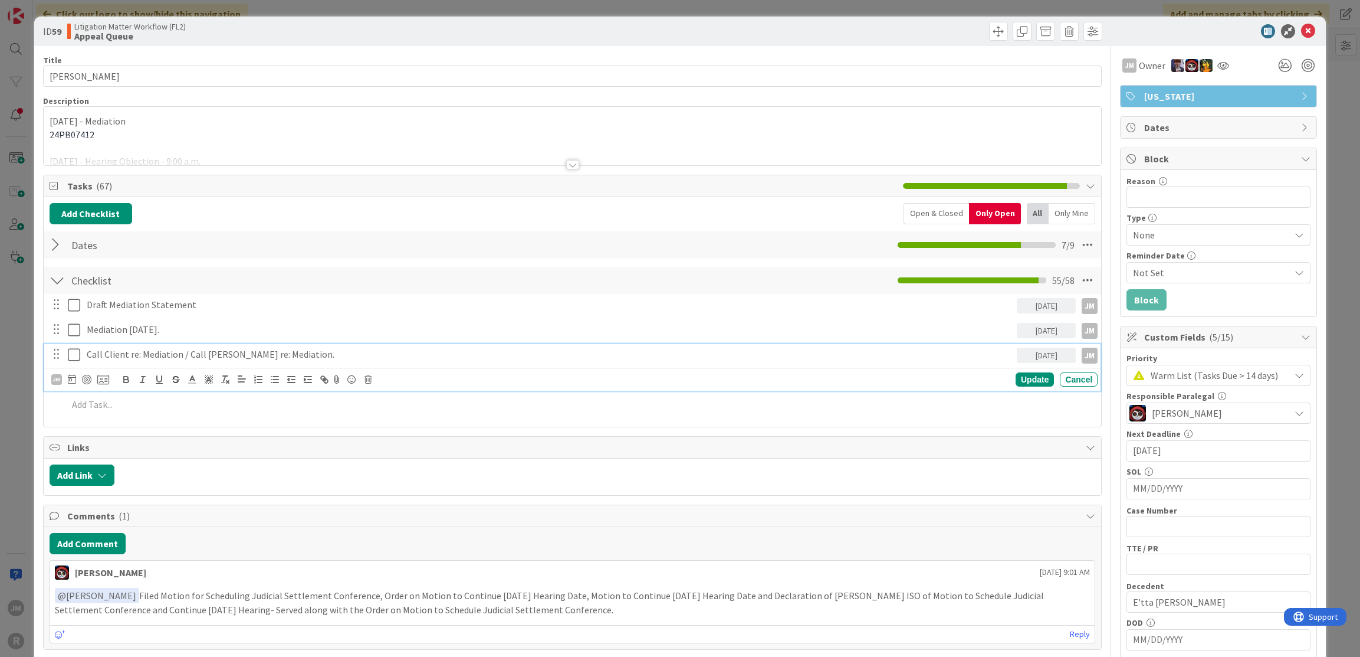
click at [183, 354] on p "Call Client re: Mediation / Call [PERSON_NAME] re: Mediation." at bounding box center [550, 354] width 926 height 14
click at [82, 376] on div at bounding box center [86, 379] width 9 height 9
click at [72, 376] on icon at bounding box center [69, 379] width 8 height 9
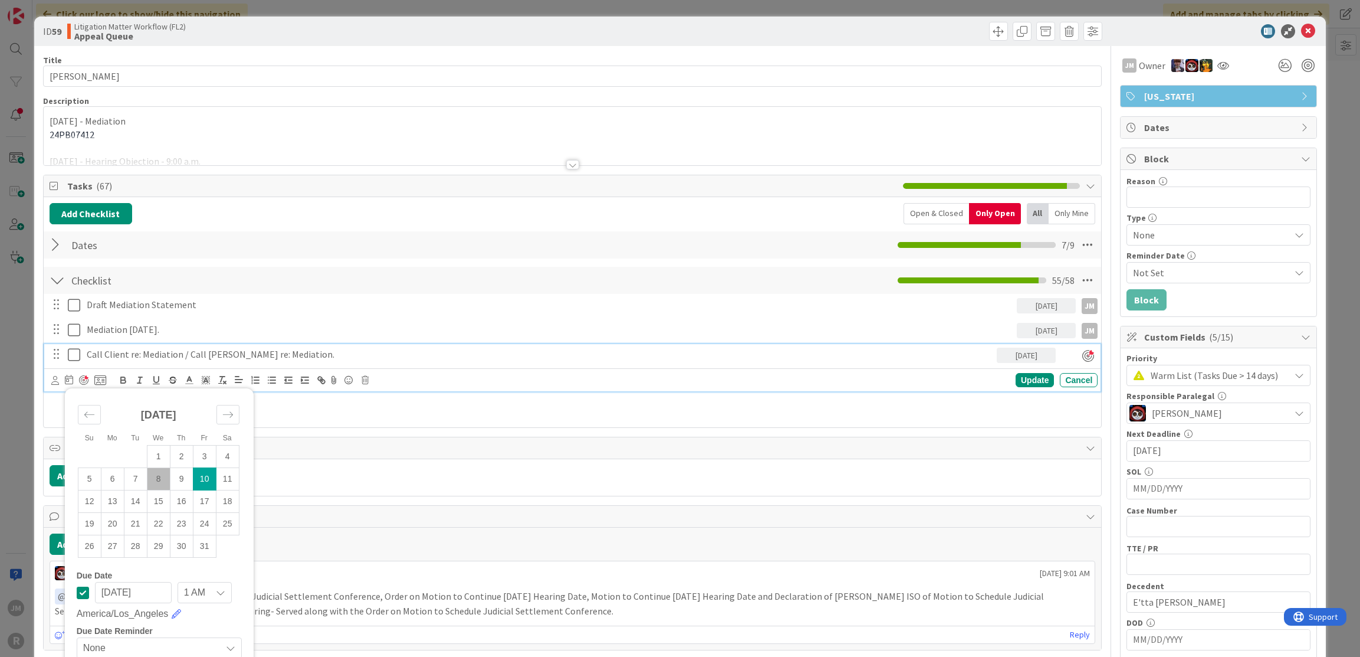
click at [165, 477] on td "8" at bounding box center [158, 479] width 23 height 22
type input "[DATE]"
click at [1032, 378] on div "Update" at bounding box center [1035, 380] width 38 height 14
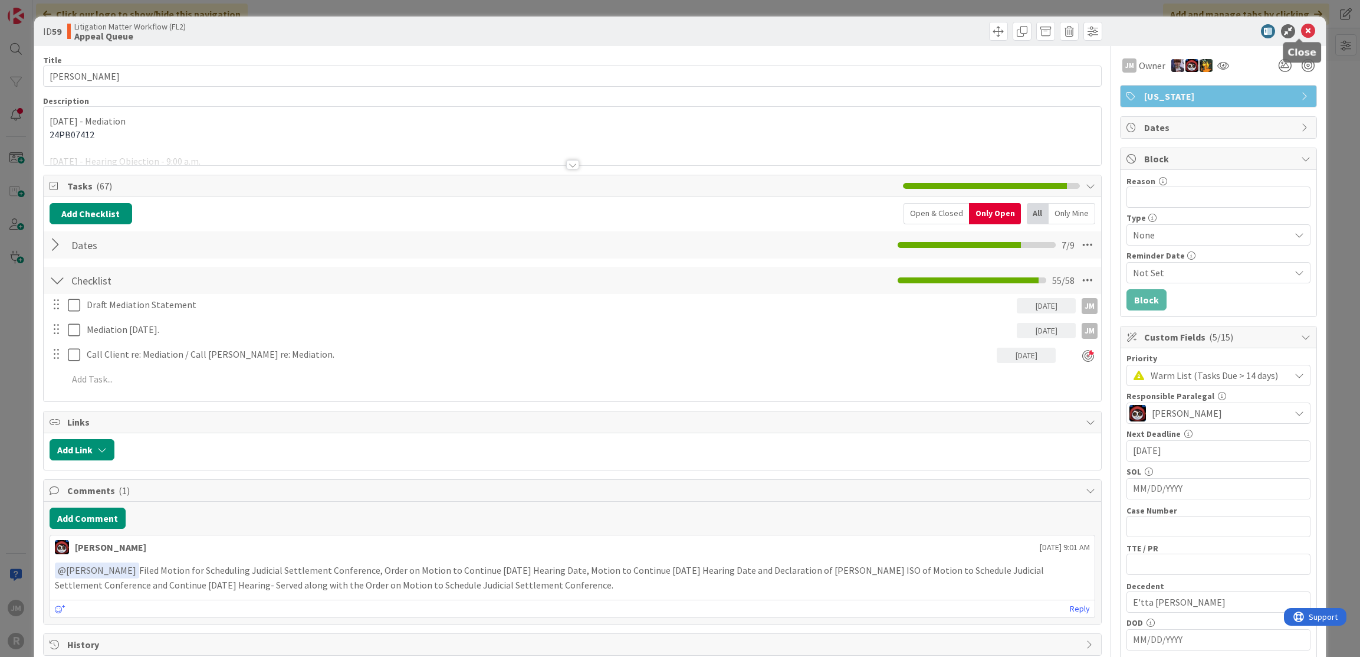
click at [1301, 29] on icon at bounding box center [1308, 31] width 14 height 14
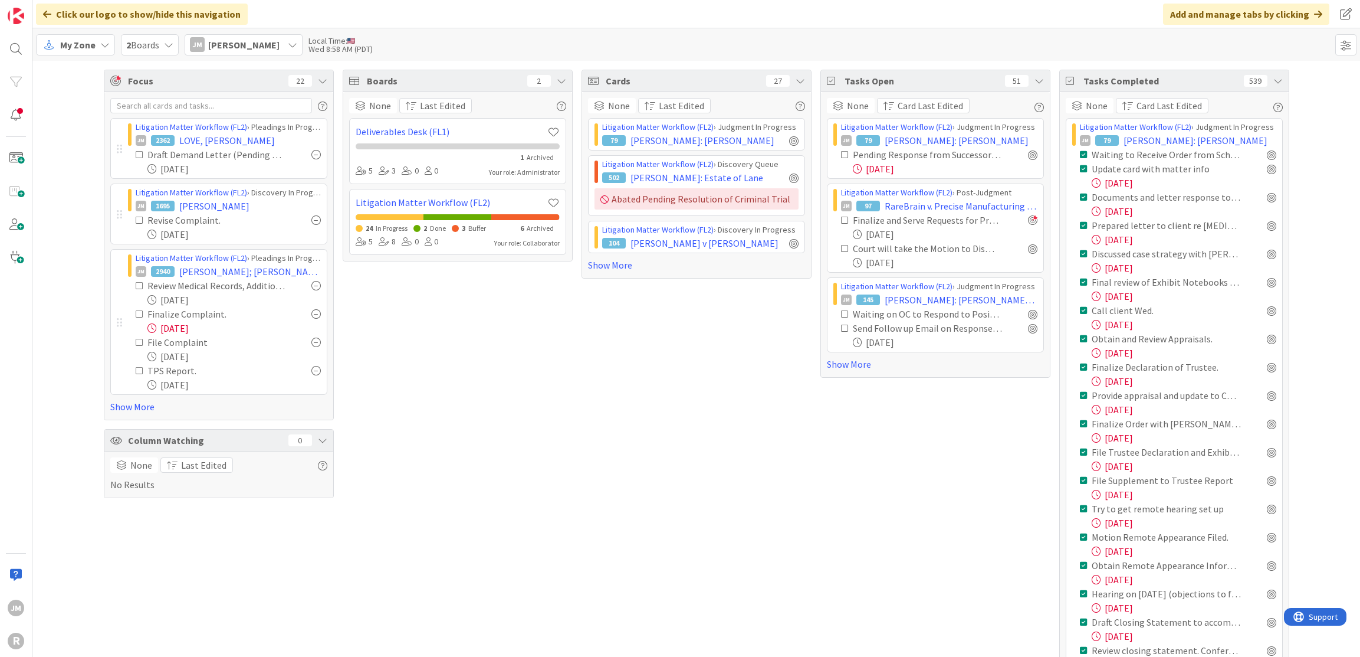
click at [1275, 83] on icon at bounding box center [1278, 80] width 9 height 9
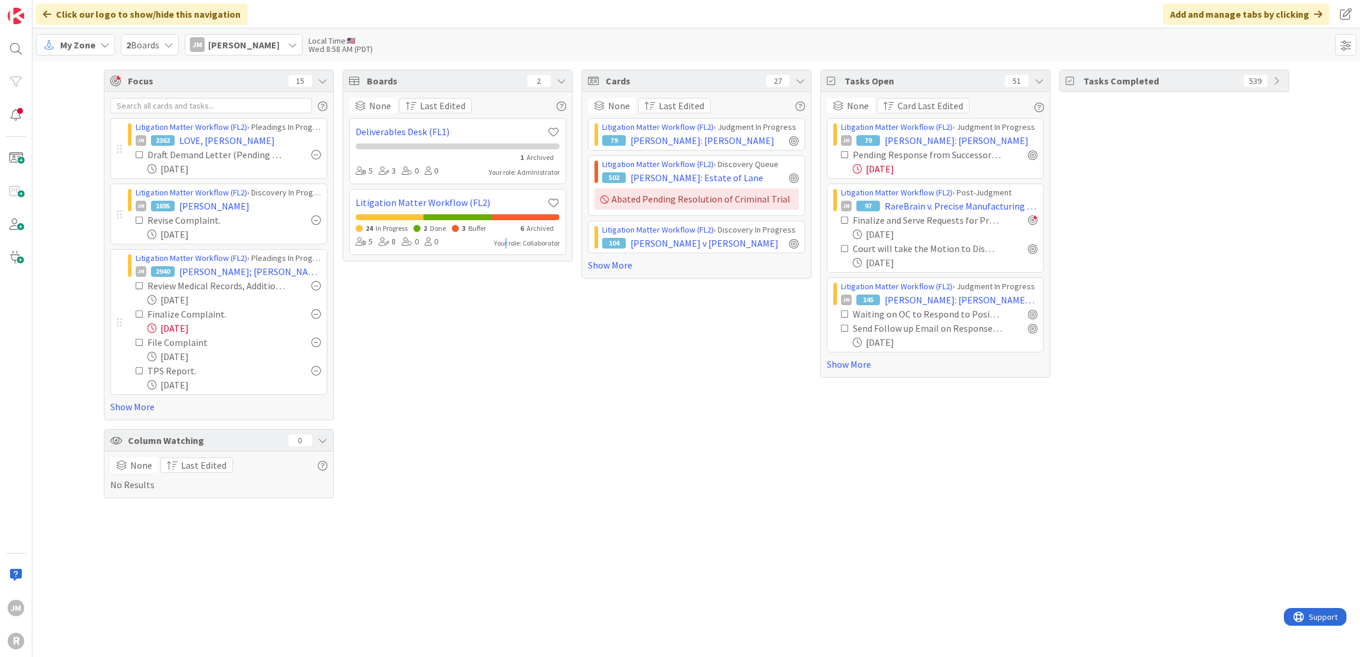
click at [506, 395] on div "Boards 2 None Last Edited Deliverables Desk (FL1) 1 Archived 5 3 0 0 Your role:…" at bounding box center [458, 284] width 230 height 428
click at [135, 401] on link "Show More" at bounding box center [218, 406] width 217 height 14
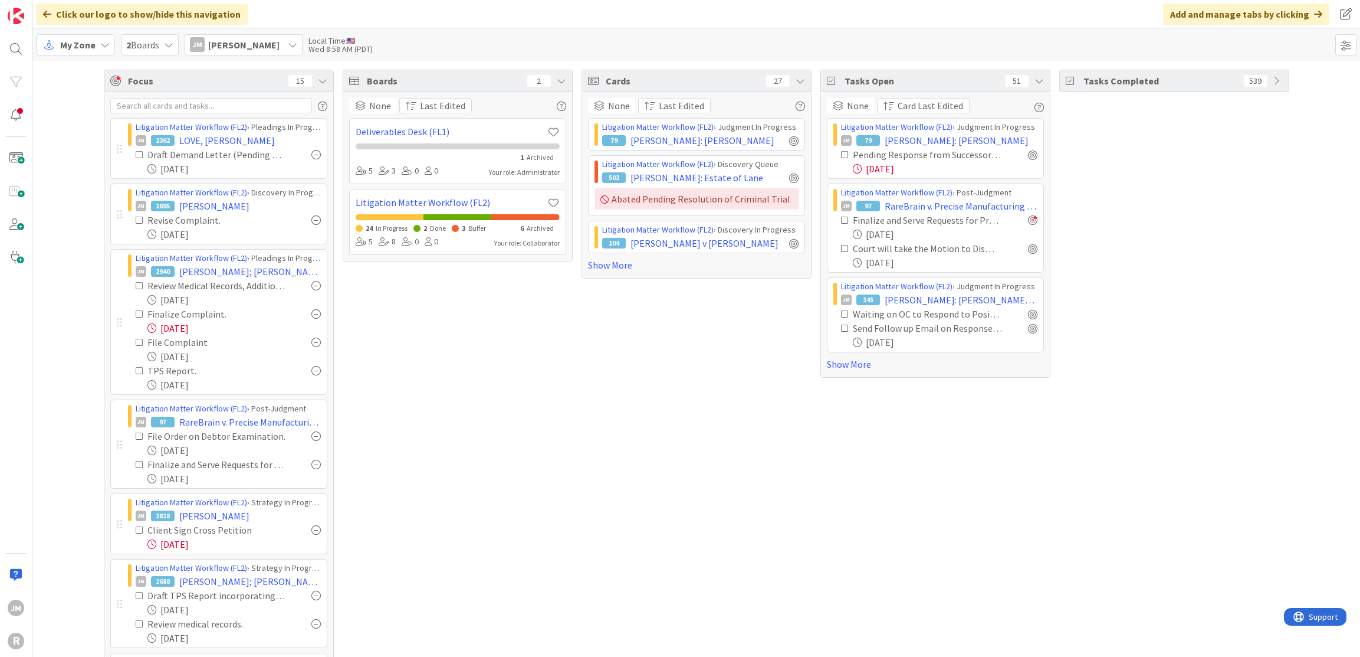
click at [549, 461] on div "Boards 2 None Last Edited Deliverables Desk (FL1) 1 Archived 5 3 0 0 Your role:…" at bounding box center [458, 504] width 230 height 869
